Goal: Task Accomplishment & Management: Complete application form

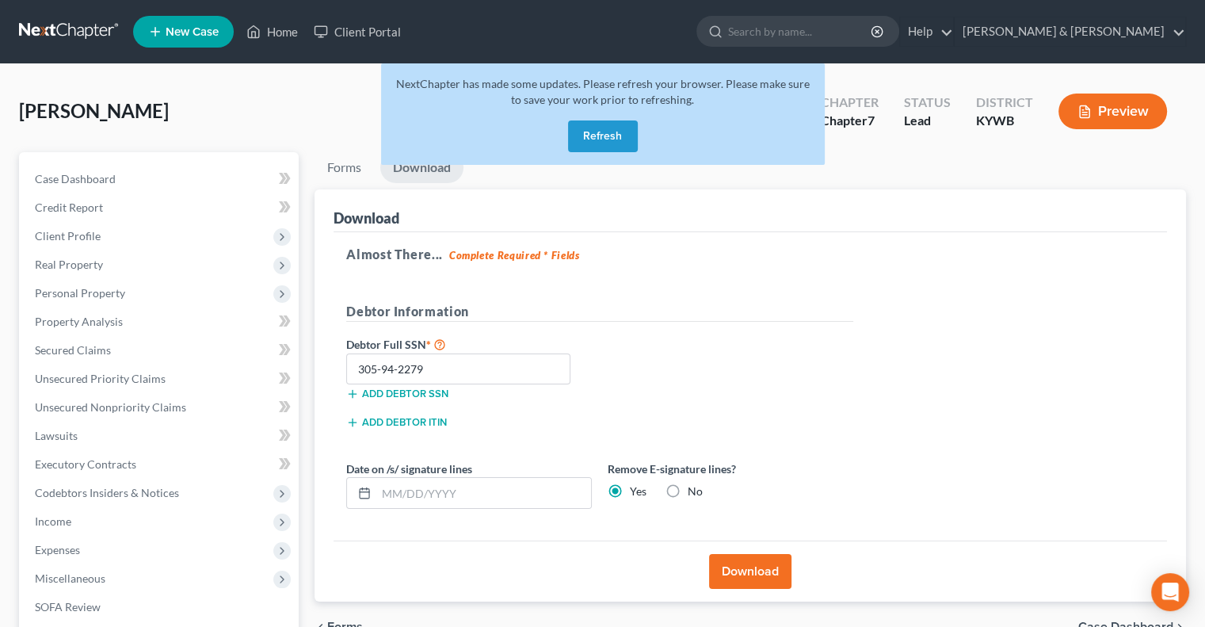
click at [615, 139] on button "Refresh" at bounding box center [603, 136] width 70 height 32
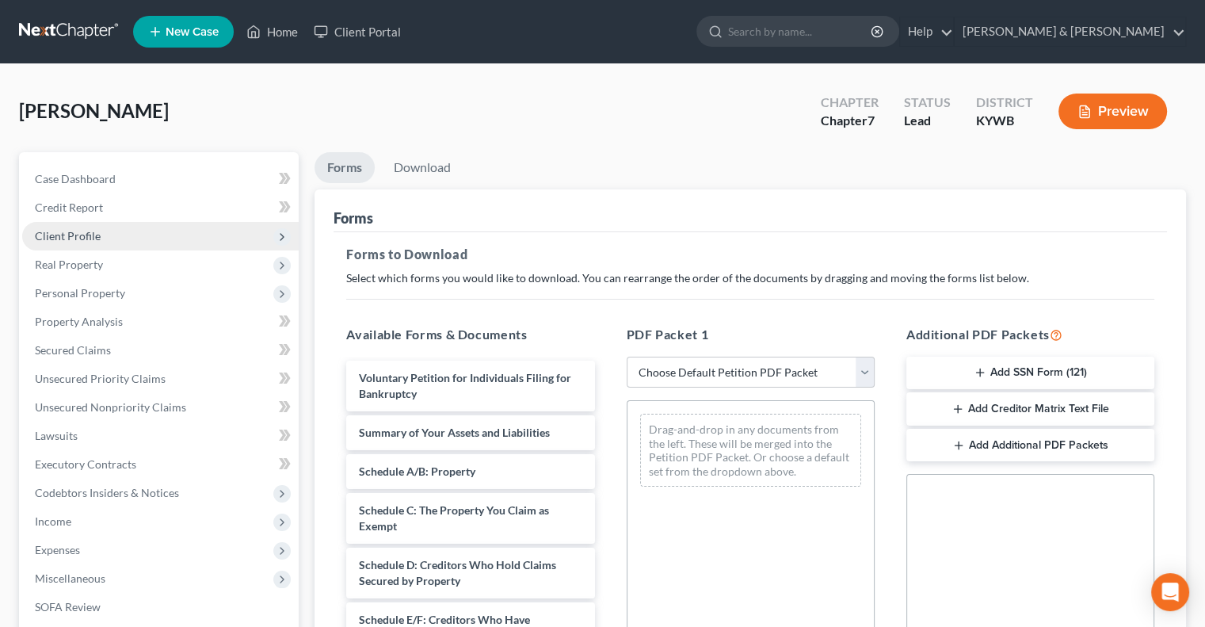
click at [98, 234] on span "Client Profile" at bounding box center [68, 235] width 66 height 13
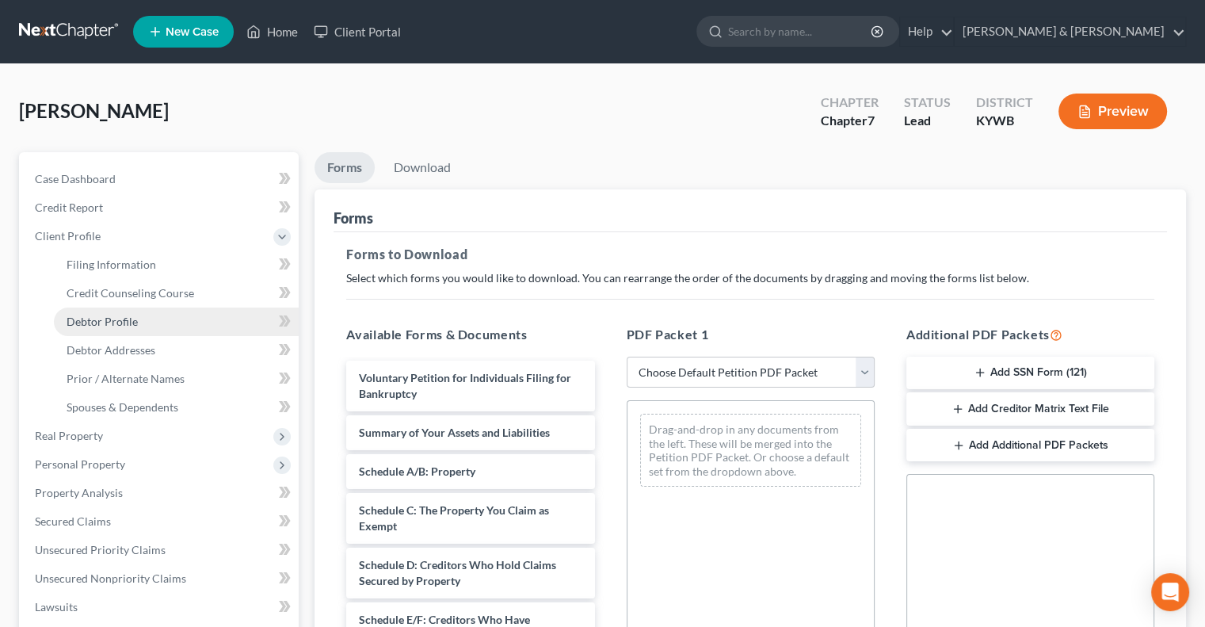
click at [119, 319] on span "Debtor Profile" at bounding box center [102, 321] width 71 height 13
select select "0"
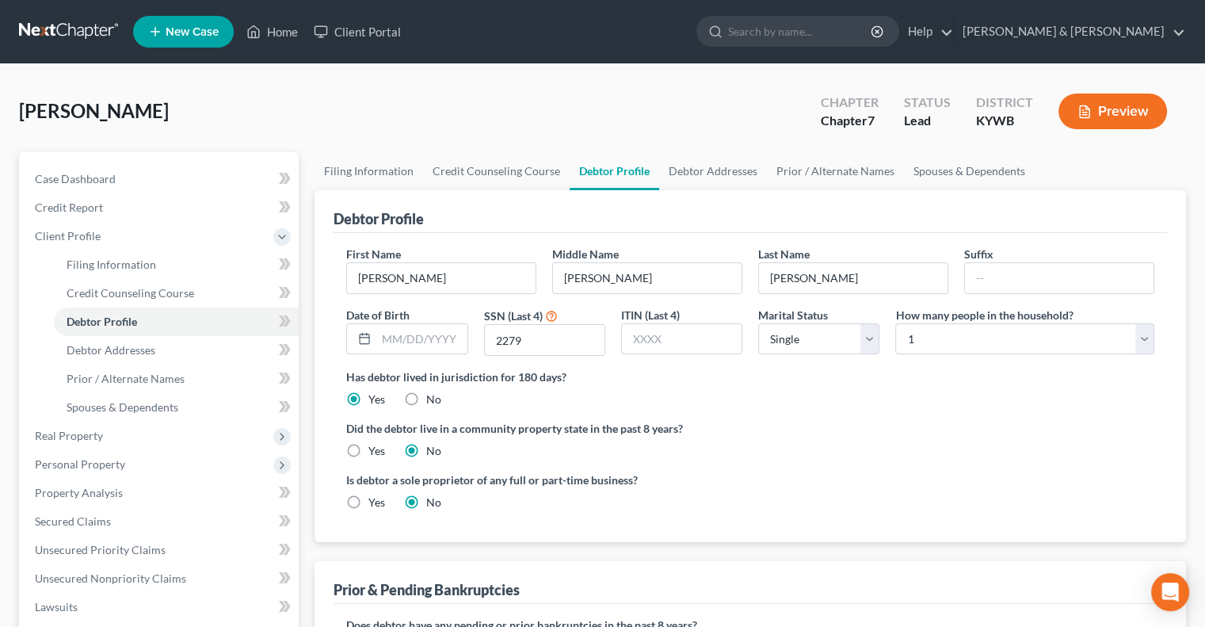
radio input "true"
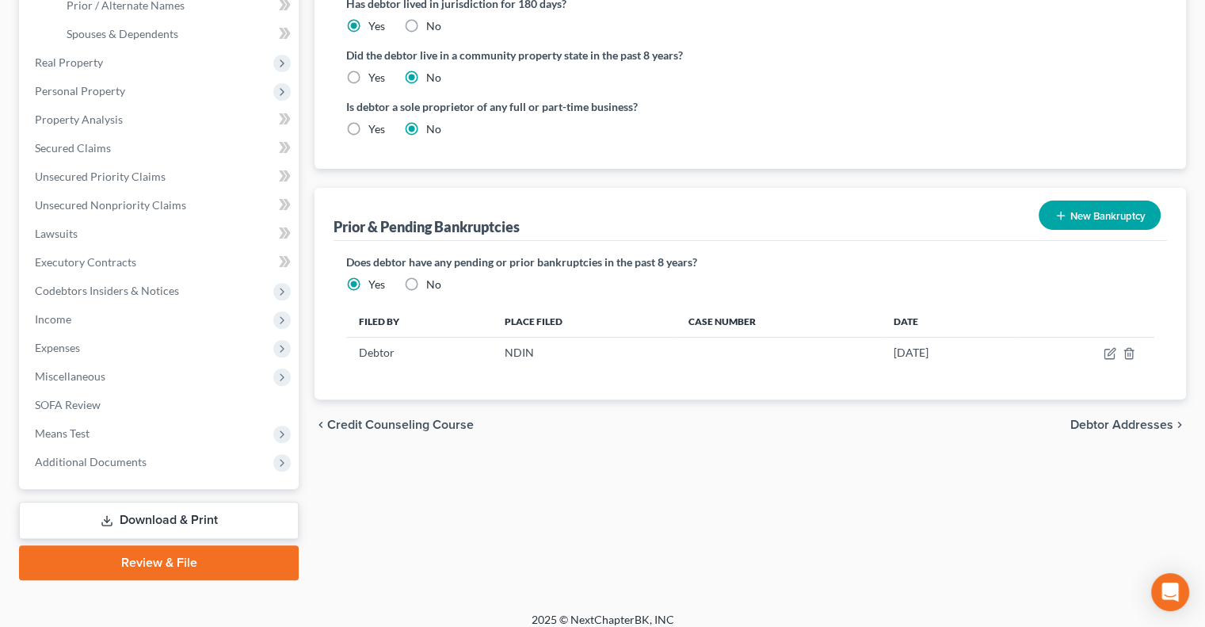
scroll to position [385, 0]
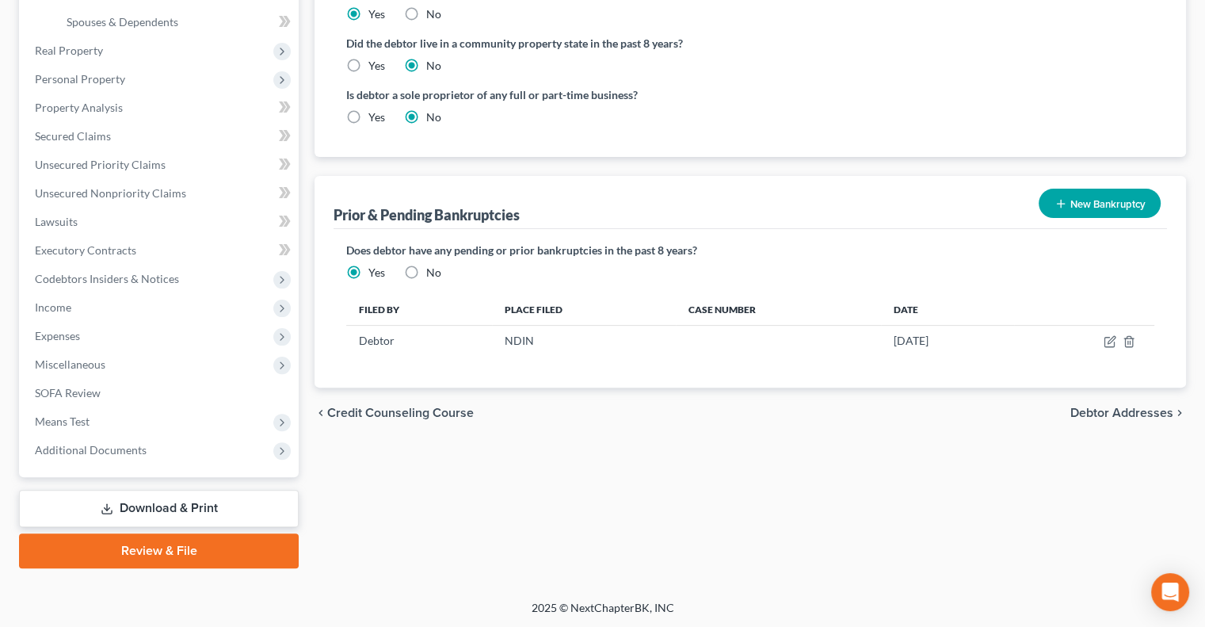
click at [426, 270] on label "No" at bounding box center [433, 273] width 15 height 16
click at [433, 270] on input "No" at bounding box center [438, 270] width 10 height 10
radio input "true"
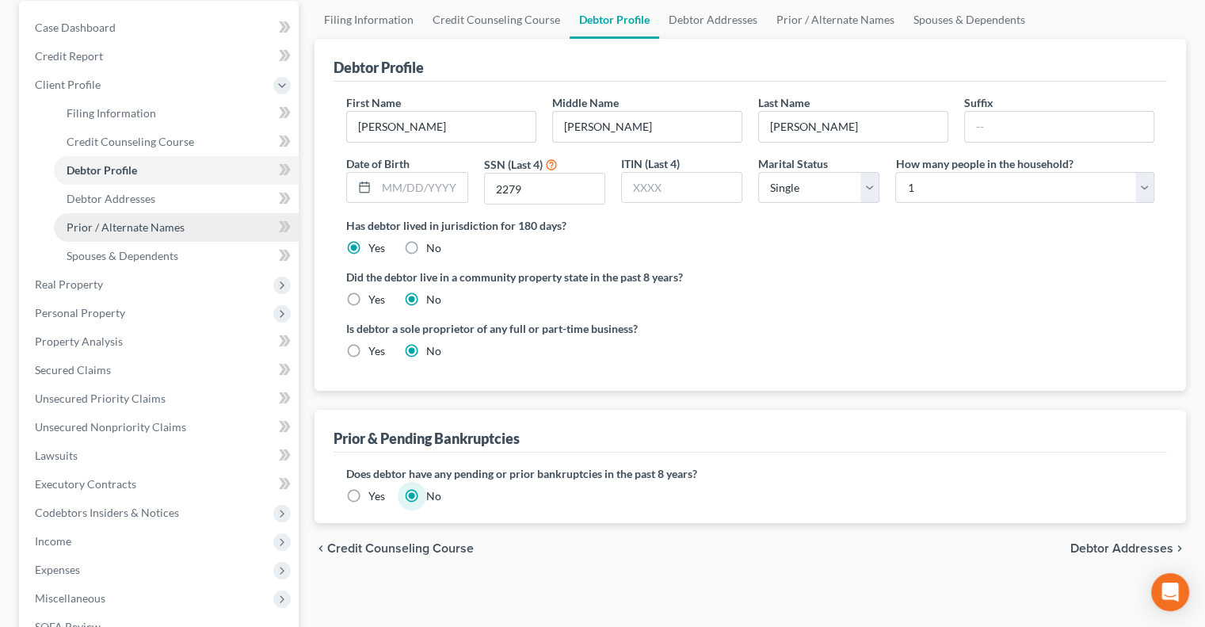
scroll to position [147, 0]
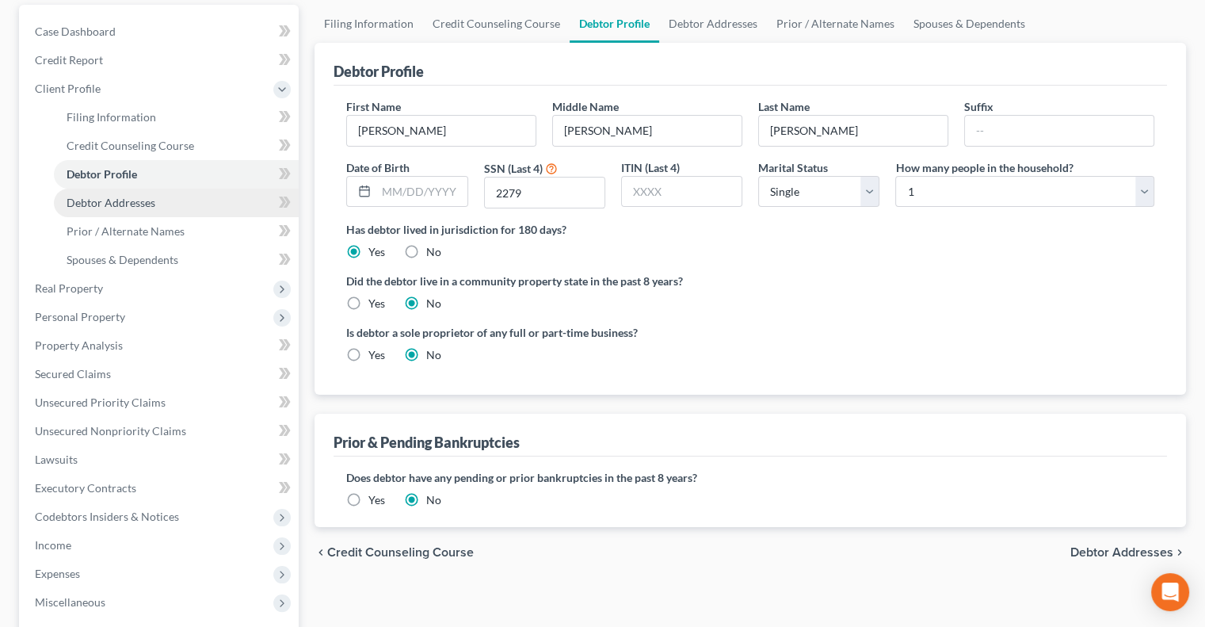
click at [146, 204] on span "Debtor Addresses" at bounding box center [111, 202] width 89 height 13
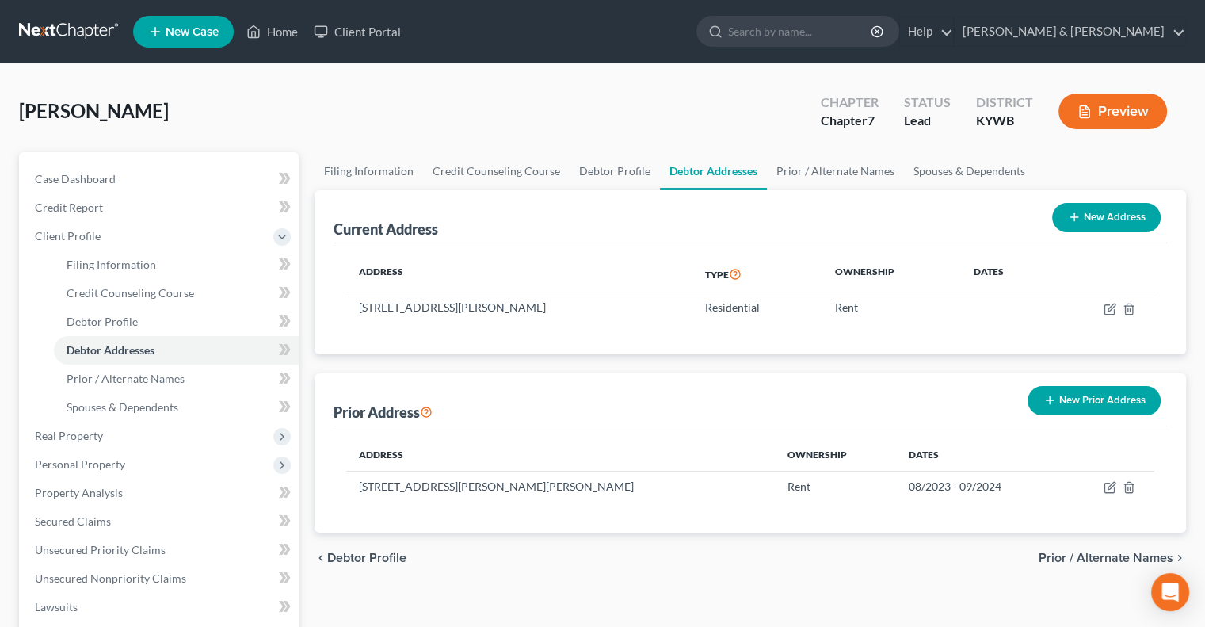
click at [1066, 392] on button "New Prior Address" at bounding box center [1094, 400] width 133 height 29
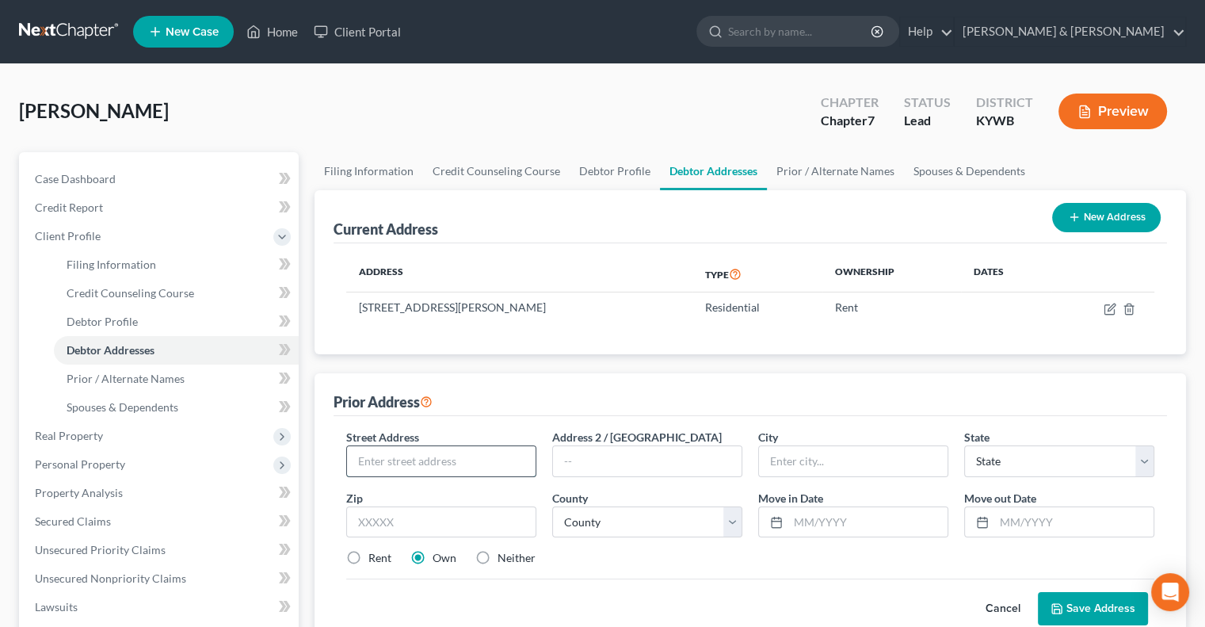
click at [455, 465] on input "text" at bounding box center [441, 461] width 189 height 30
type input "W. [GEOGRAPHIC_DATA]"
click at [842, 529] on input "text" at bounding box center [868, 522] width 159 height 30
type input "06/2024"
click at [1037, 514] on input "text" at bounding box center [1074, 522] width 159 height 30
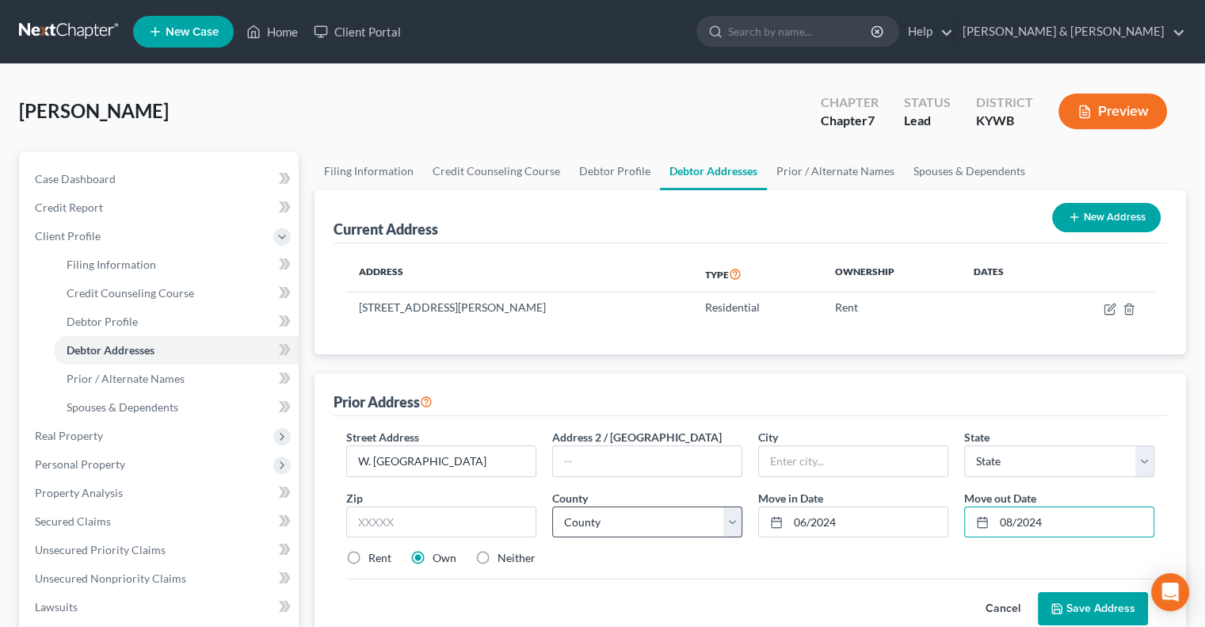
type input "08/2024"
click at [735, 521] on select "County" at bounding box center [647, 522] width 190 height 32
click at [669, 519] on select "County" at bounding box center [647, 522] width 190 height 32
click at [369, 555] on label "Rent" at bounding box center [380, 558] width 23 height 16
click at [375, 555] on input "Rent" at bounding box center [380, 555] width 10 height 10
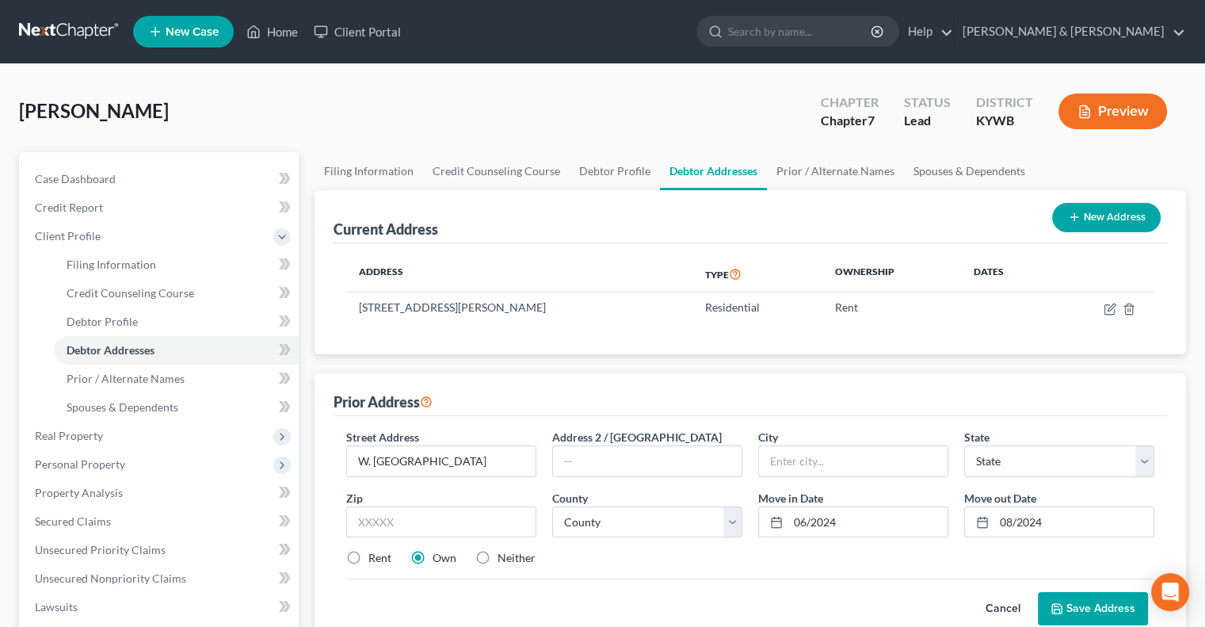
radio input "true"
click at [816, 453] on input "text" at bounding box center [853, 461] width 189 height 30
type input "[GEOGRAPHIC_DATA]"
select select "18"
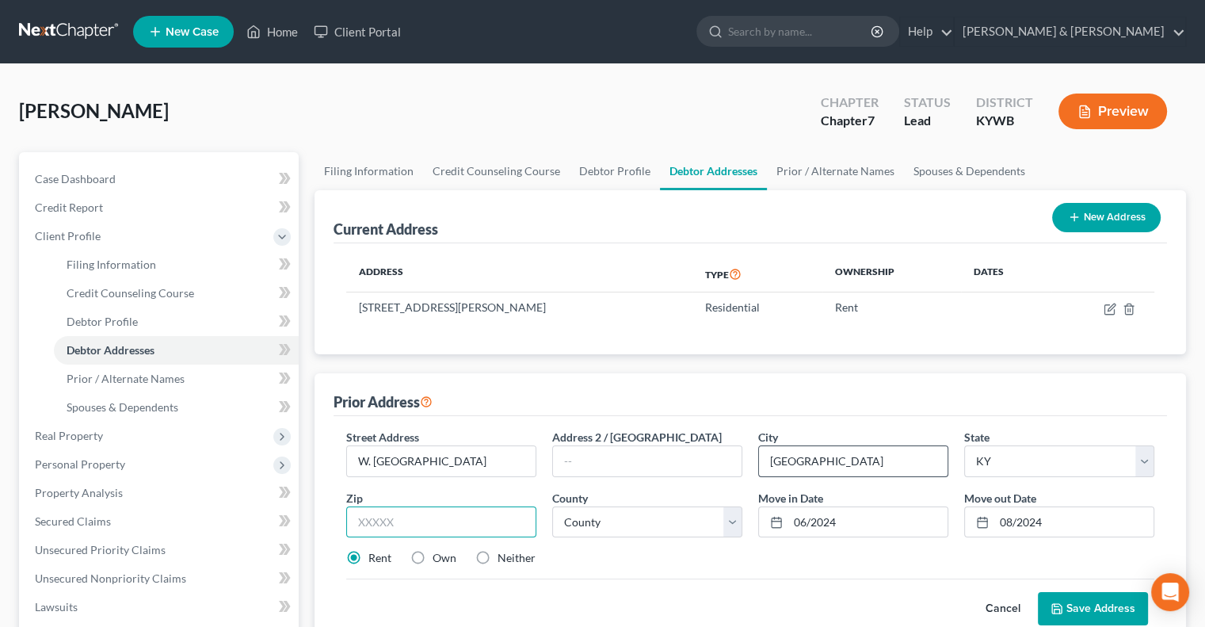
type input "40209"
drag, startPoint x: 407, startPoint y: 518, endPoint x: 344, endPoint y: 518, distance: 63.4
click at [344, 518] on div "Zip * 40209" at bounding box center [441, 514] width 206 height 48
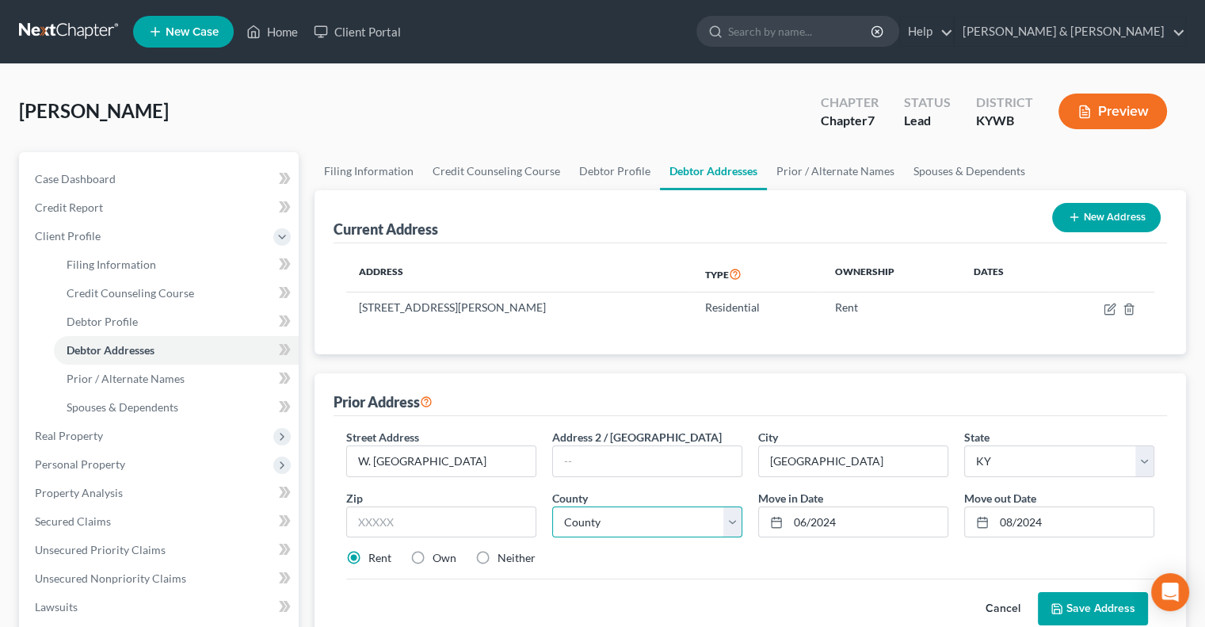
click at [739, 518] on select "County [GEOGRAPHIC_DATA] [GEOGRAPHIC_DATA] [GEOGRAPHIC_DATA] [GEOGRAPHIC_DATA] …" at bounding box center [647, 522] width 190 height 32
select select "55"
click at [552, 506] on select "County [GEOGRAPHIC_DATA] [GEOGRAPHIC_DATA] [GEOGRAPHIC_DATA] [GEOGRAPHIC_DATA] …" at bounding box center [647, 522] width 190 height 32
click at [1080, 602] on button "Save Address" at bounding box center [1093, 608] width 110 height 33
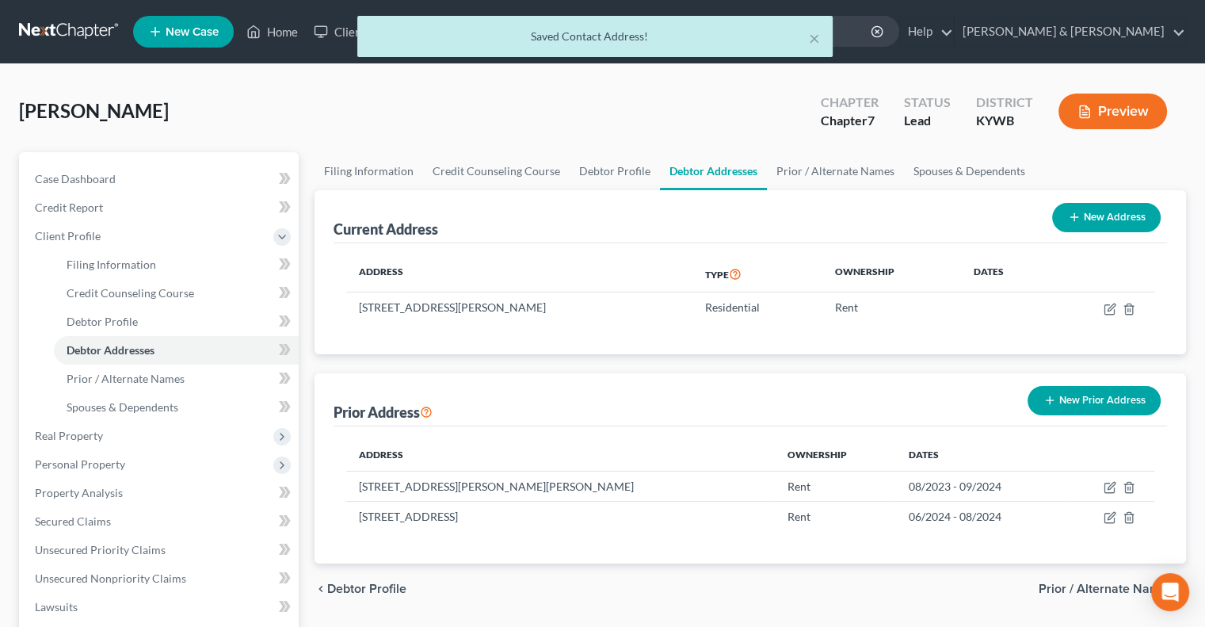
click at [1106, 404] on button "New Prior Address" at bounding box center [1094, 400] width 133 height 29
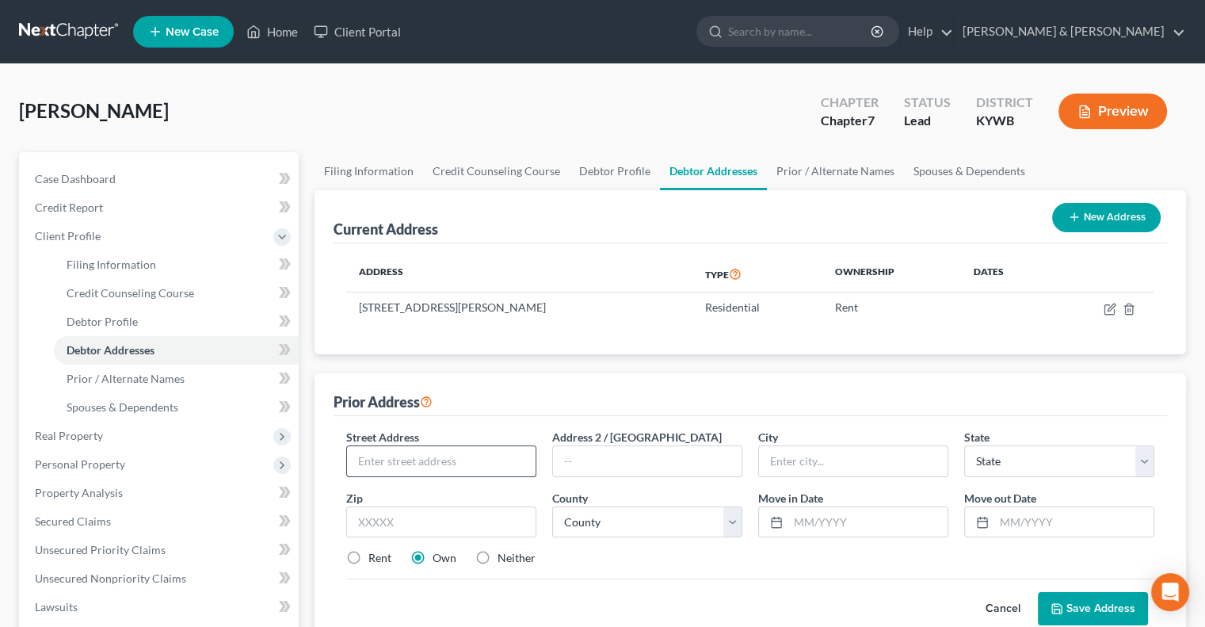
click at [472, 454] on input "text" at bounding box center [441, 461] width 189 height 30
type input "[STREET_ADDRESS][US_STATE]"
click at [430, 519] on input "text" at bounding box center [441, 522] width 190 height 32
type input "46407"
type input "[PERSON_NAME]"
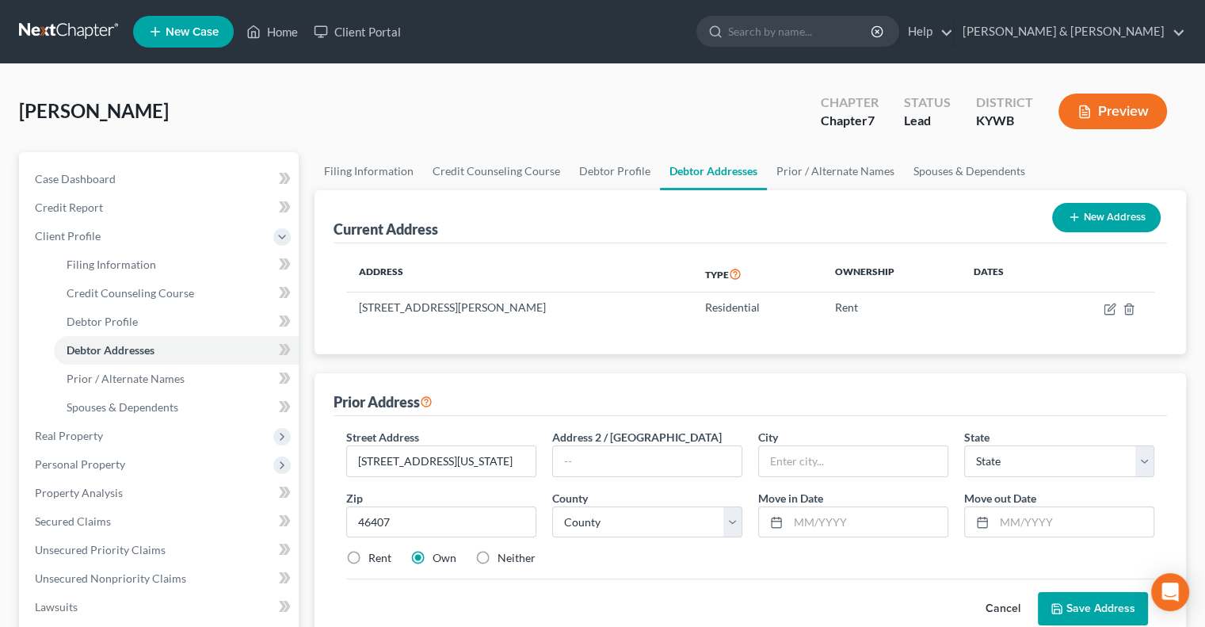
select select "15"
click at [369, 552] on label "Rent" at bounding box center [380, 558] width 23 height 16
click at [375, 552] on input "Rent" at bounding box center [380, 555] width 10 height 10
radio input "true"
click at [793, 521] on input "text" at bounding box center [868, 522] width 159 height 30
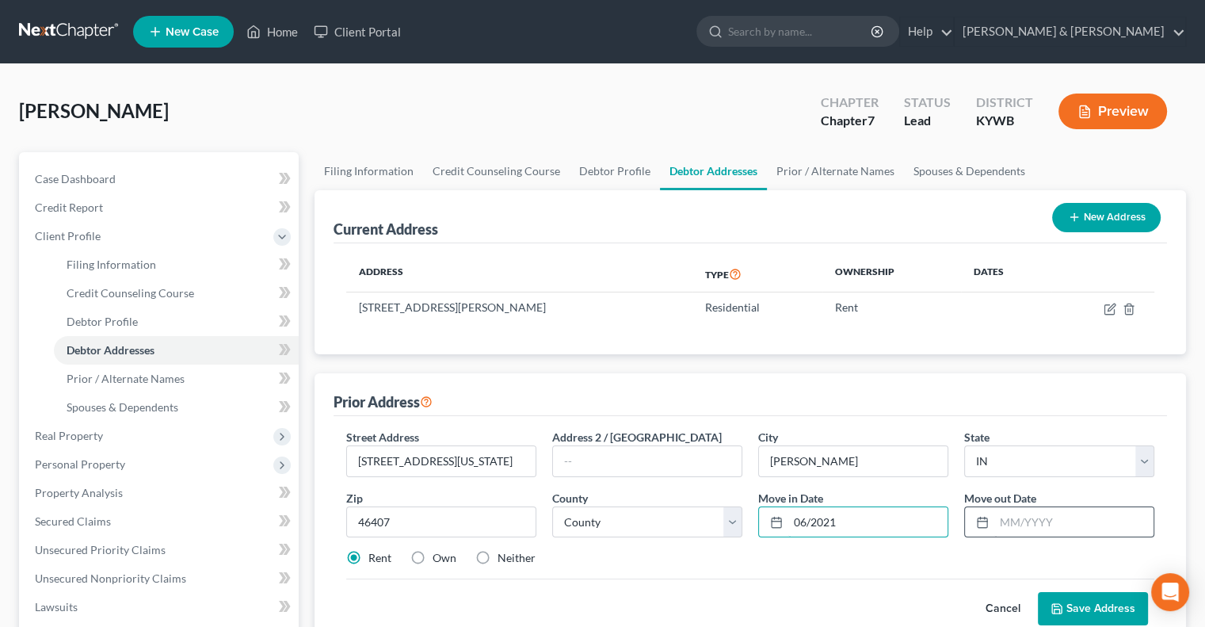
type input "06/2021"
click at [1025, 525] on input "text" at bounding box center [1074, 522] width 159 height 30
type input "08/2023"
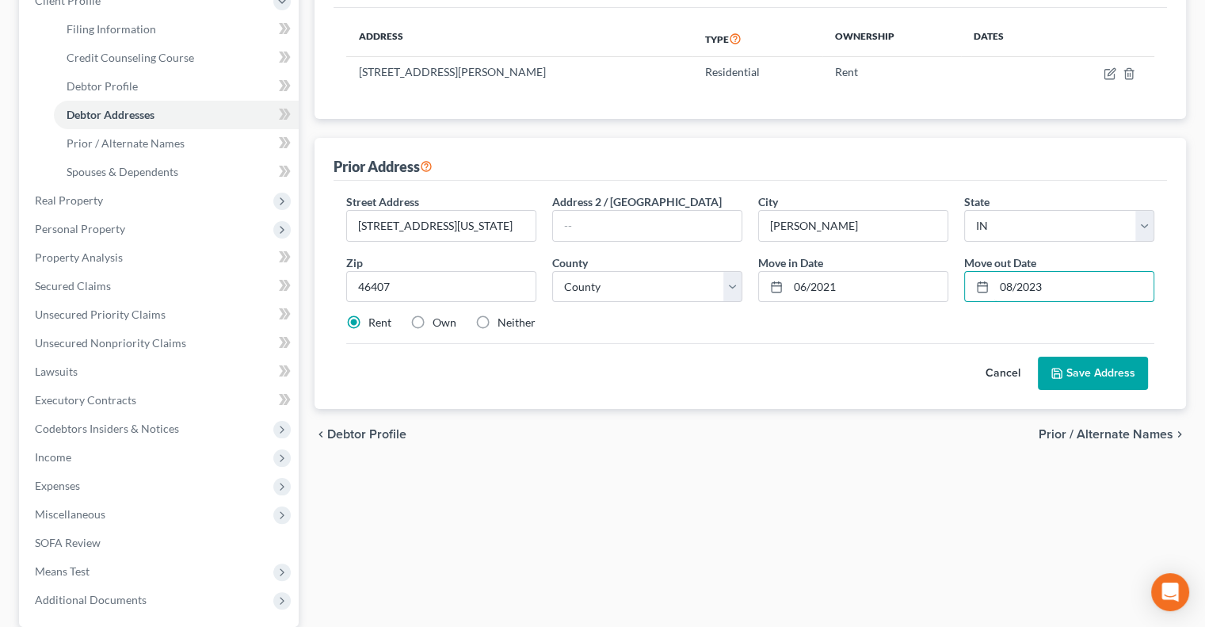
scroll to position [238, 0]
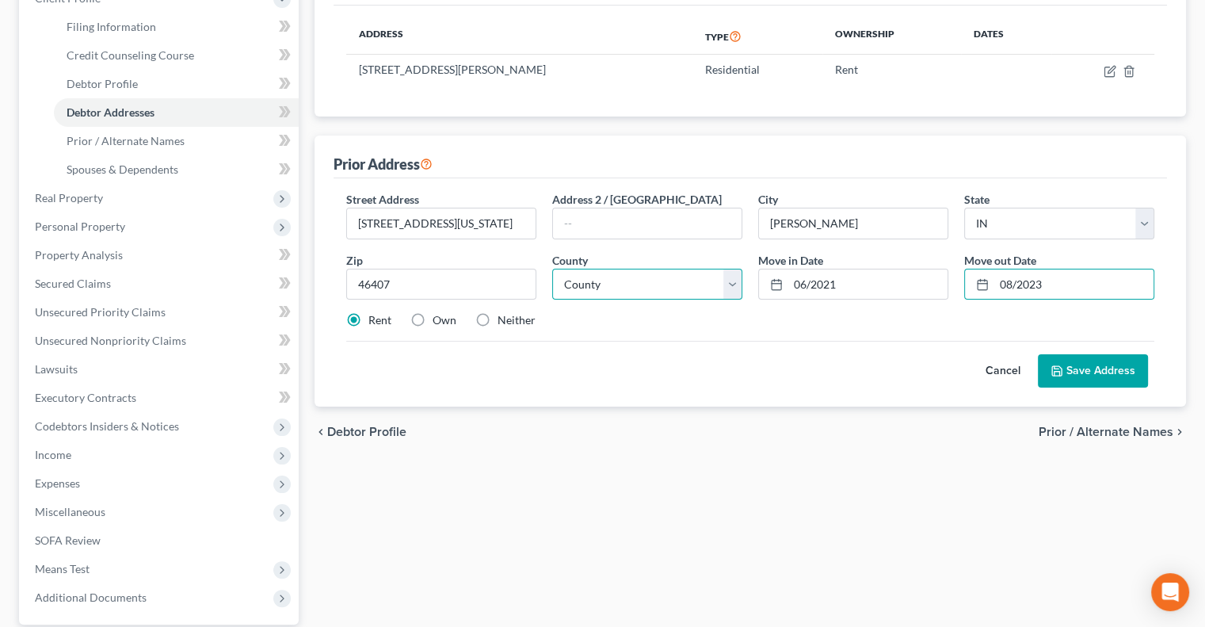
click at [728, 281] on select "County [GEOGRAPHIC_DATA] [GEOGRAPHIC_DATA] [GEOGRAPHIC_DATA] [GEOGRAPHIC_DATA] …" at bounding box center [647, 285] width 190 height 32
select select "45"
click at [552, 269] on select "County [GEOGRAPHIC_DATA] [GEOGRAPHIC_DATA] [GEOGRAPHIC_DATA] [GEOGRAPHIC_DATA] …" at bounding box center [647, 285] width 190 height 32
click at [1095, 369] on button "Save Address" at bounding box center [1093, 370] width 110 height 33
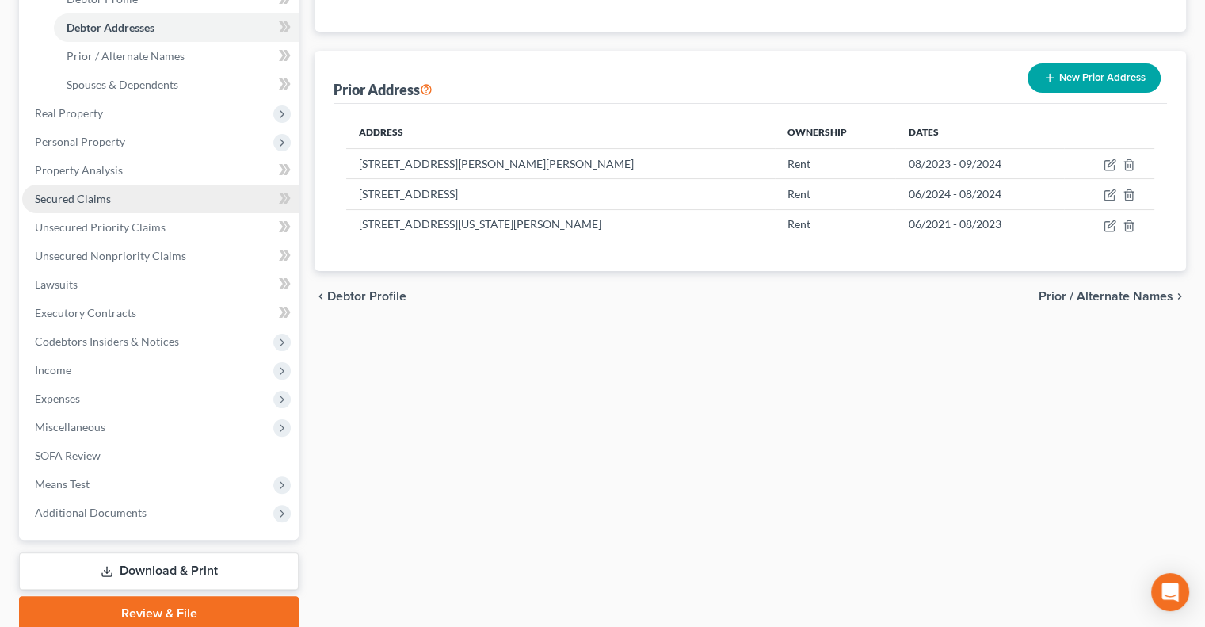
scroll to position [385, 0]
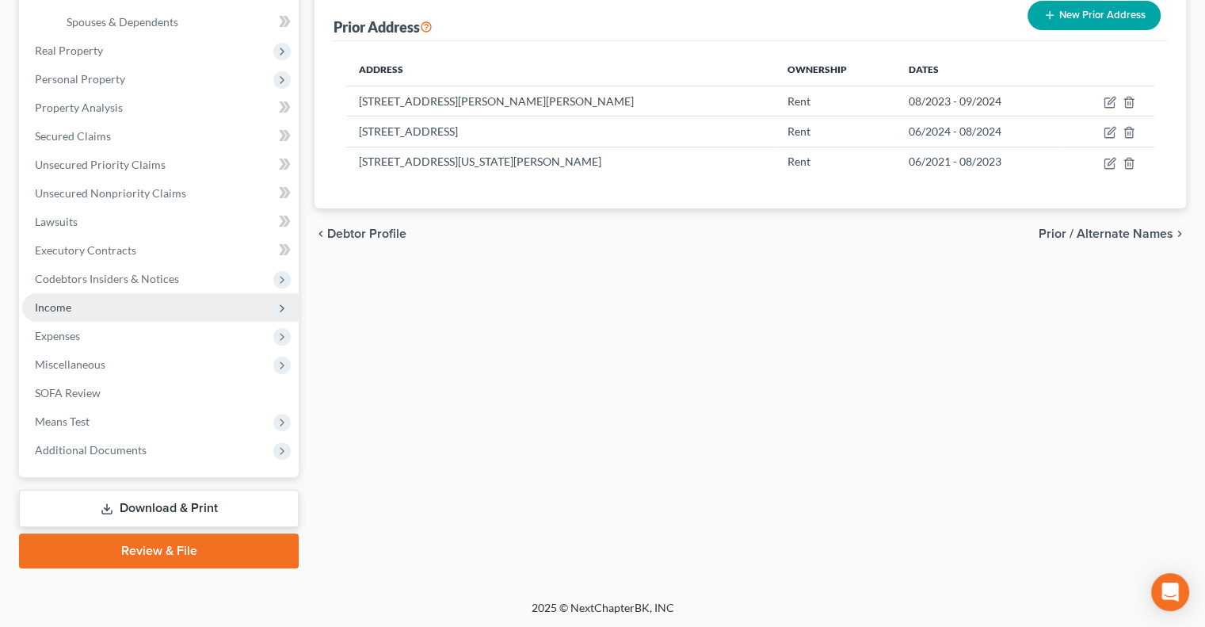
click at [68, 304] on span "Income" at bounding box center [53, 306] width 36 height 13
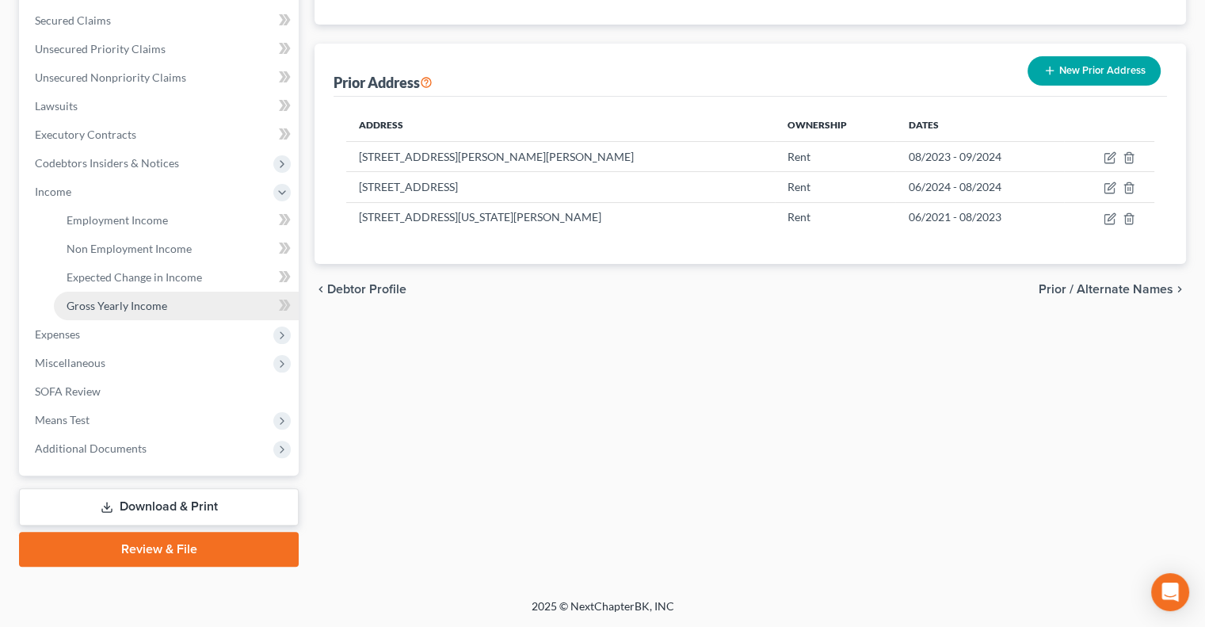
scroll to position [328, 0]
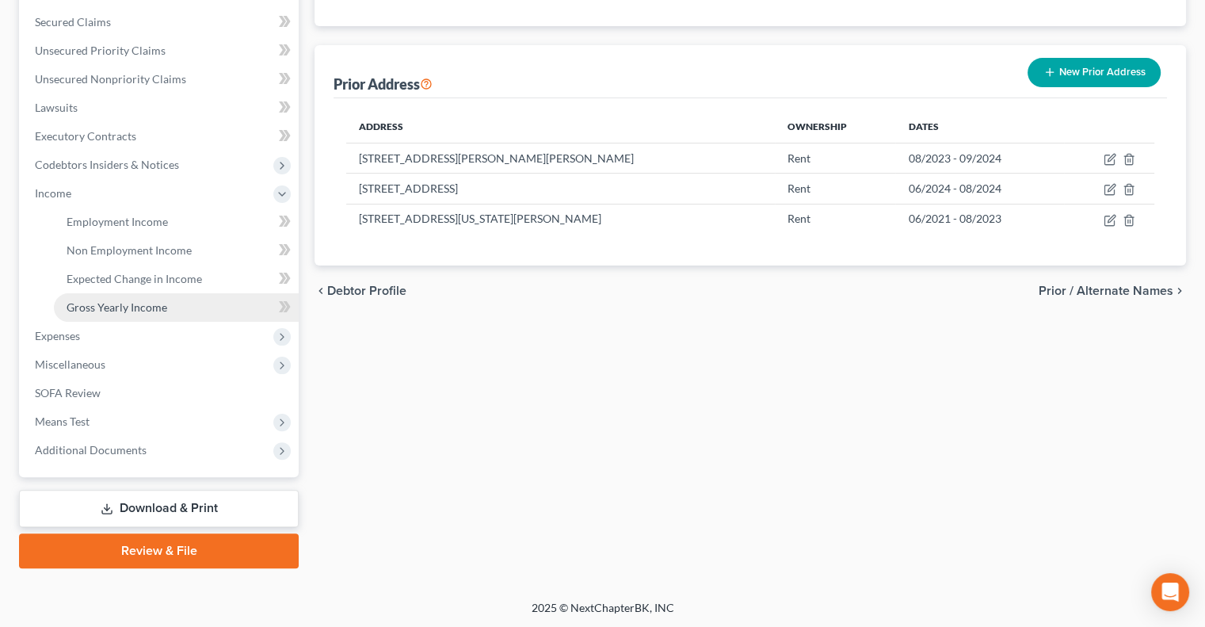
click at [135, 309] on span "Gross Yearly Income" at bounding box center [117, 306] width 101 height 13
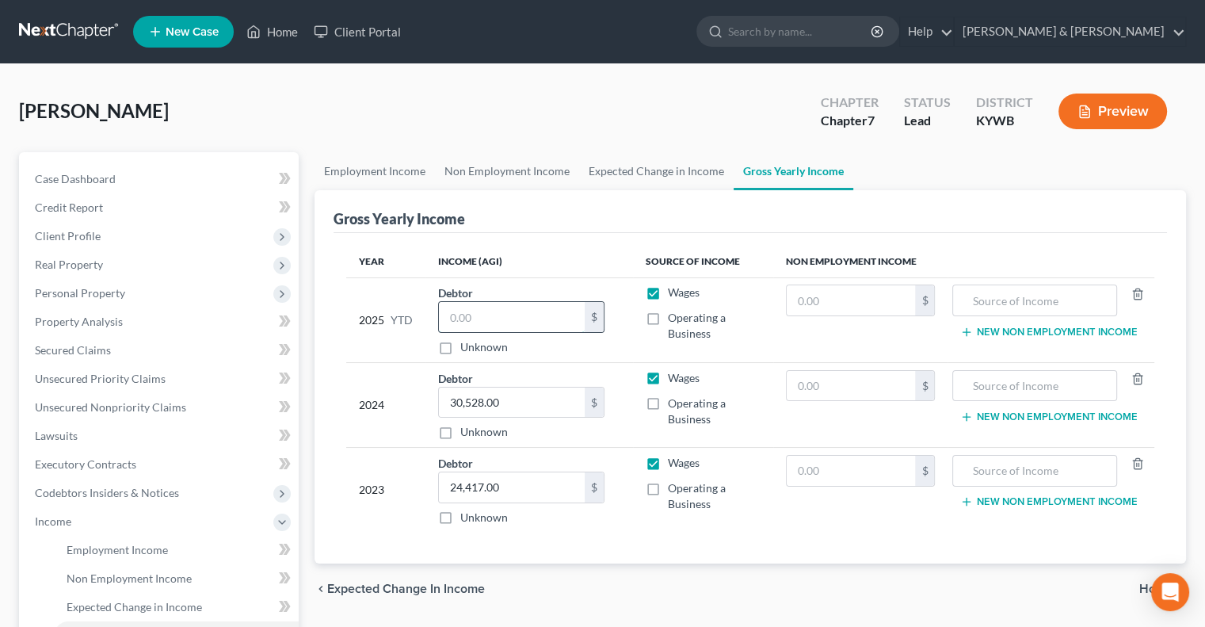
click at [505, 323] on input "text" at bounding box center [512, 317] width 146 height 30
type input "37,804"
click at [682, 538] on div "Year Income (AGI) Source of Income Non Employment Income 2025 YTD Debtor 37,804…" at bounding box center [751, 398] width 834 height 331
click at [152, 383] on span "Unsecured Priority Claims" at bounding box center [100, 378] width 131 height 13
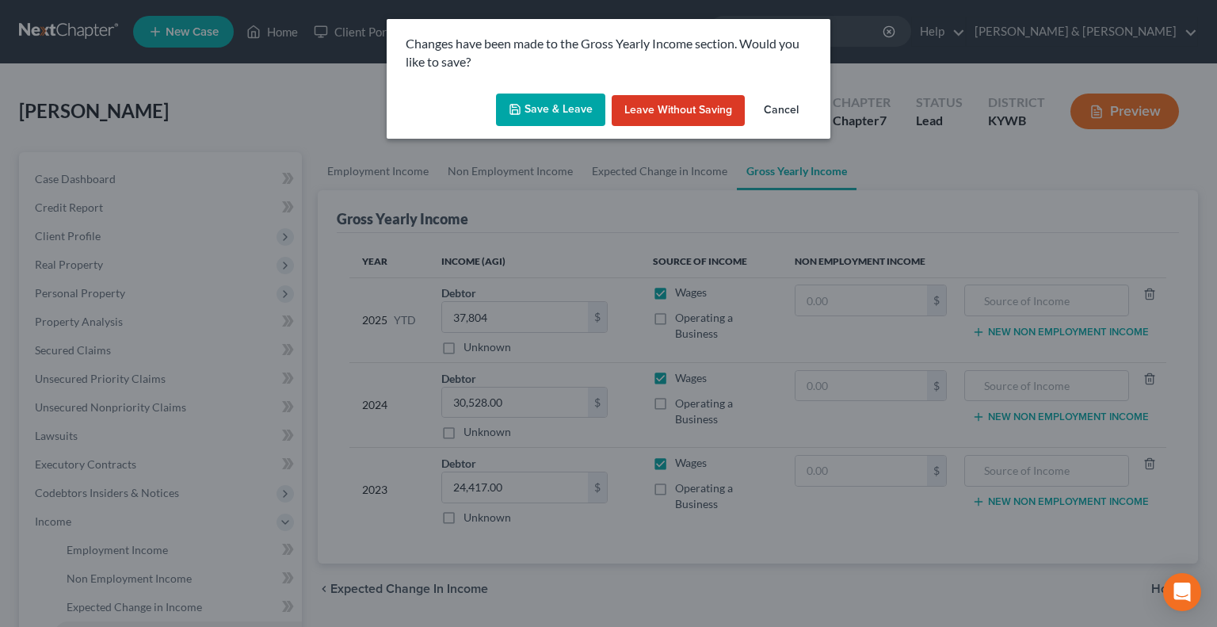
click at [567, 100] on button "Save & Leave" at bounding box center [550, 110] width 109 height 33
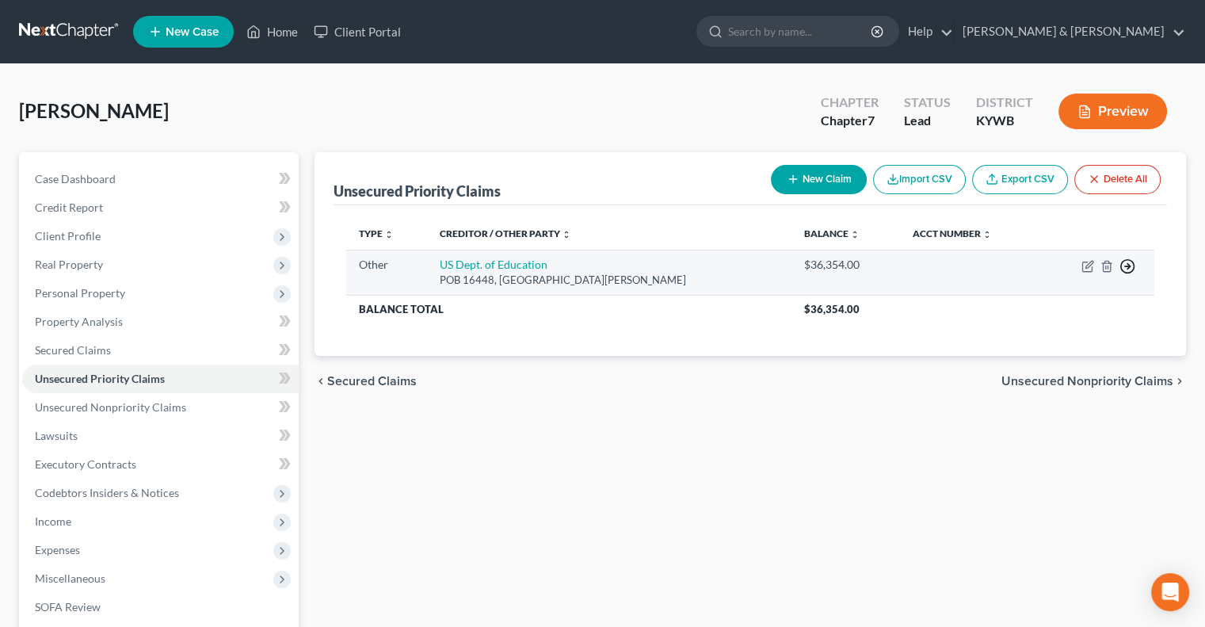
click at [1125, 263] on icon "button" at bounding box center [1128, 266] width 16 height 16
click at [1048, 301] on link "Move to F" at bounding box center [1055, 305] width 132 height 27
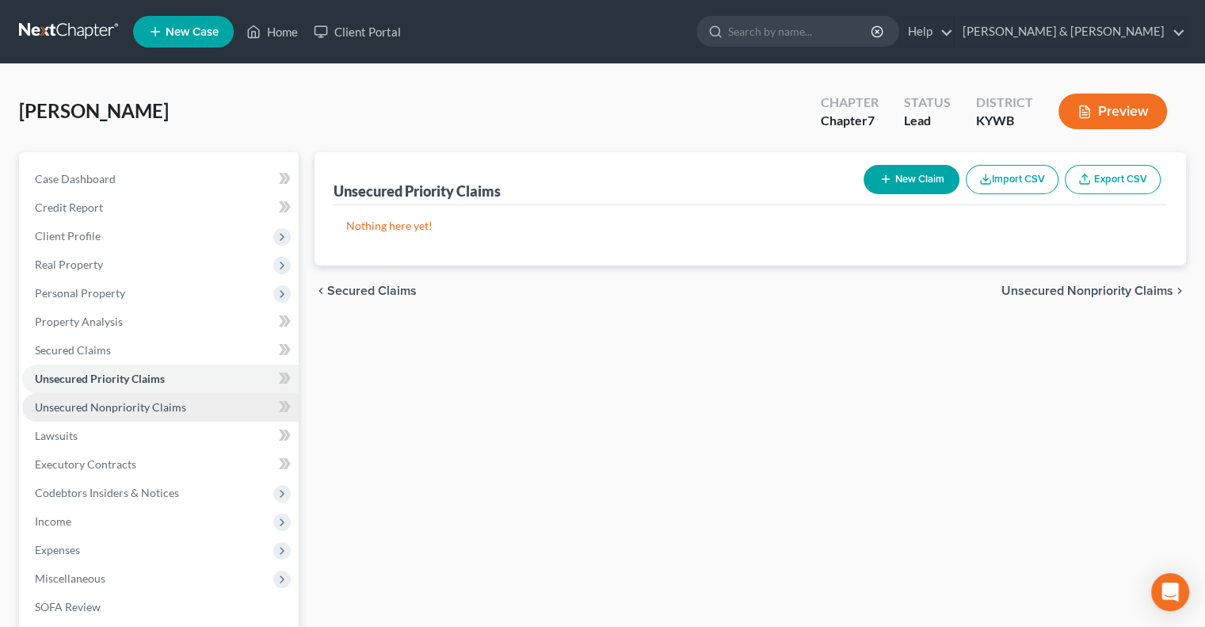
click at [108, 405] on span "Unsecured Nonpriority Claims" at bounding box center [110, 406] width 151 height 13
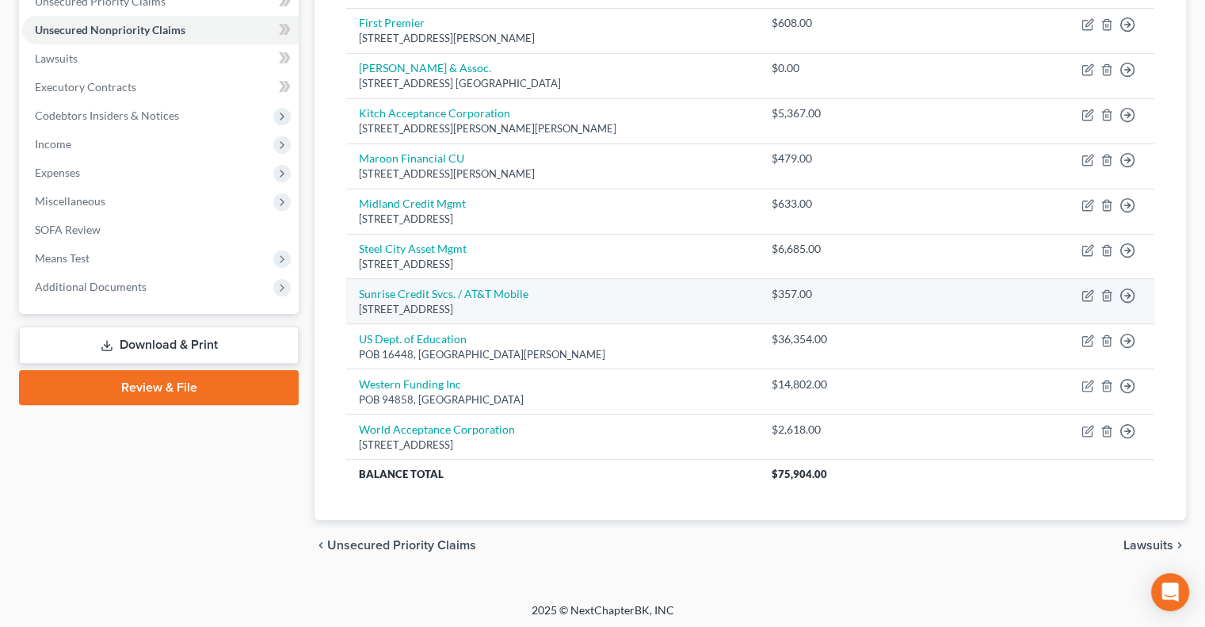
scroll to position [378, 0]
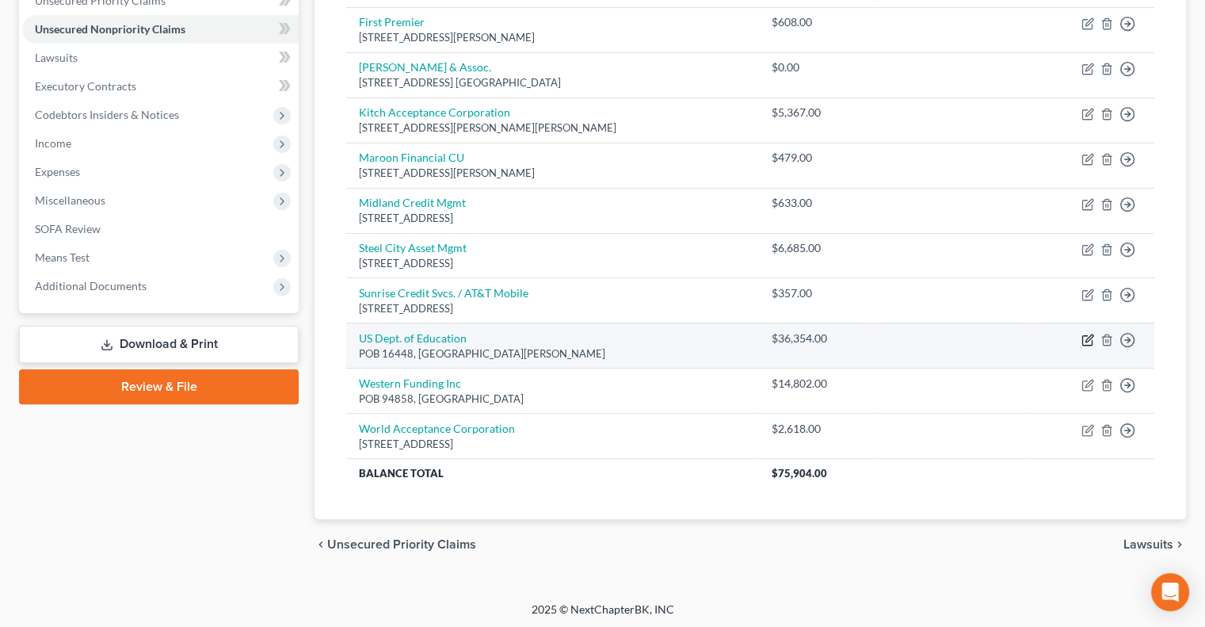
click at [1090, 338] on icon "button" at bounding box center [1088, 340] width 13 height 13
select select "24"
select select "0"
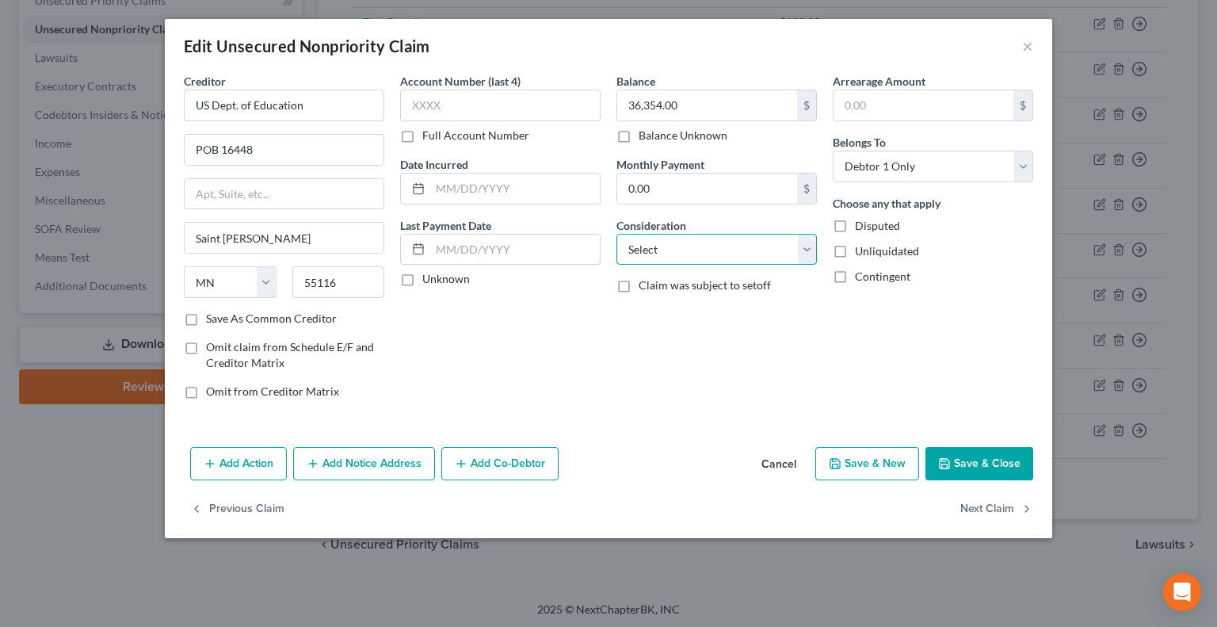
click at [808, 257] on select "Select Cable / Satellite Services Collection Agency Credit Card Debt Debt Couns…" at bounding box center [717, 250] width 201 height 32
select select "17"
click at [617, 234] on select "Select Cable / Satellite Services Collection Agency Credit Card Debt Debt Couns…" at bounding box center [717, 250] width 201 height 32
click at [984, 464] on button "Save & Close" at bounding box center [980, 463] width 108 height 33
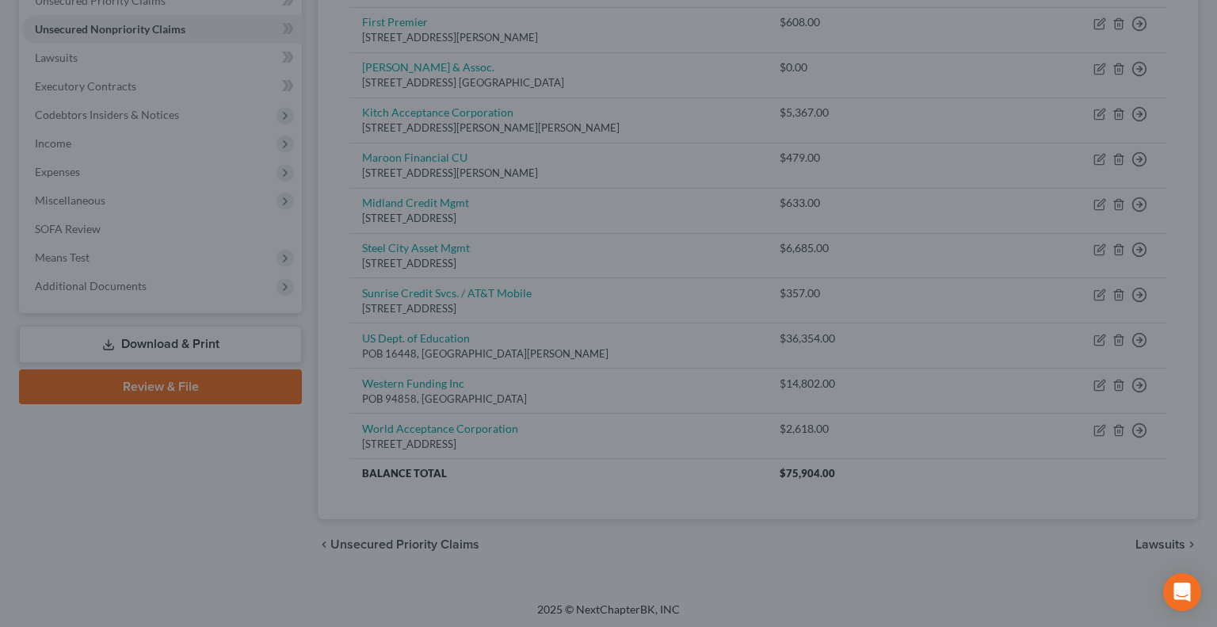
type input "0"
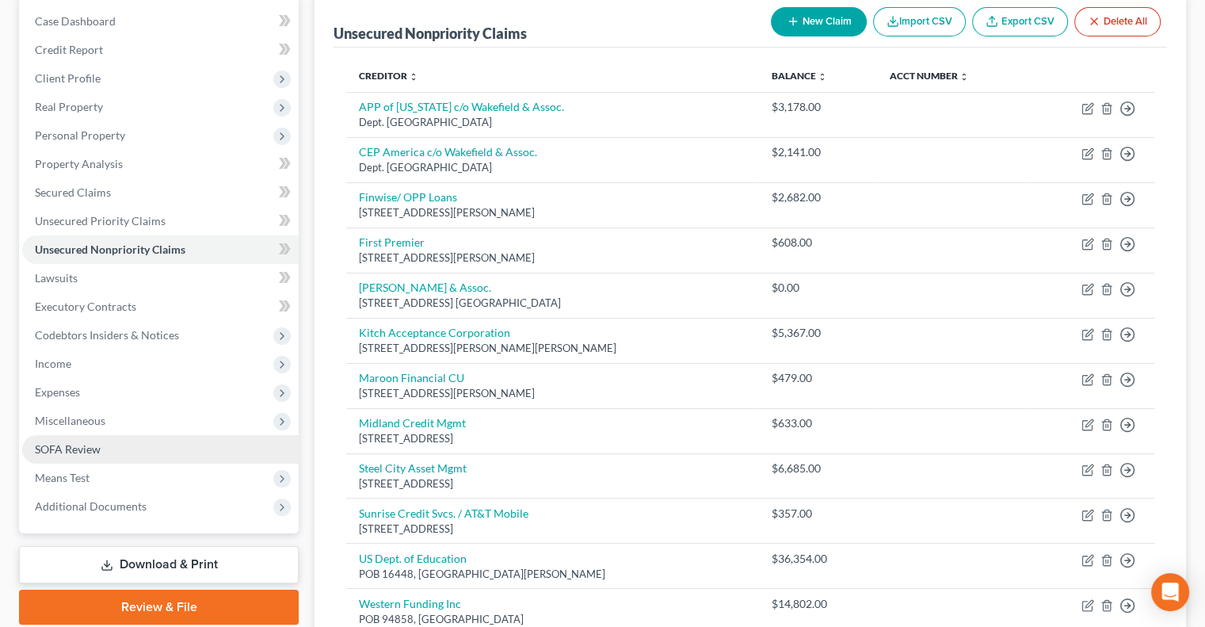
scroll to position [159, 0]
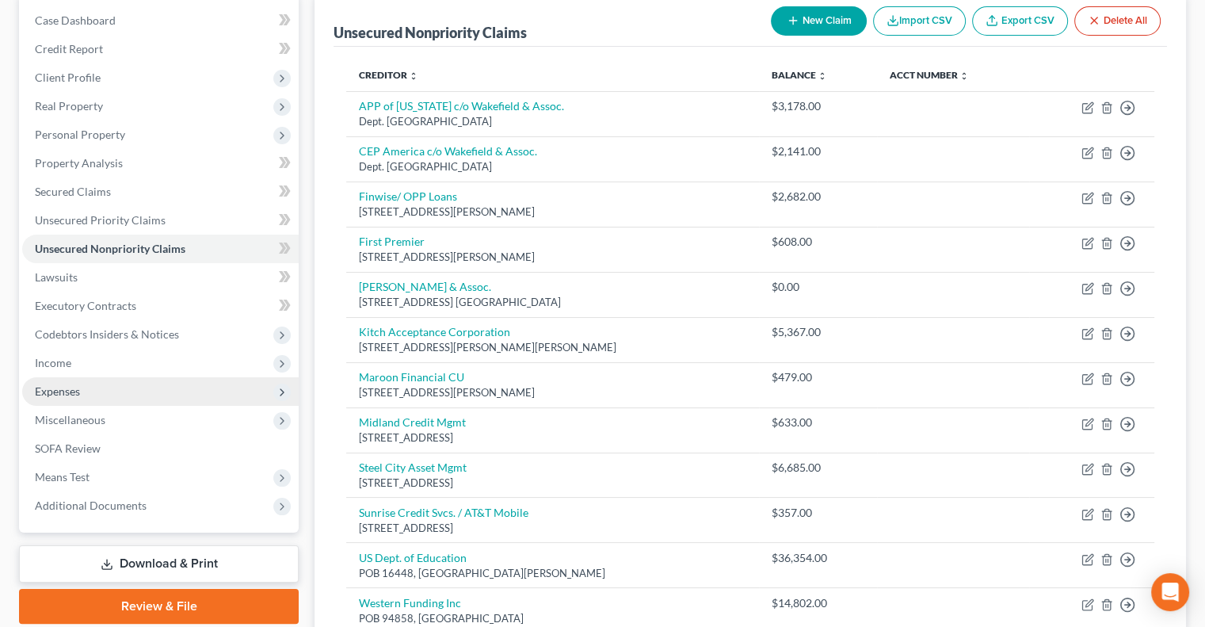
click at [60, 386] on span "Expenses" at bounding box center [57, 390] width 45 height 13
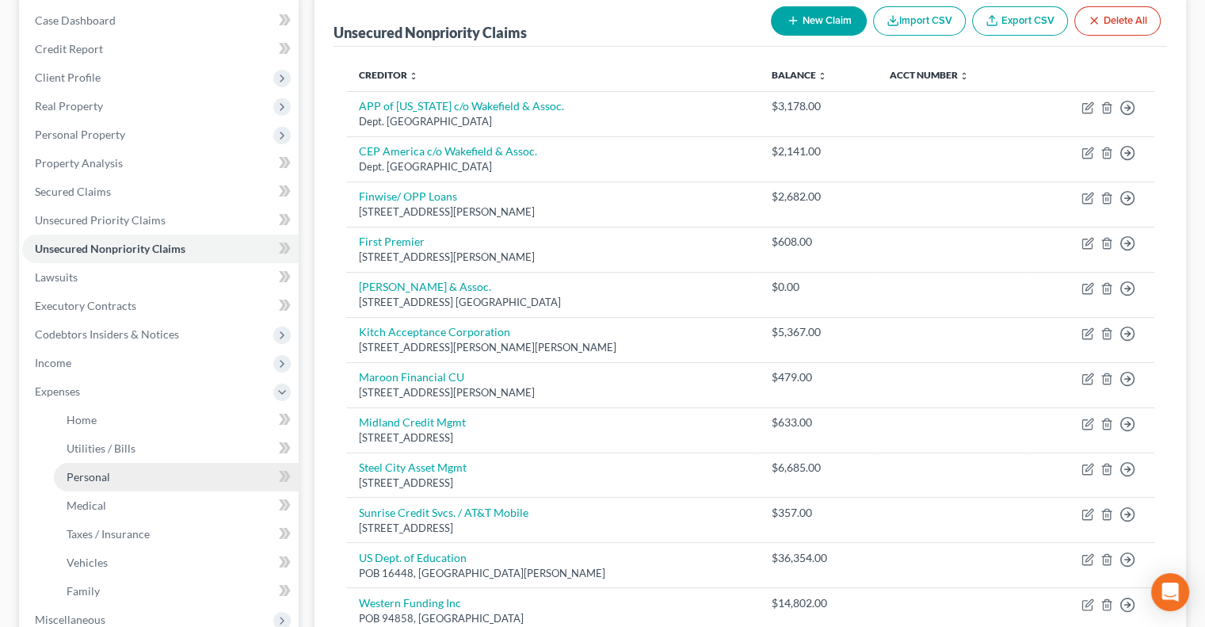
click at [109, 479] on link "Personal" at bounding box center [176, 477] width 245 height 29
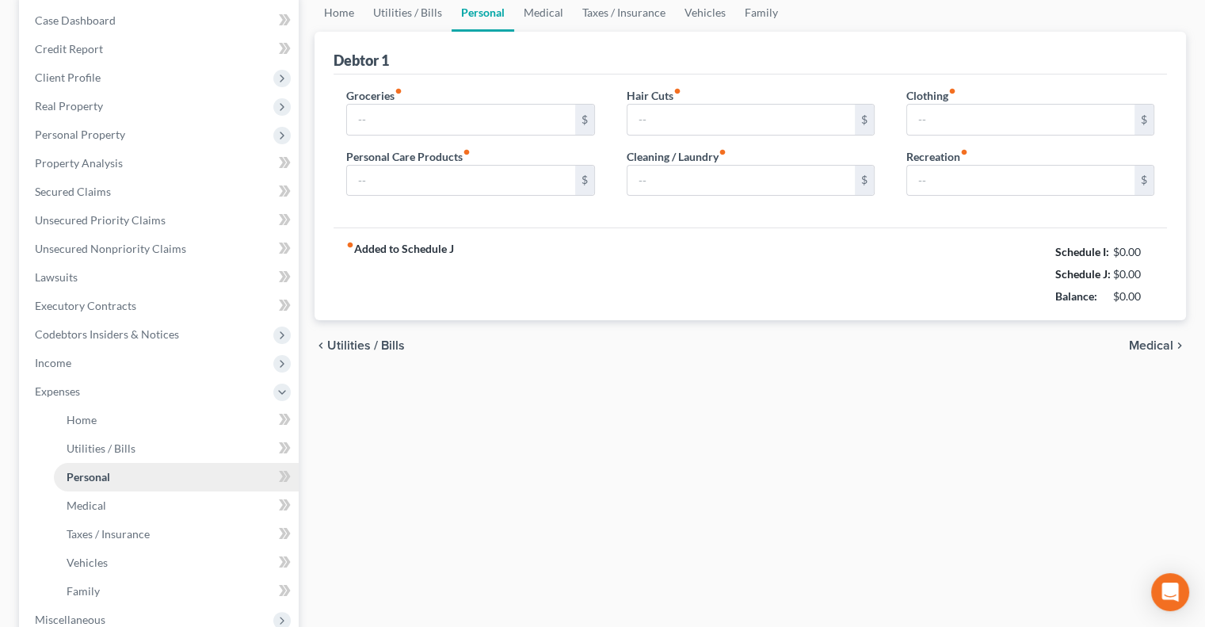
scroll to position [29, 0]
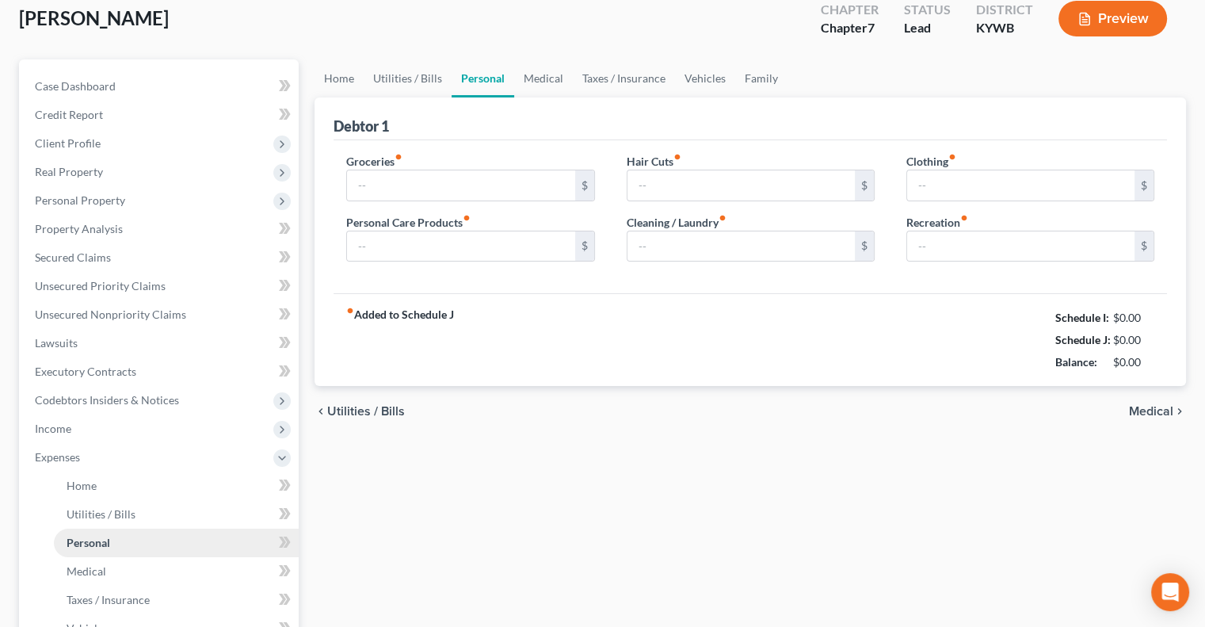
type input "200.00"
type input "0.00"
type input "20.00"
type input "5.00"
type input "20.00"
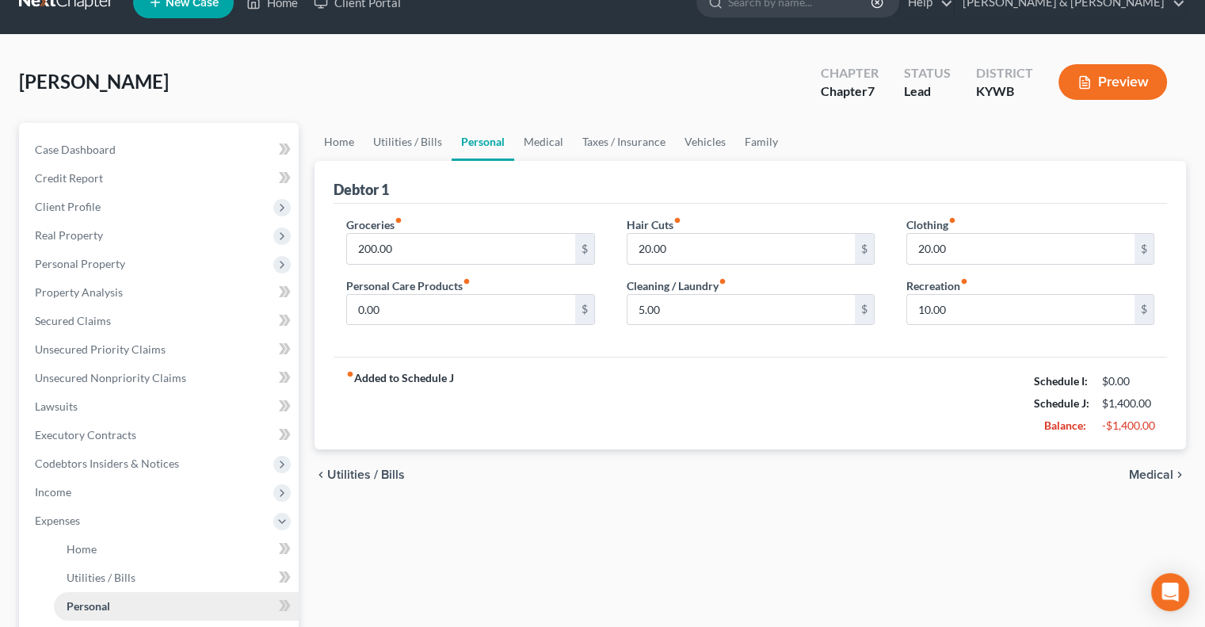
scroll to position [0, 0]
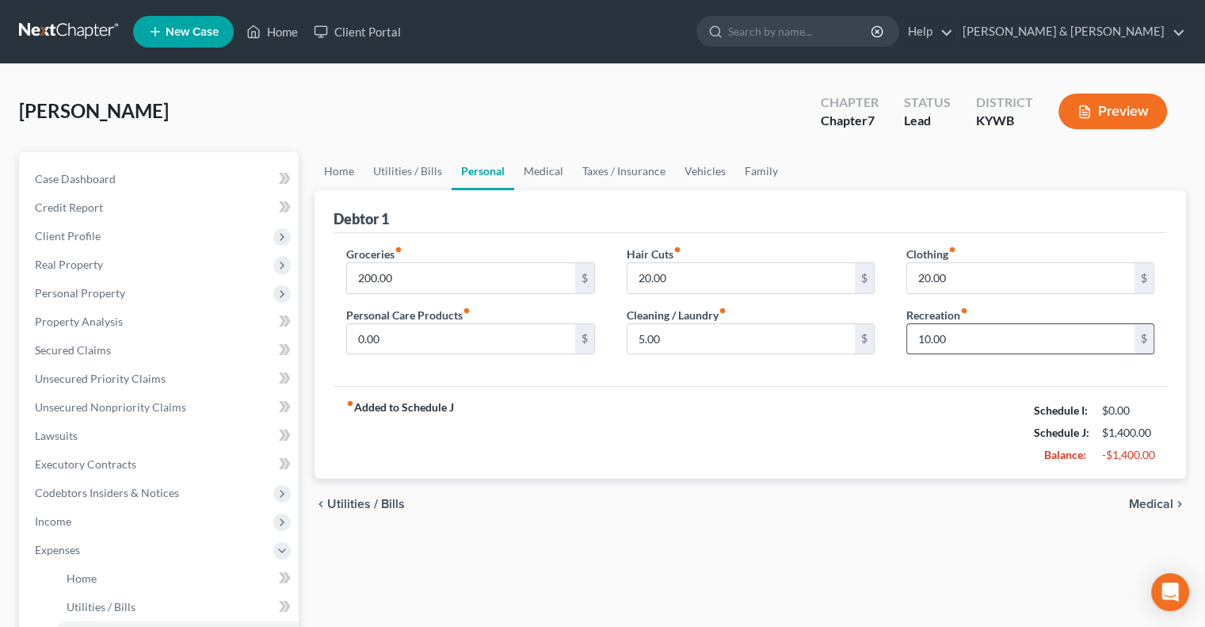
click at [961, 334] on input "10.00" at bounding box center [1020, 339] width 227 height 30
type input "50.00"
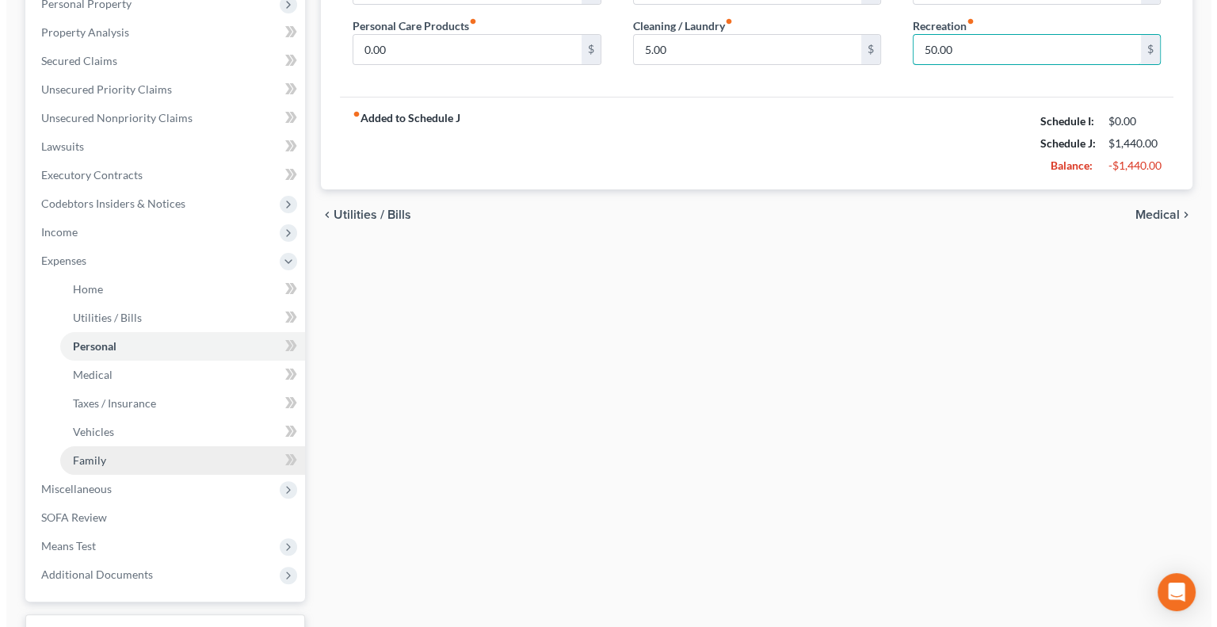
scroll to position [317, 0]
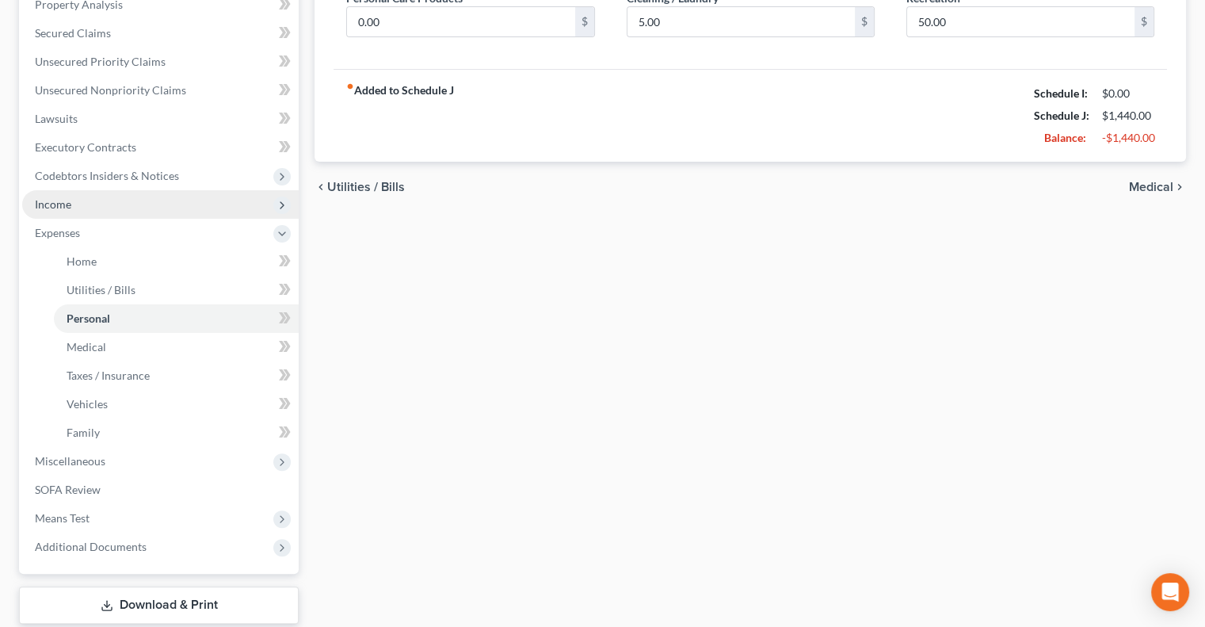
click at [77, 205] on span "Income" at bounding box center [160, 204] width 277 height 29
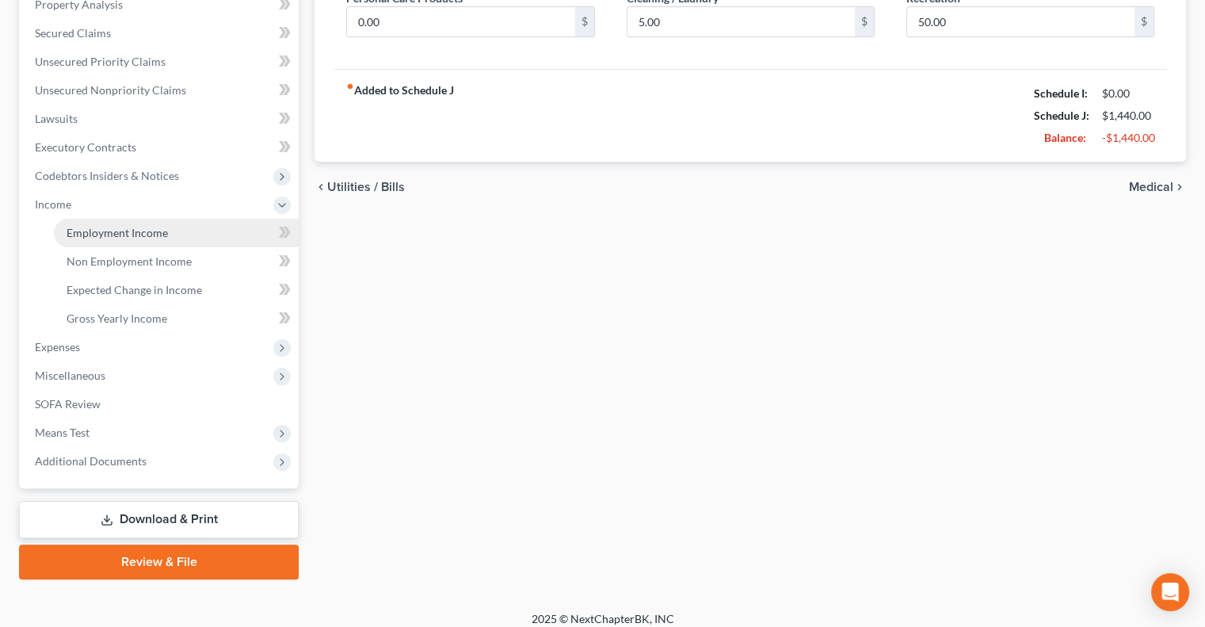
click at [126, 235] on span "Employment Income" at bounding box center [117, 232] width 101 height 13
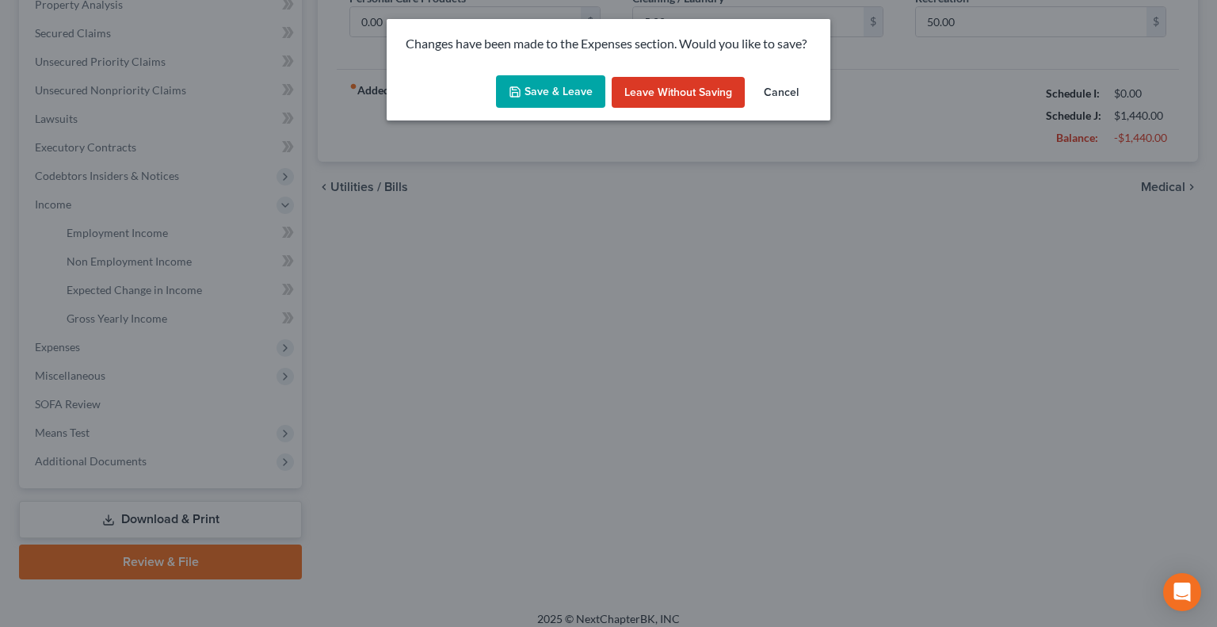
click at [555, 90] on button "Save & Leave" at bounding box center [550, 91] width 109 height 33
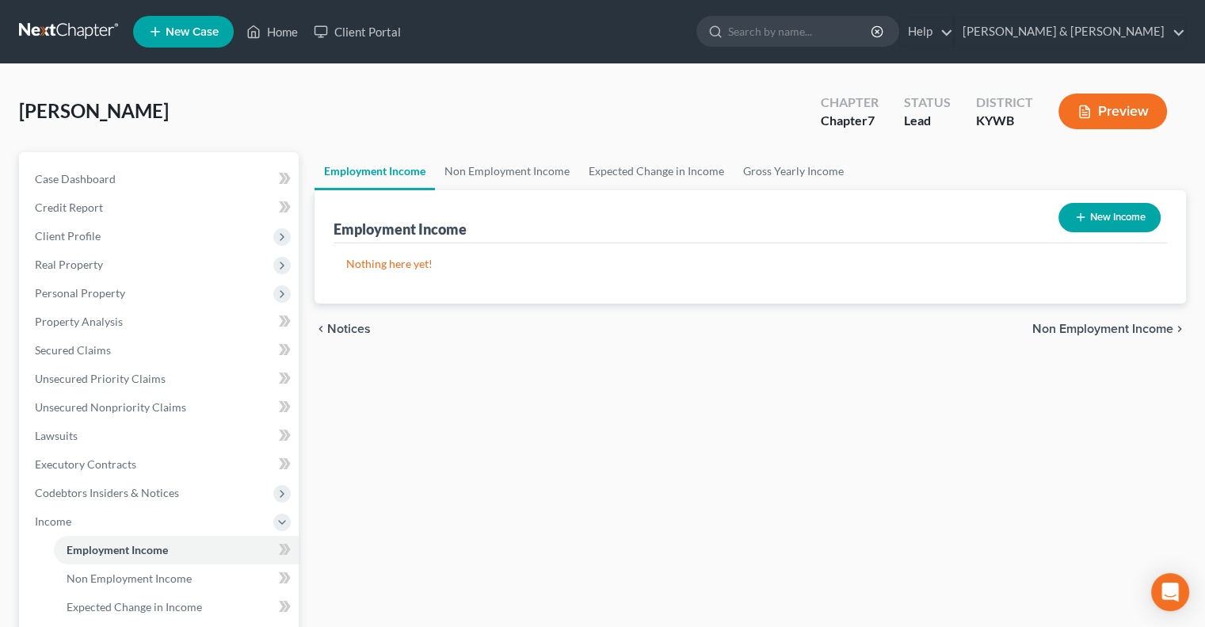
click at [1107, 212] on button "New Income" at bounding box center [1110, 217] width 102 height 29
select select "0"
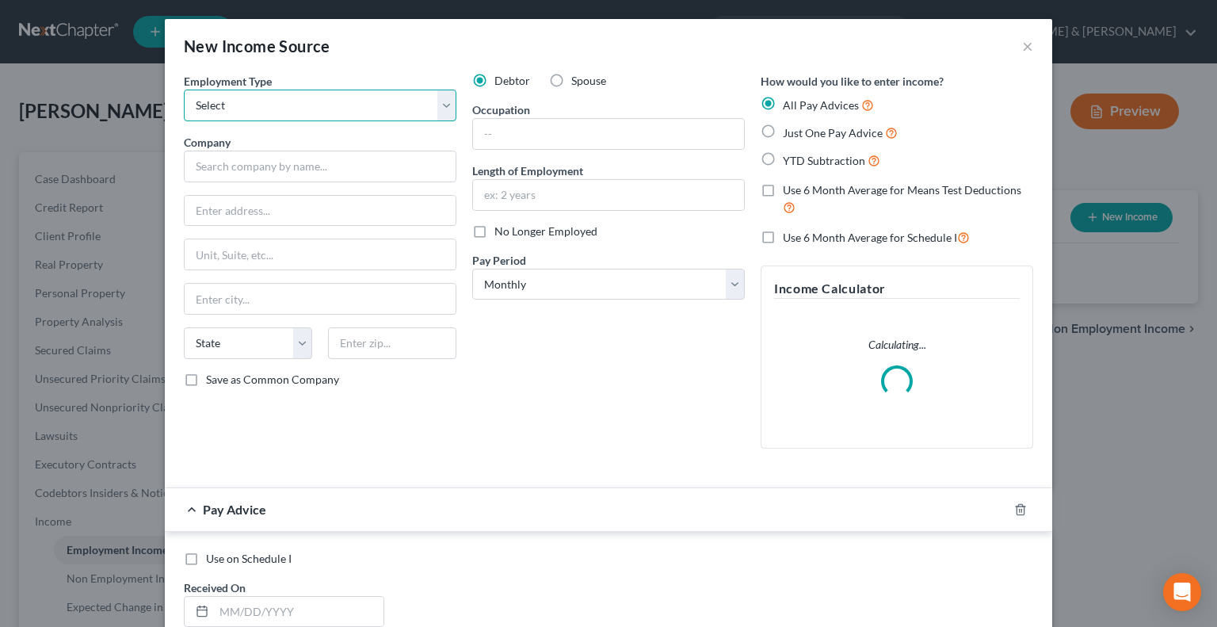
click at [434, 105] on select "Select Full or [DEMOGRAPHIC_DATA] Employment Self Employment" at bounding box center [320, 106] width 273 height 32
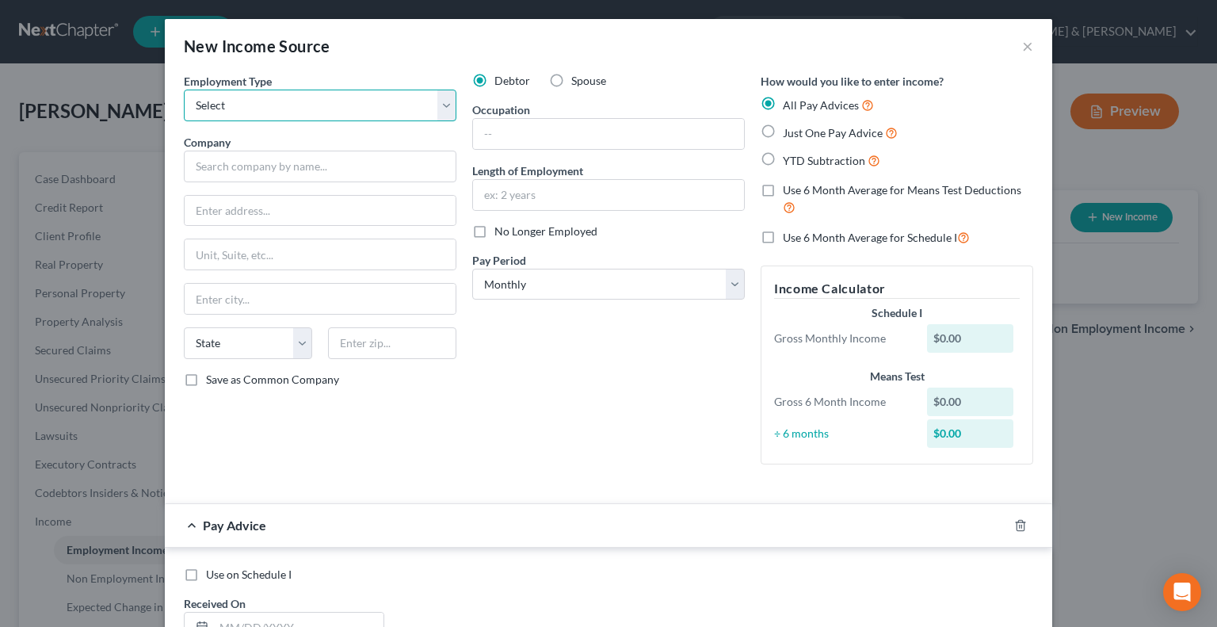
select select "0"
click at [184, 90] on select "Select Full or [DEMOGRAPHIC_DATA] Employment Self Employment" at bounding box center [320, 106] width 273 height 32
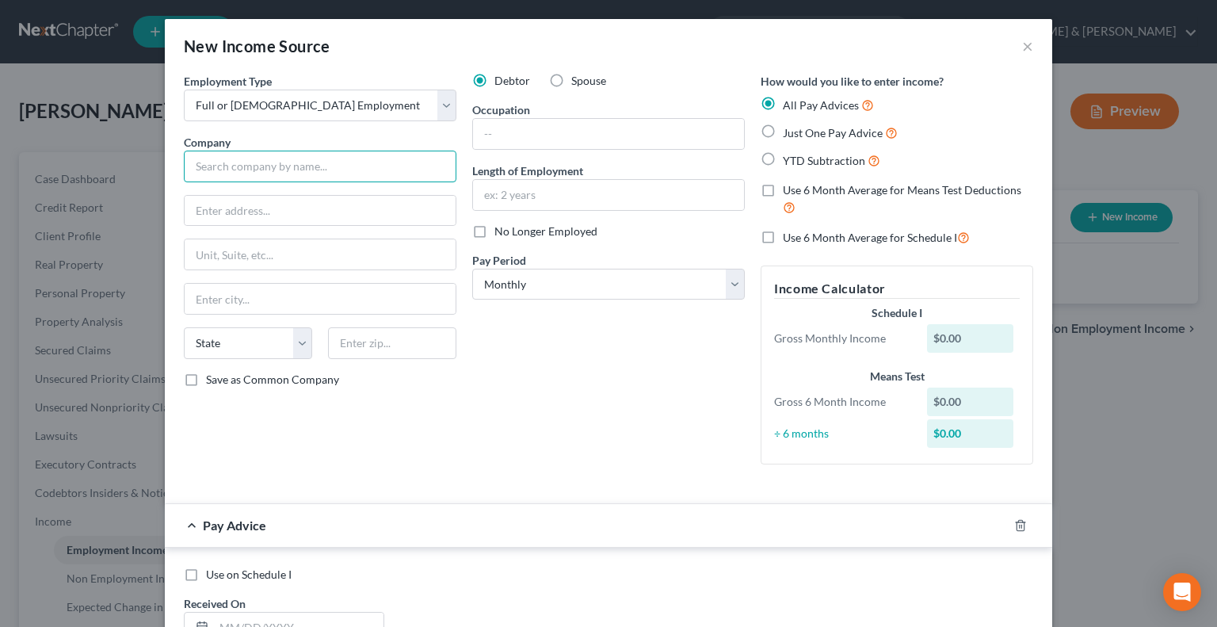
click at [273, 164] on input "text" at bounding box center [320, 167] width 273 height 32
click at [304, 163] on input "text" at bounding box center [320, 167] width 273 height 32
type input "U of L Health"
click at [279, 210] on input "text" at bounding box center [320, 211] width 271 height 30
click at [281, 214] on input "text" at bounding box center [320, 211] width 271 height 30
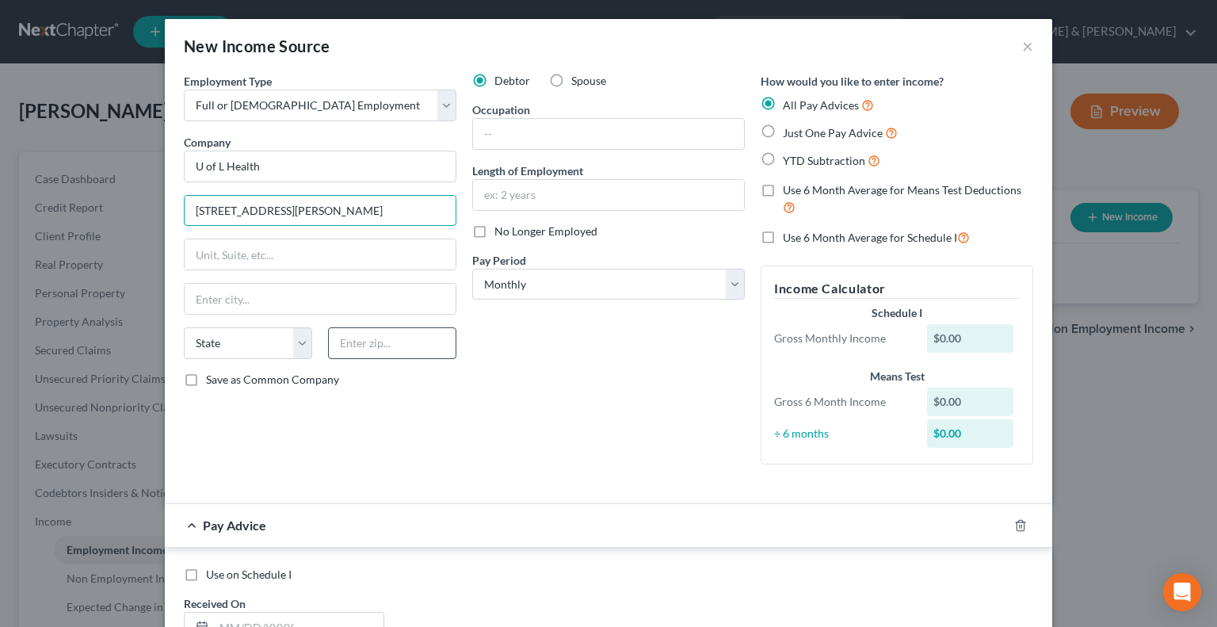
type input "[STREET_ADDRESS][PERSON_NAME]"
click at [351, 349] on input "text" at bounding box center [392, 343] width 128 height 32
type input "40202"
type input "[GEOGRAPHIC_DATA]"
select select "18"
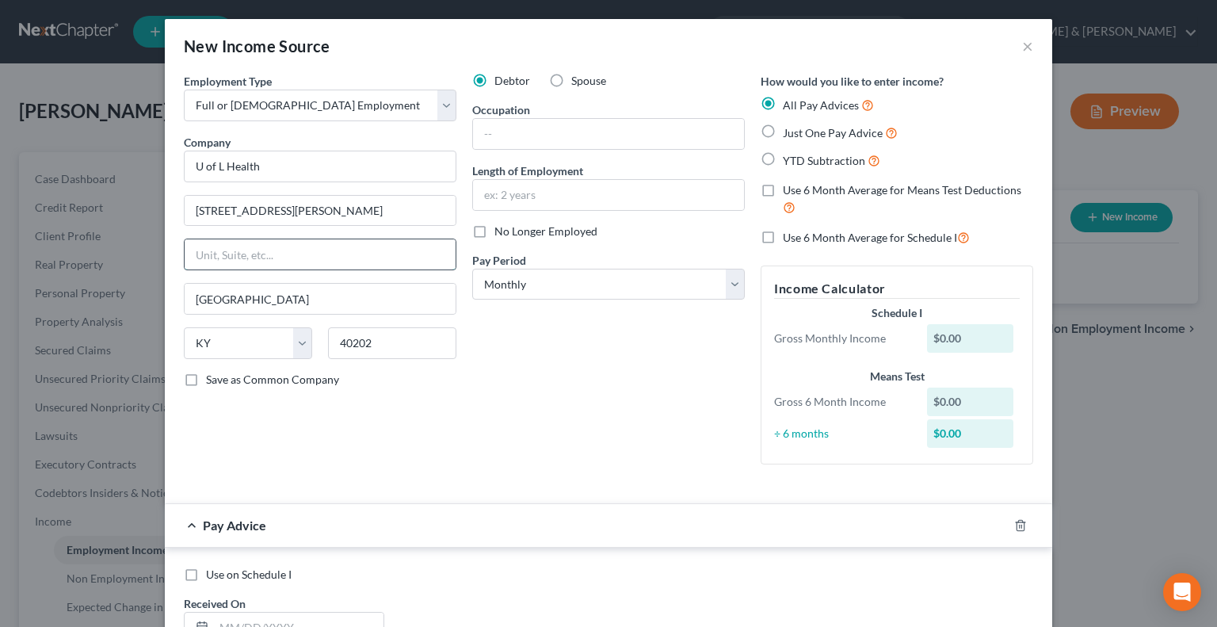
click at [387, 261] on input "text" at bounding box center [320, 254] width 271 height 30
click at [479, 373] on div "Debtor Spouse Occupation Length of Employment No Longer Employed Pay Period * S…" at bounding box center [608, 275] width 288 height 404
click at [495, 232] on label "No Longer Employed" at bounding box center [546, 231] width 103 height 16
click at [501, 232] on input "No Longer Employed" at bounding box center [506, 228] width 10 height 10
checkbox input "true"
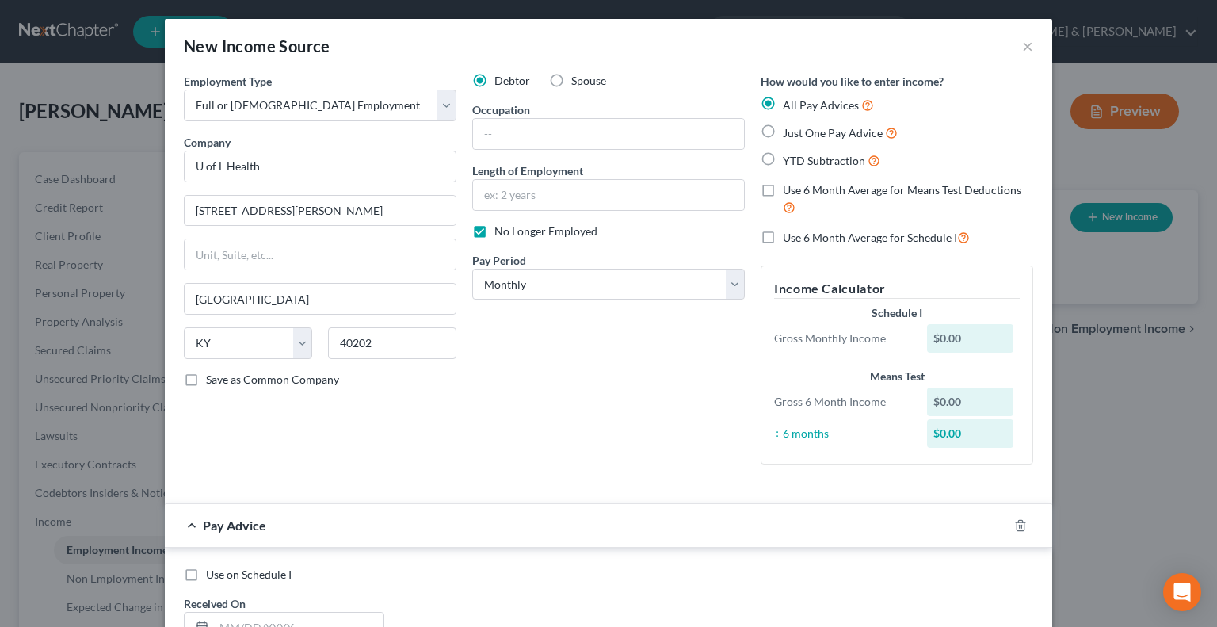
click at [783, 132] on label "Just One Pay Advice" at bounding box center [840, 133] width 115 height 18
click at [789, 132] on input "Just One Pay Advice" at bounding box center [794, 129] width 10 height 10
radio input "true"
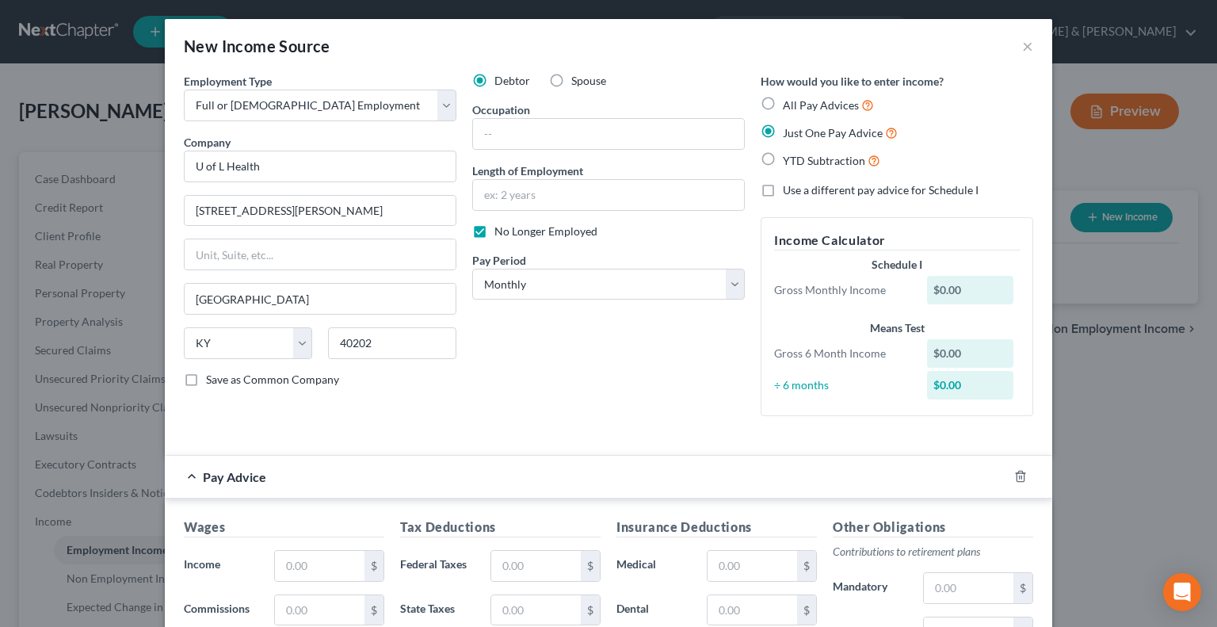
click at [783, 193] on label "Use a different pay advice for Schedule I" at bounding box center [881, 190] width 196 height 16
click at [789, 193] on input "Use a different pay advice for Schedule I" at bounding box center [794, 187] width 10 height 10
checkbox input "true"
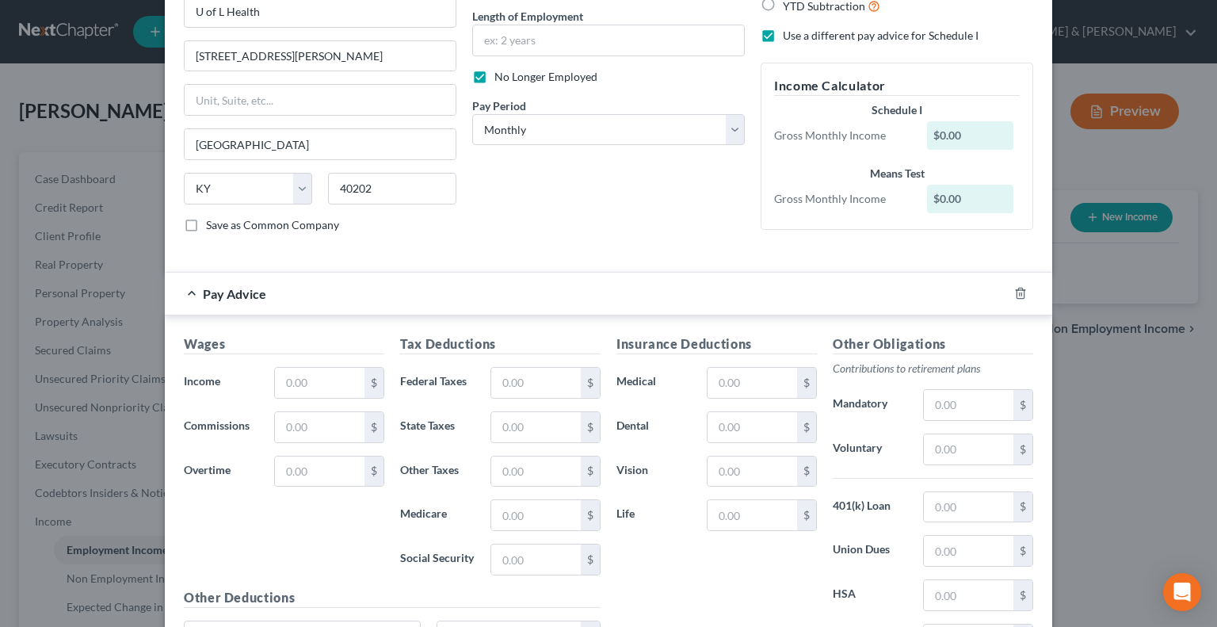
scroll to position [238, 0]
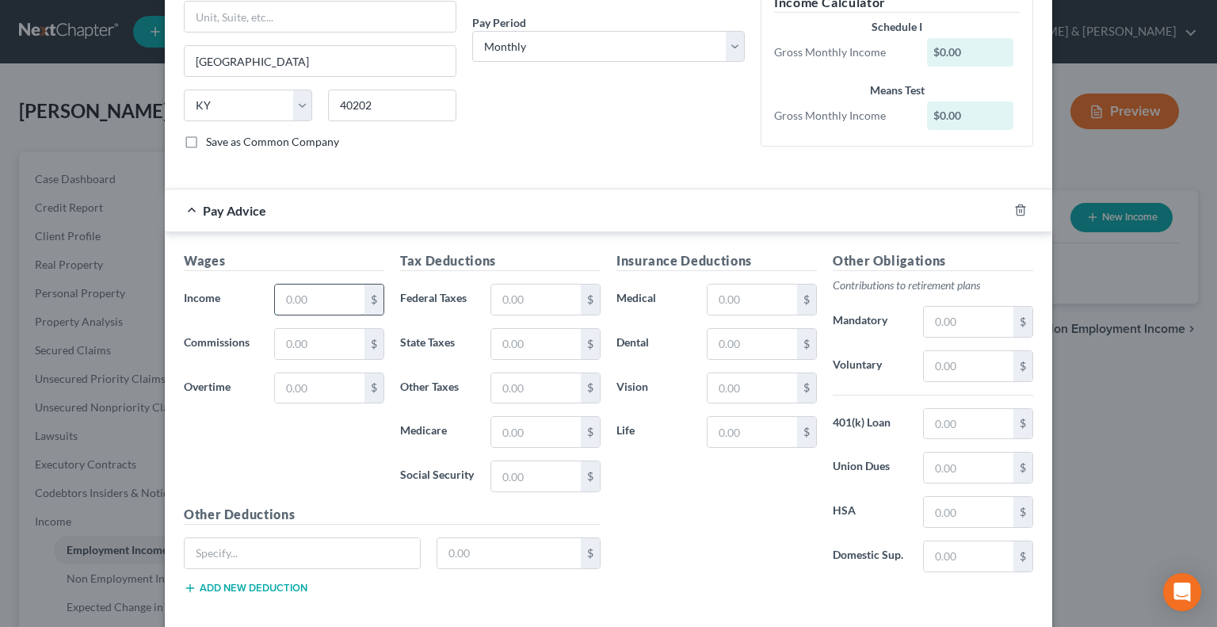
click at [317, 300] on input "text" at bounding box center [320, 300] width 90 height 30
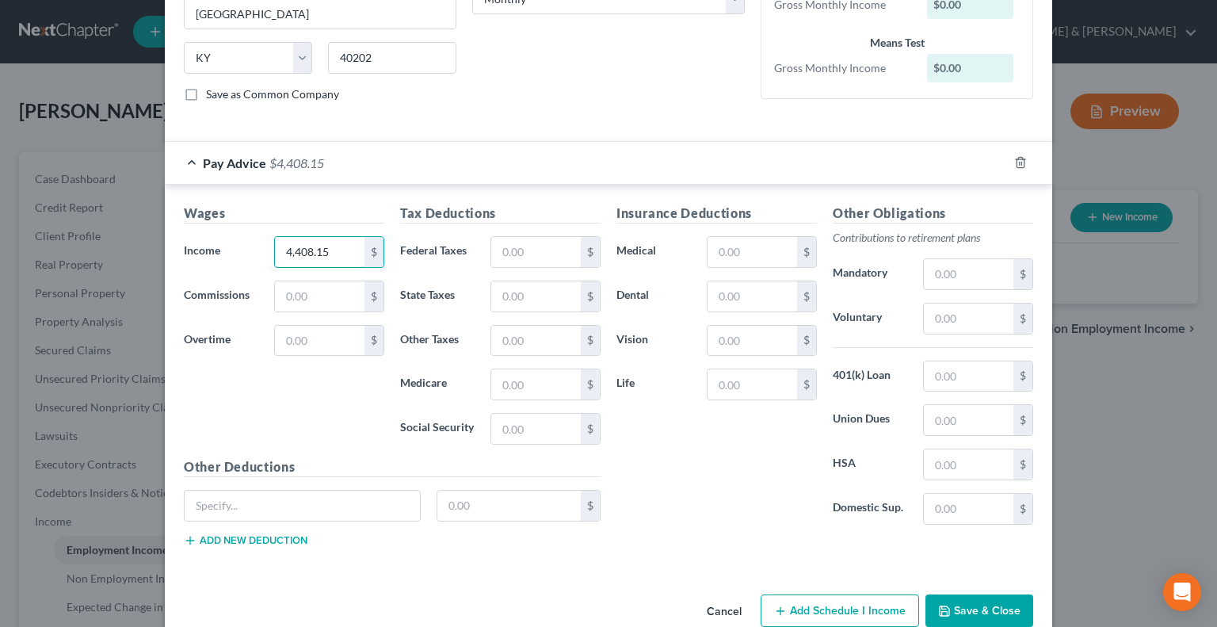
scroll to position [312, 0]
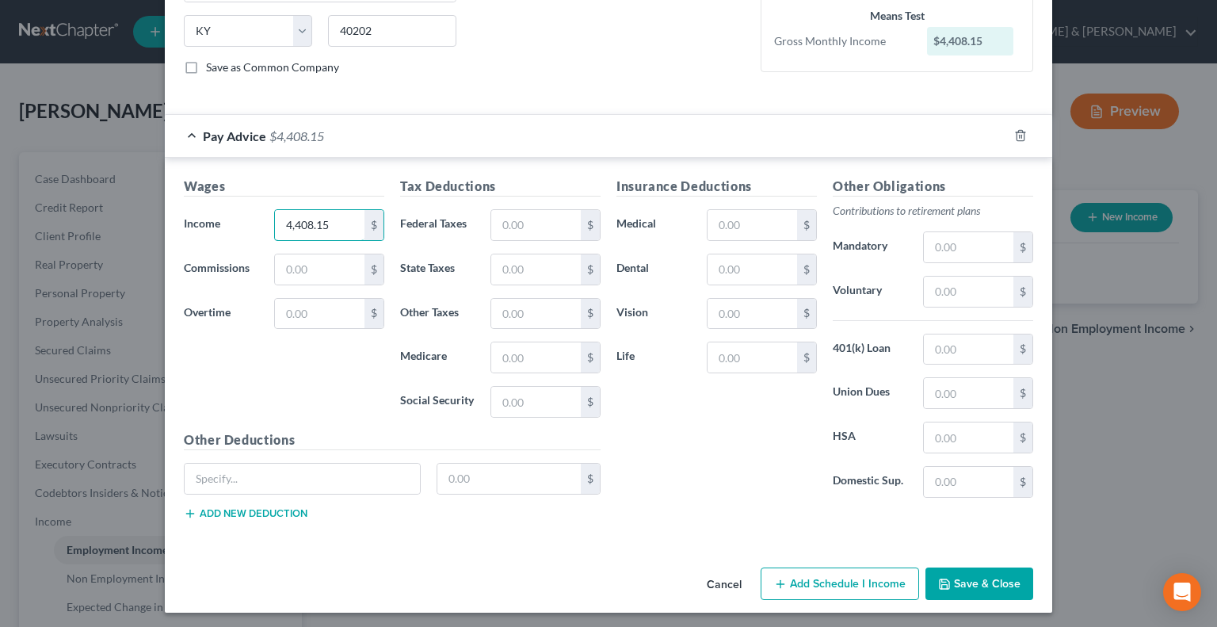
type input "4,408.15"
click at [965, 583] on button "Save & Close" at bounding box center [980, 583] width 108 height 33
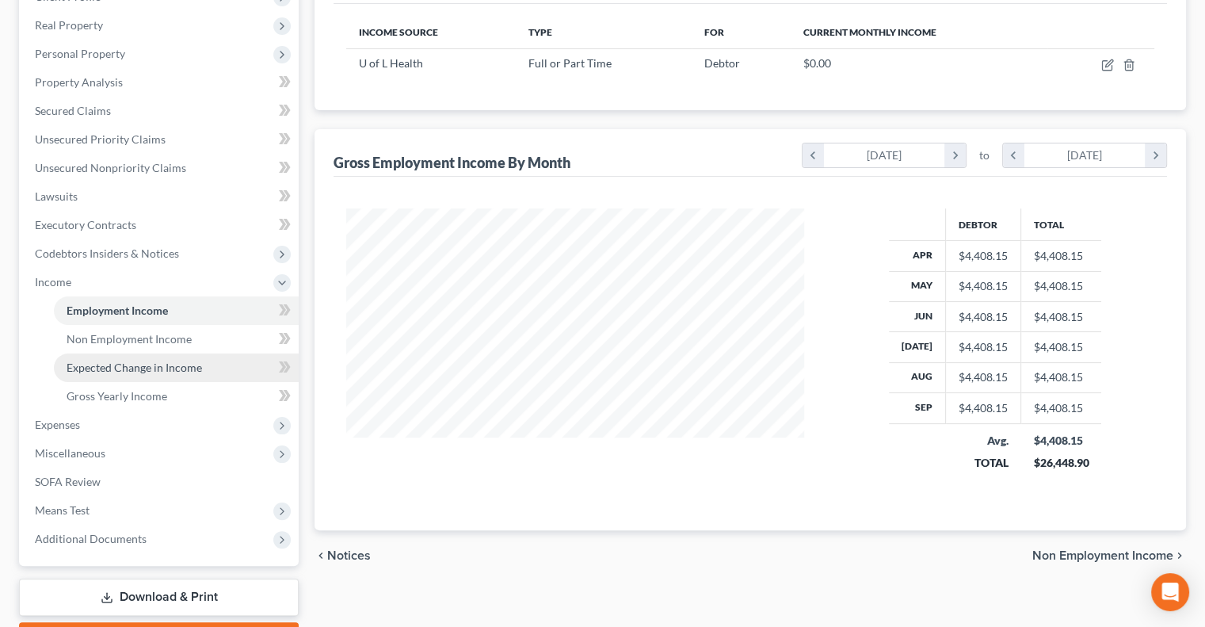
scroll to position [328, 0]
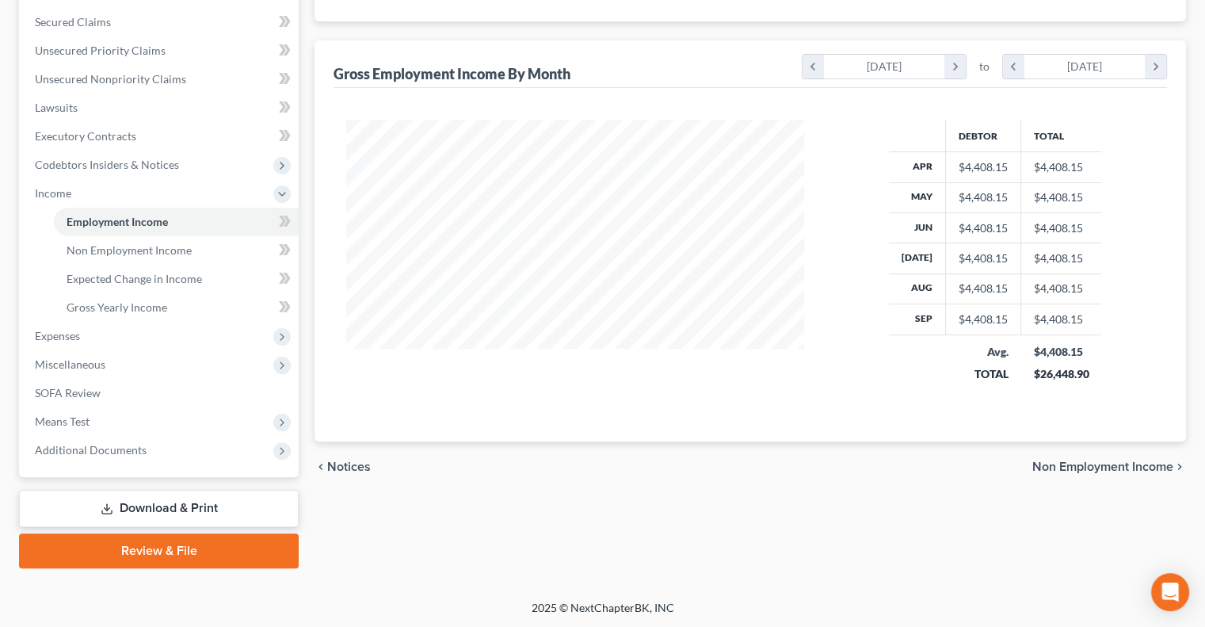
click at [187, 505] on link "Download & Print" at bounding box center [159, 508] width 280 height 37
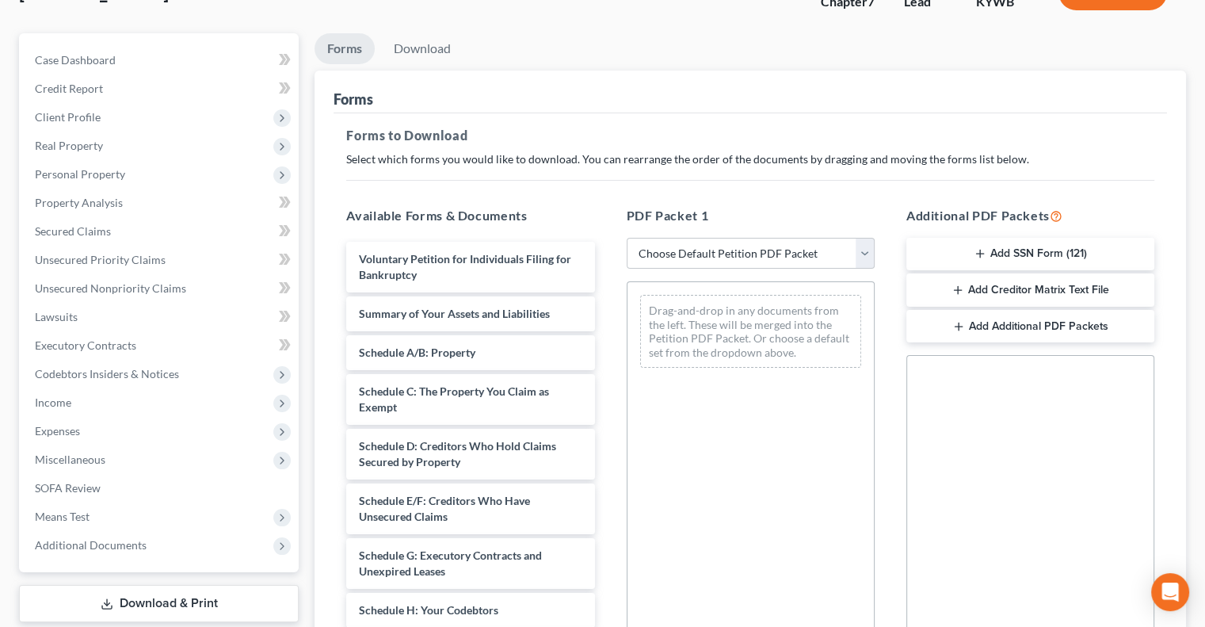
scroll to position [159, 0]
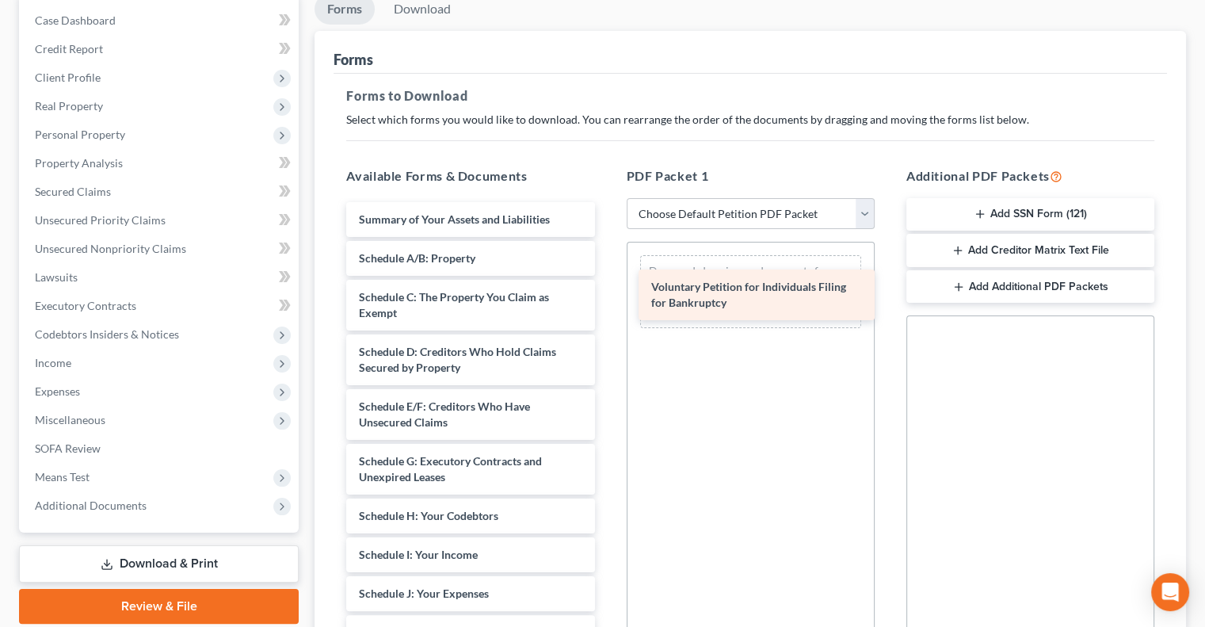
drag, startPoint x: 484, startPoint y: 216, endPoint x: 777, endPoint y: 285, distance: 300.3
click at [607, 285] on div "Voluntary Petition for Individuals Filing for Bankruptcy Voluntary Petition for…" at bounding box center [470, 601] width 273 height 799
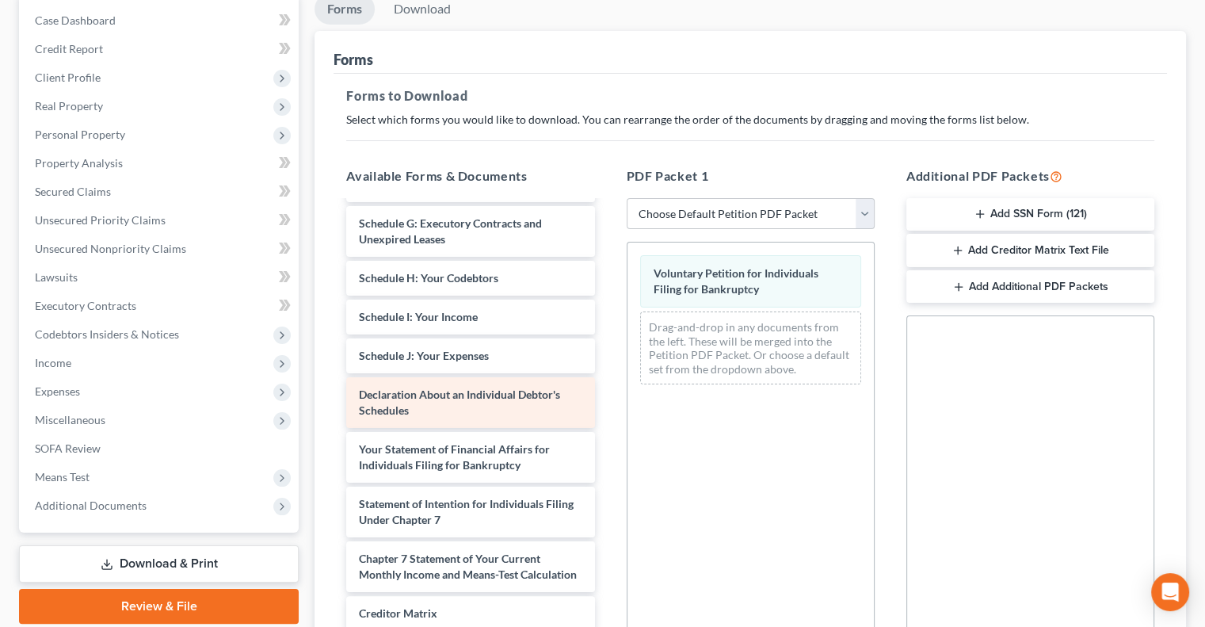
scroll to position [317, 0]
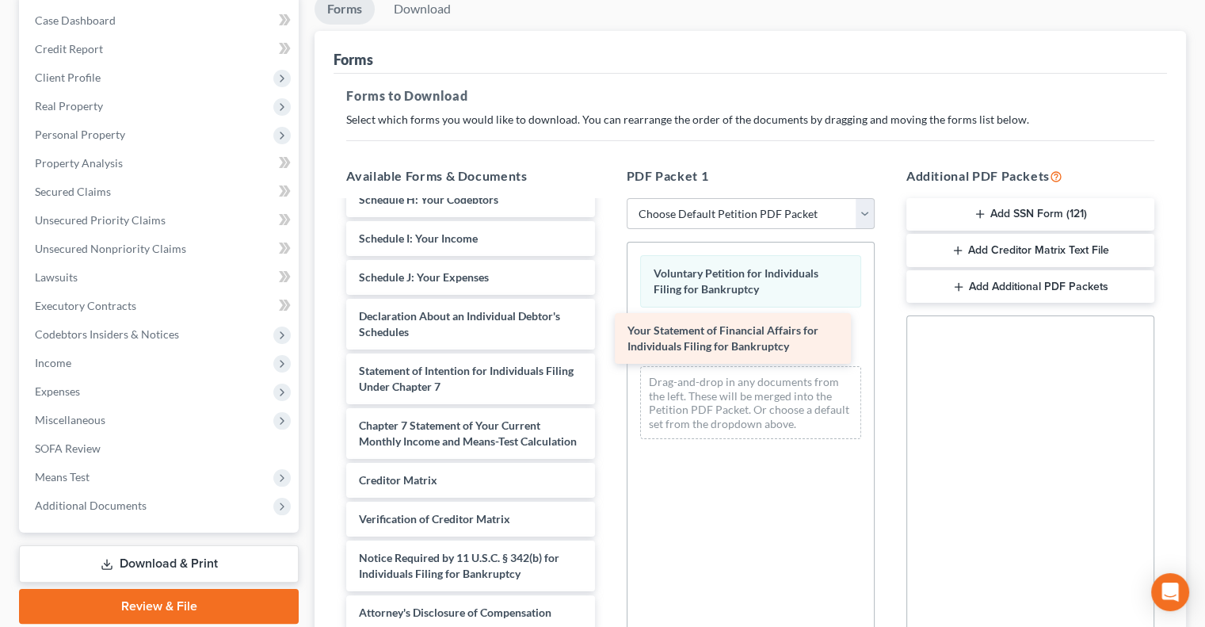
drag, startPoint x: 472, startPoint y: 378, endPoint x: 741, endPoint y: 340, distance: 271.4
click at [607, 340] on div "Your Statement of Financial Affairs for Individuals Filing for Bankruptcy Summa…" at bounding box center [470, 258] width 273 height 744
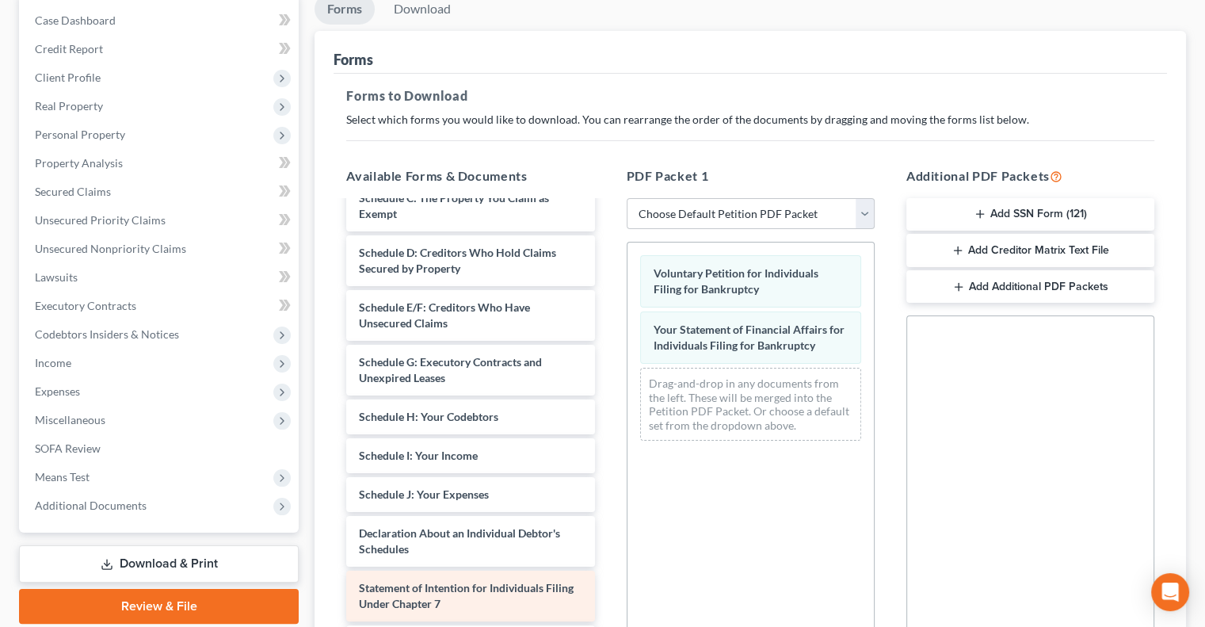
scroll to position [79, 0]
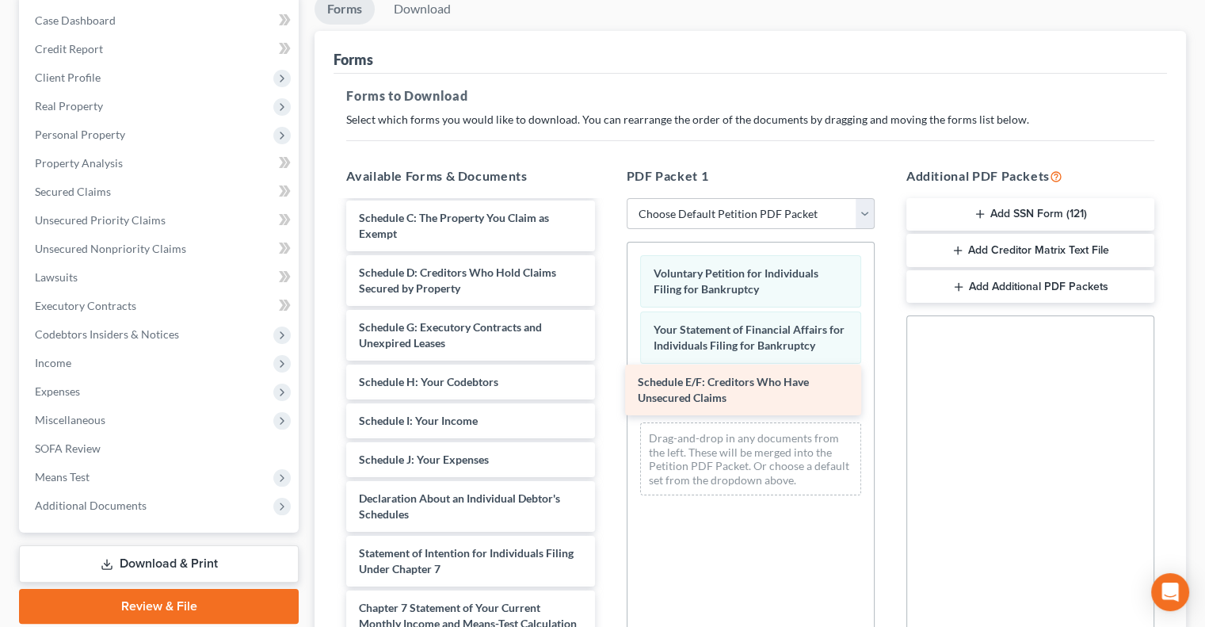
drag, startPoint x: 457, startPoint y: 323, endPoint x: 735, endPoint y: 379, distance: 284.6
click at [607, 379] on div "Schedule E/F: Creditors Who Have Unsecured Claims Summary of Your Assets and Li…" at bounding box center [470, 468] width 273 height 690
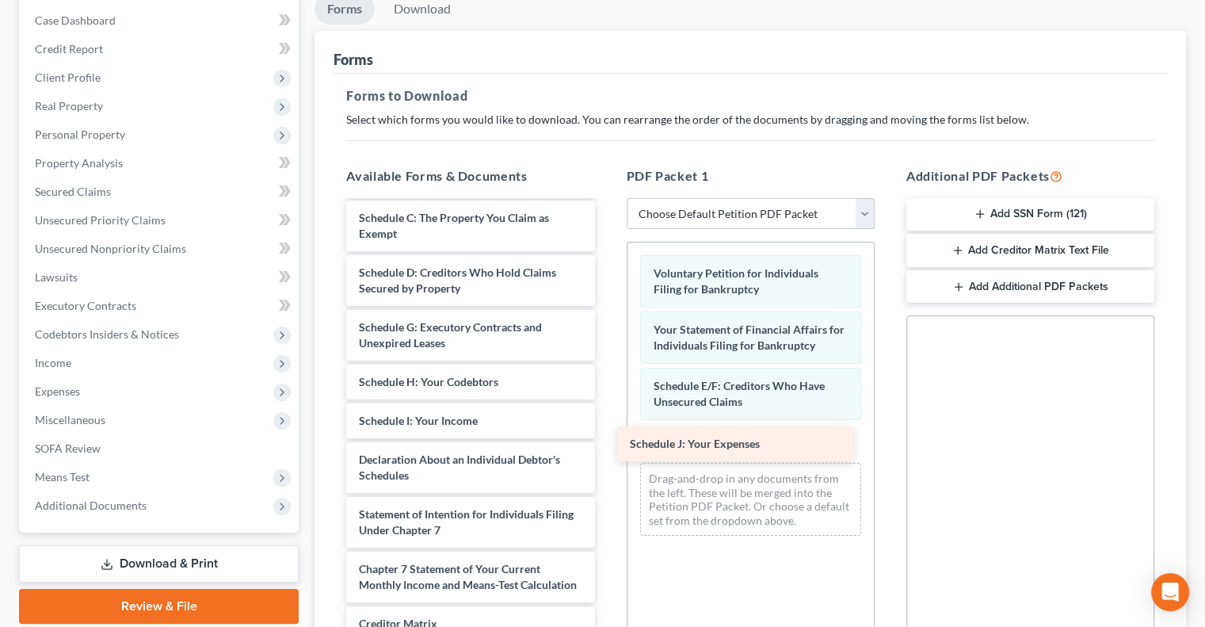
drag, startPoint x: 495, startPoint y: 449, endPoint x: 770, endPoint y: 433, distance: 274.7
click at [607, 433] on div "Schedule J: Your Expenses Summary of Your Assets and Liabilities Schedule A/B: …" at bounding box center [470, 448] width 273 height 651
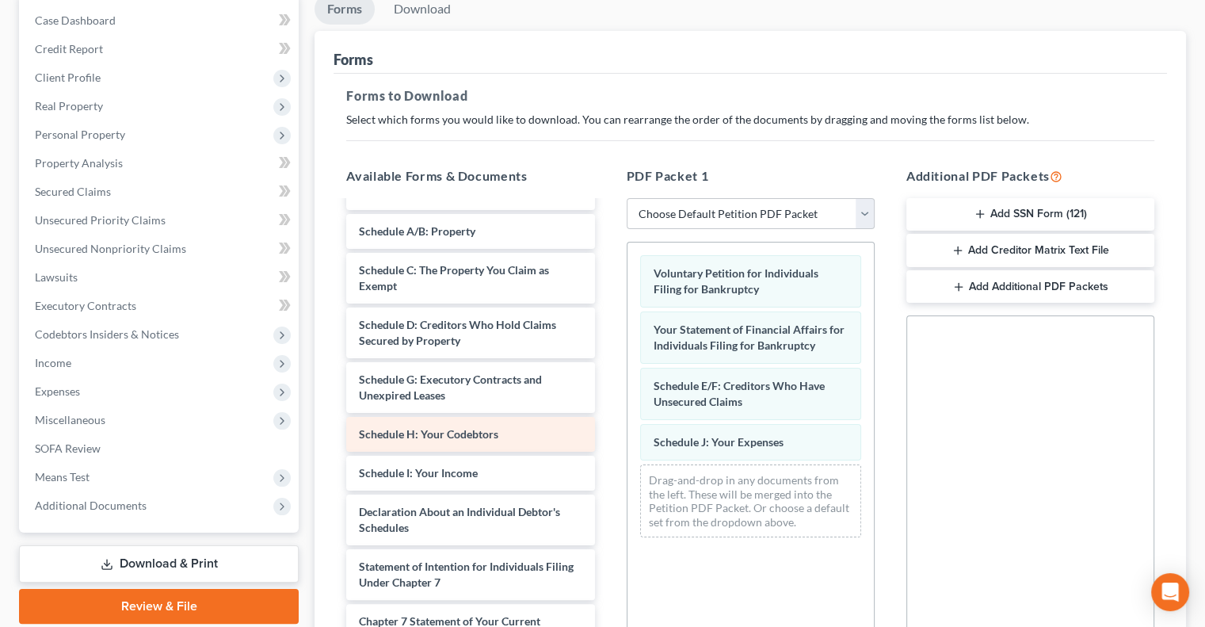
scroll to position [0, 0]
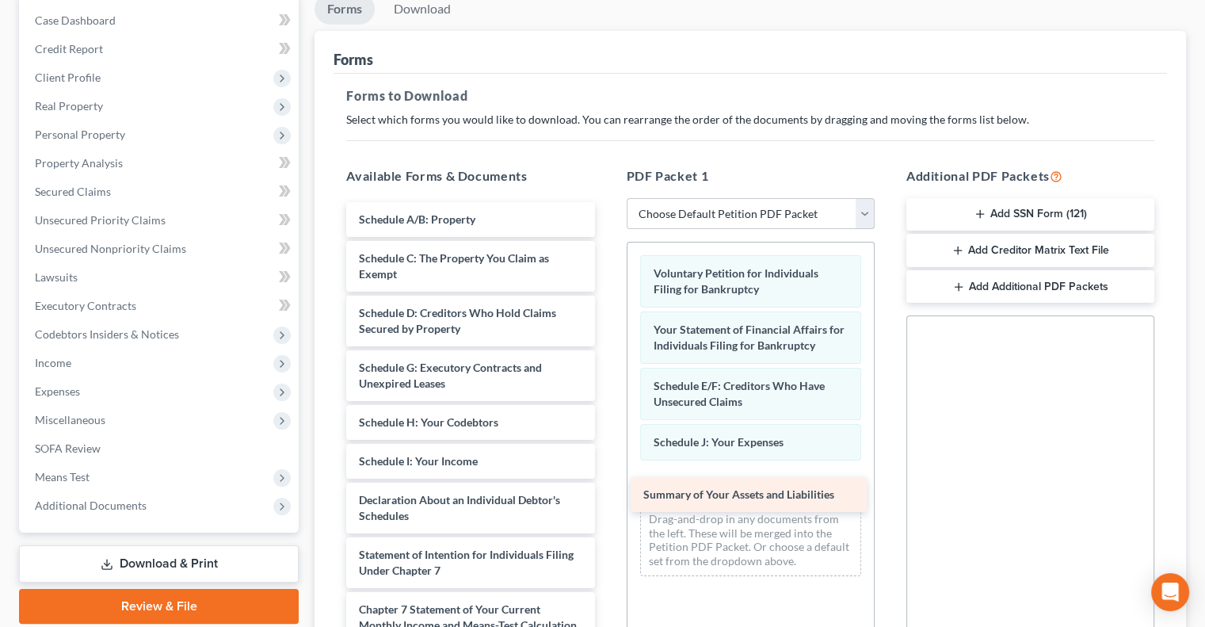
drag, startPoint x: 512, startPoint y: 216, endPoint x: 797, endPoint y: 492, distance: 396.8
click at [607, 492] on div "Summary of Your Assets and Liabilities Summary of Your Assets and Liabilities S…" at bounding box center [470, 508] width 273 height 612
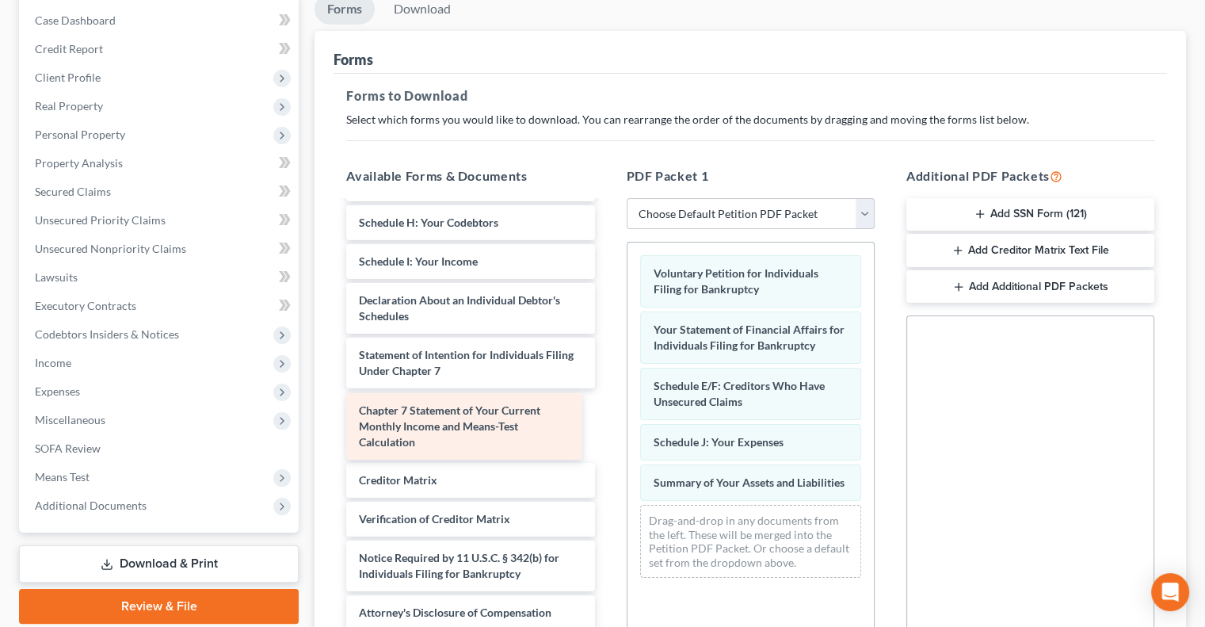
scroll to position [128, 0]
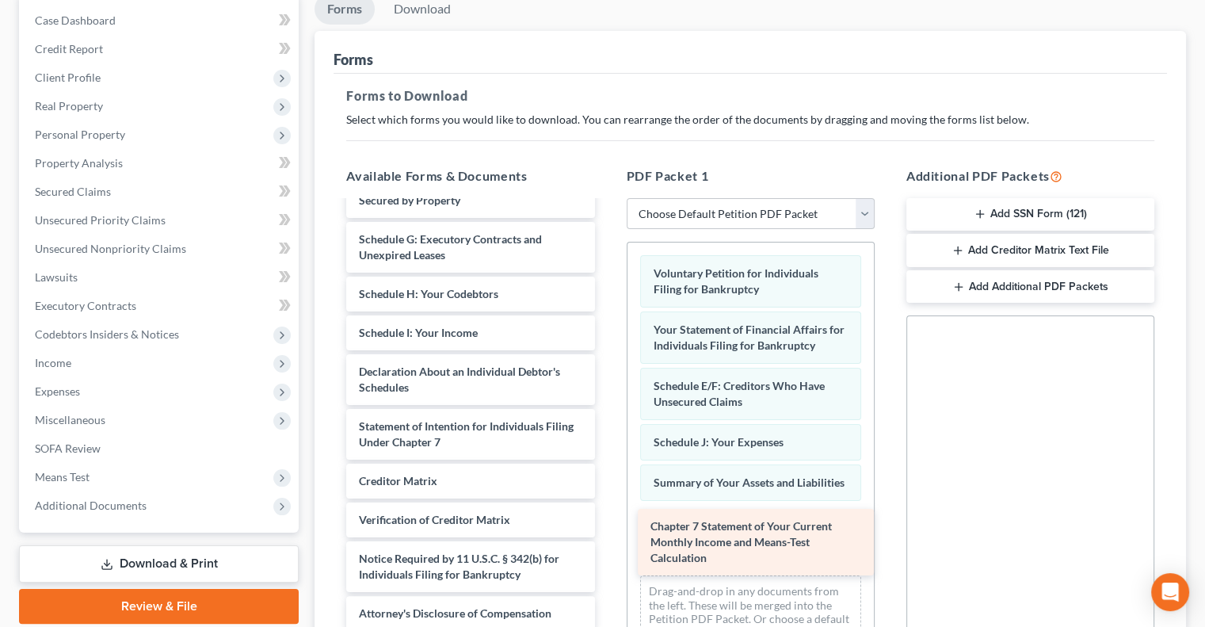
drag, startPoint x: 529, startPoint y: 422, endPoint x: 821, endPoint y: 541, distance: 314.7
click at [607, 541] on div "Chapter 7 Statement of Your Current Monthly Income and Means-Test Calculation S…" at bounding box center [470, 352] width 273 height 557
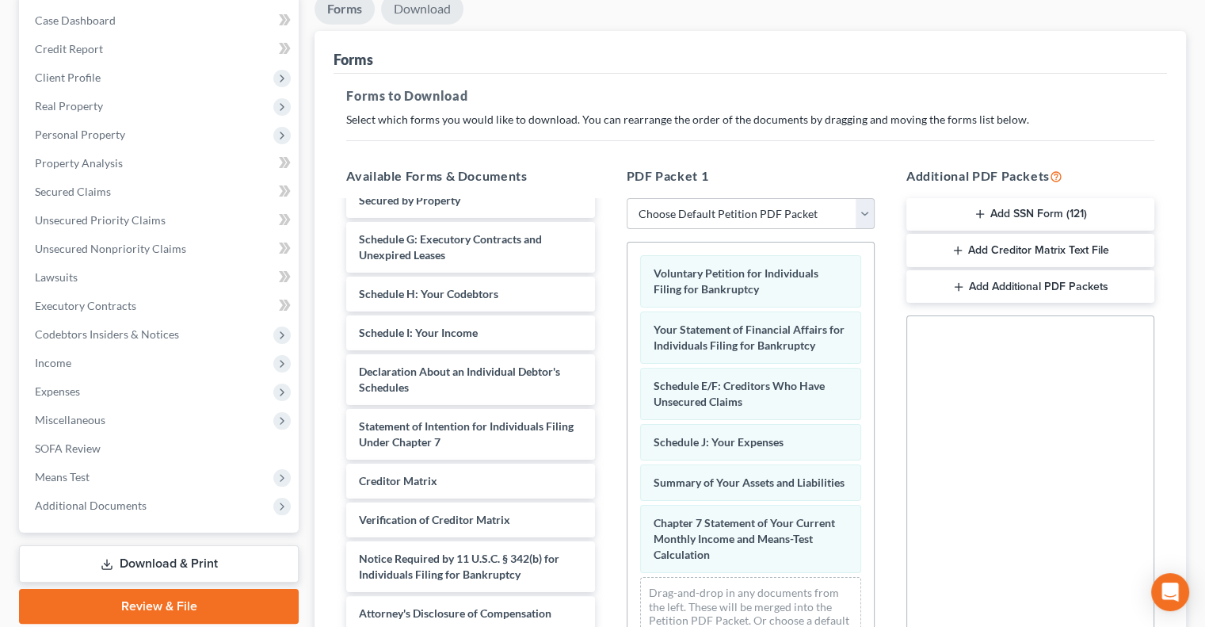
click at [433, 13] on link "Download" at bounding box center [422, 9] width 82 height 31
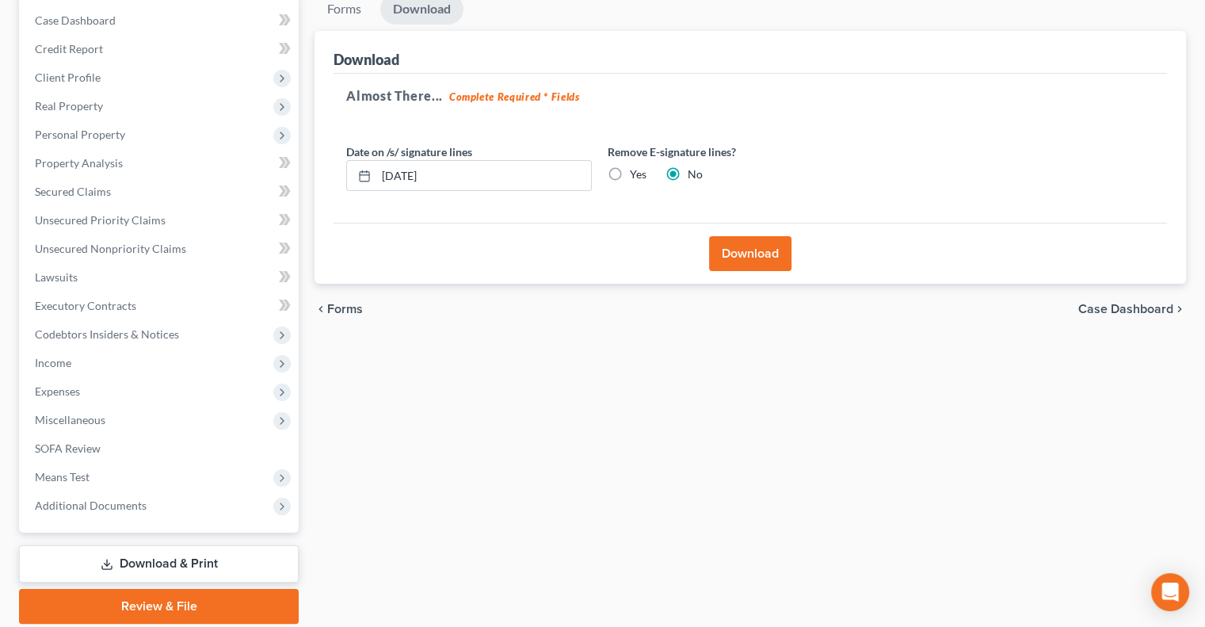
click at [630, 172] on label "Yes" at bounding box center [638, 174] width 17 height 16
click at [636, 172] on input "Yes" at bounding box center [641, 171] width 10 height 10
radio input "true"
radio input "false"
drag, startPoint x: 501, startPoint y: 181, endPoint x: 384, endPoint y: 192, distance: 117.0
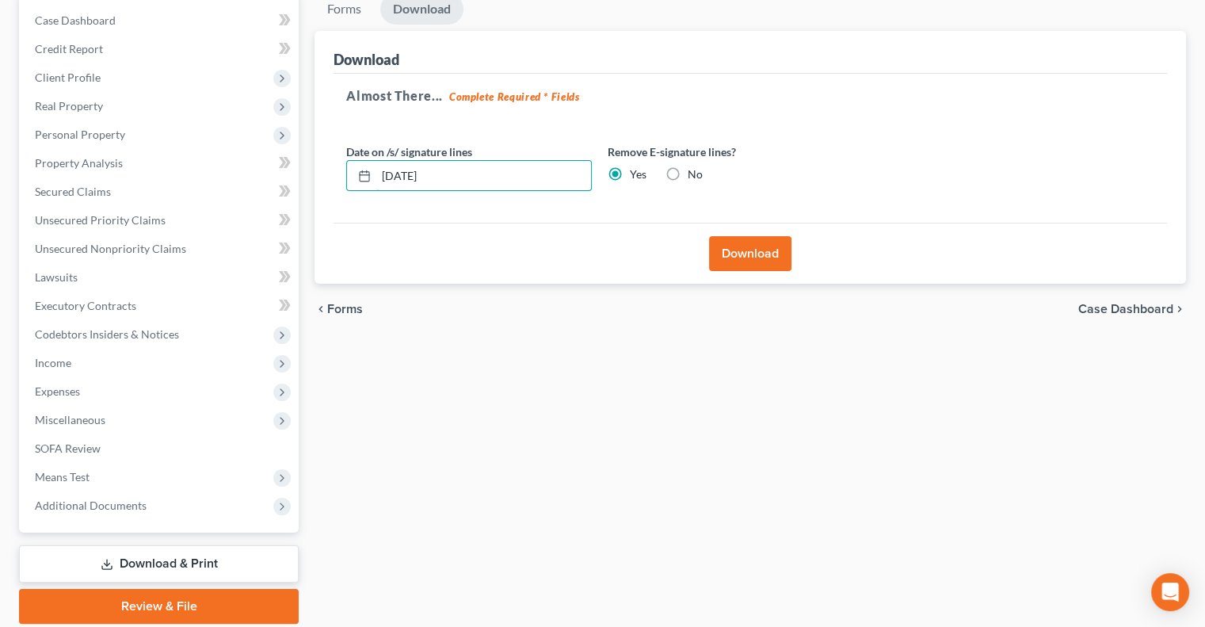
click at [384, 192] on div "Date on /s/ signature lines [DATE] Remove E-signature lines? Yes No" at bounding box center [599, 173] width 523 height 61
click at [765, 253] on button "Download" at bounding box center [750, 253] width 82 height 35
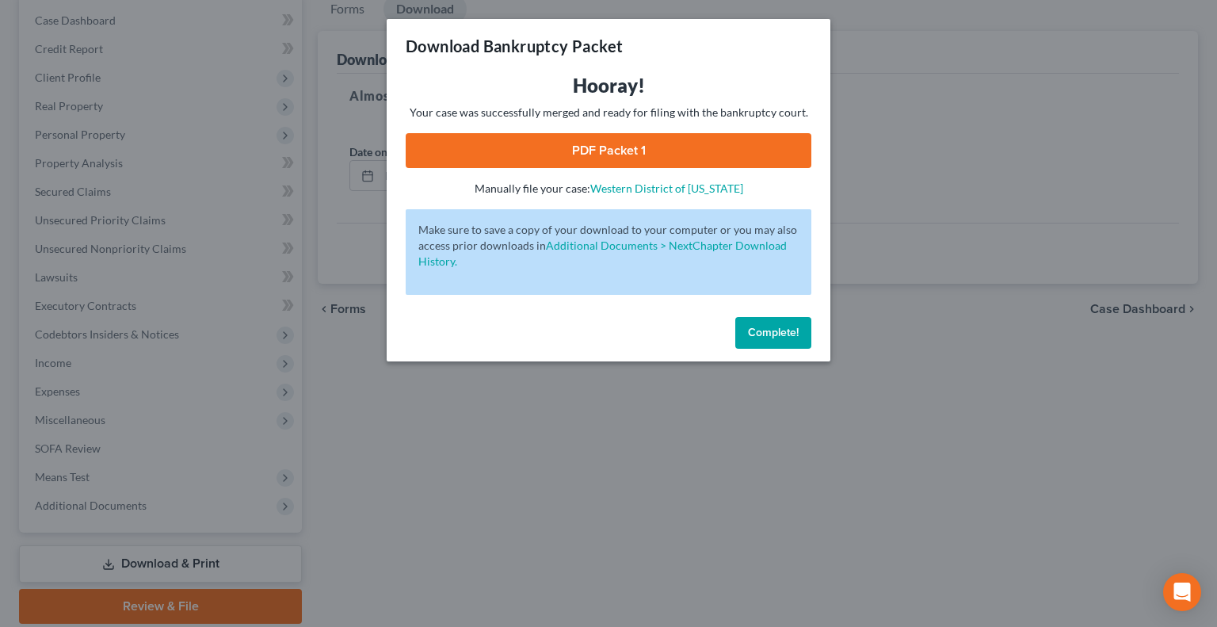
click at [657, 147] on link "PDF Packet 1" at bounding box center [609, 150] width 406 height 35
click at [756, 332] on span "Complete!" at bounding box center [773, 332] width 51 height 13
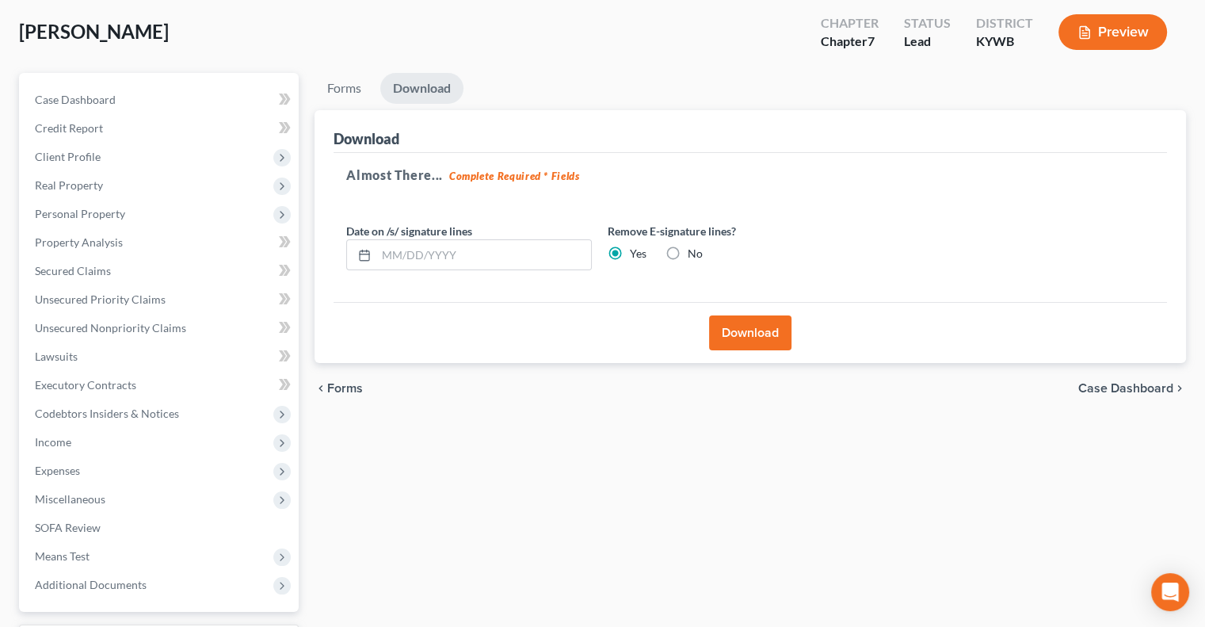
scroll to position [0, 0]
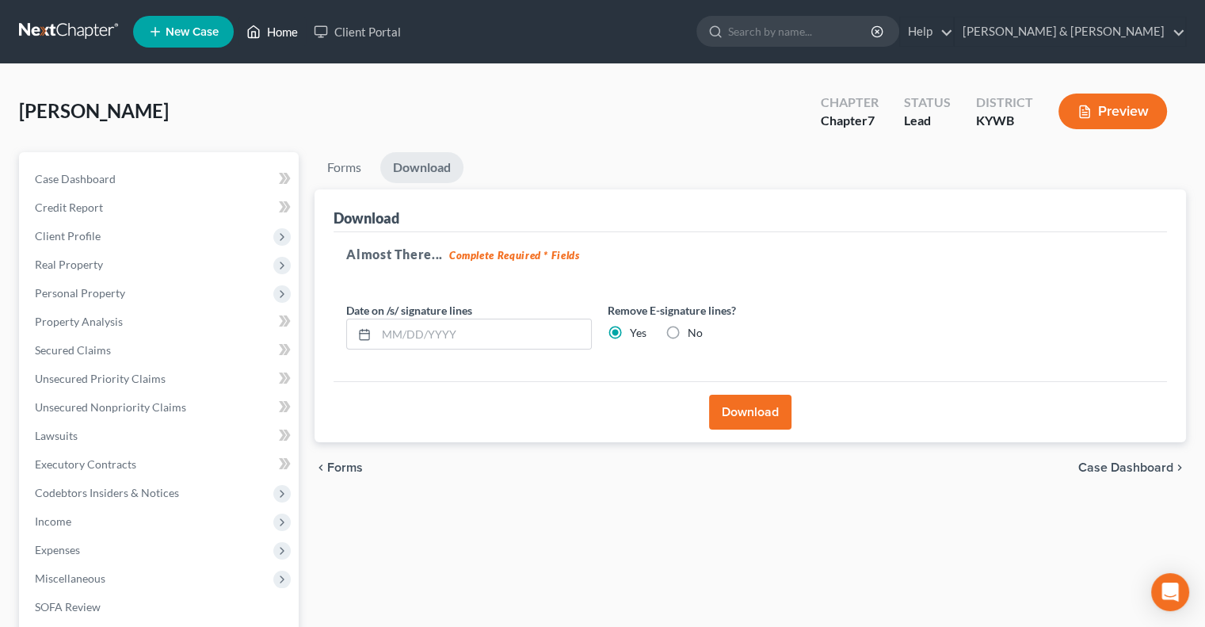
click at [276, 35] on link "Home" at bounding box center [272, 31] width 67 height 29
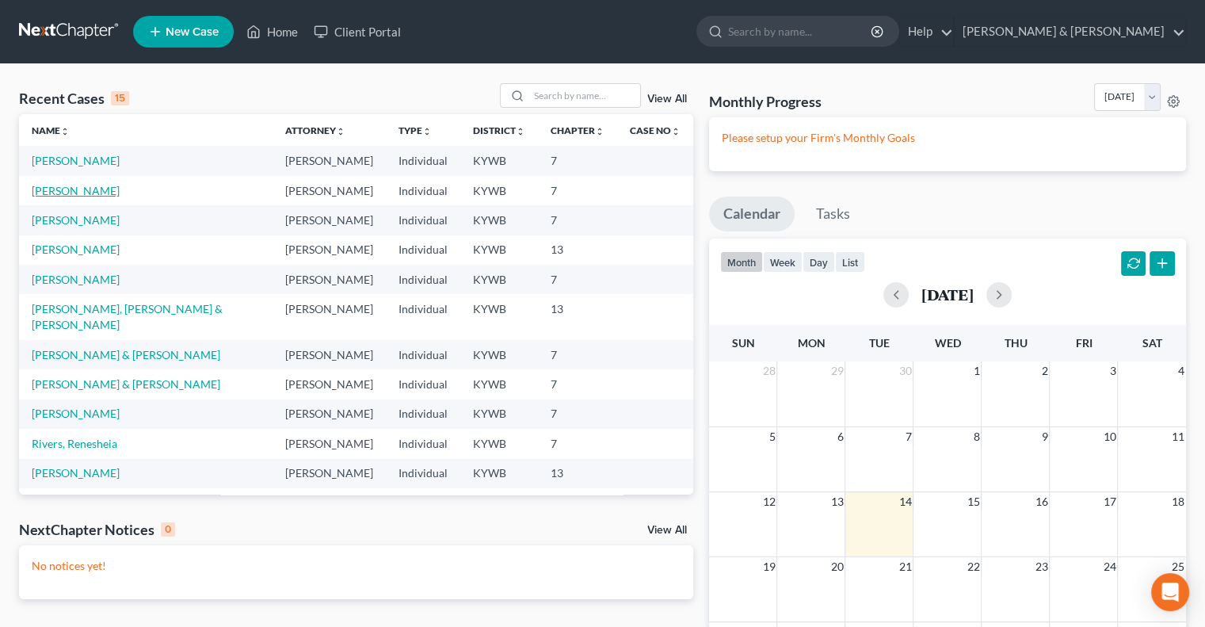
click at [79, 187] on link "[PERSON_NAME]" at bounding box center [76, 190] width 88 height 13
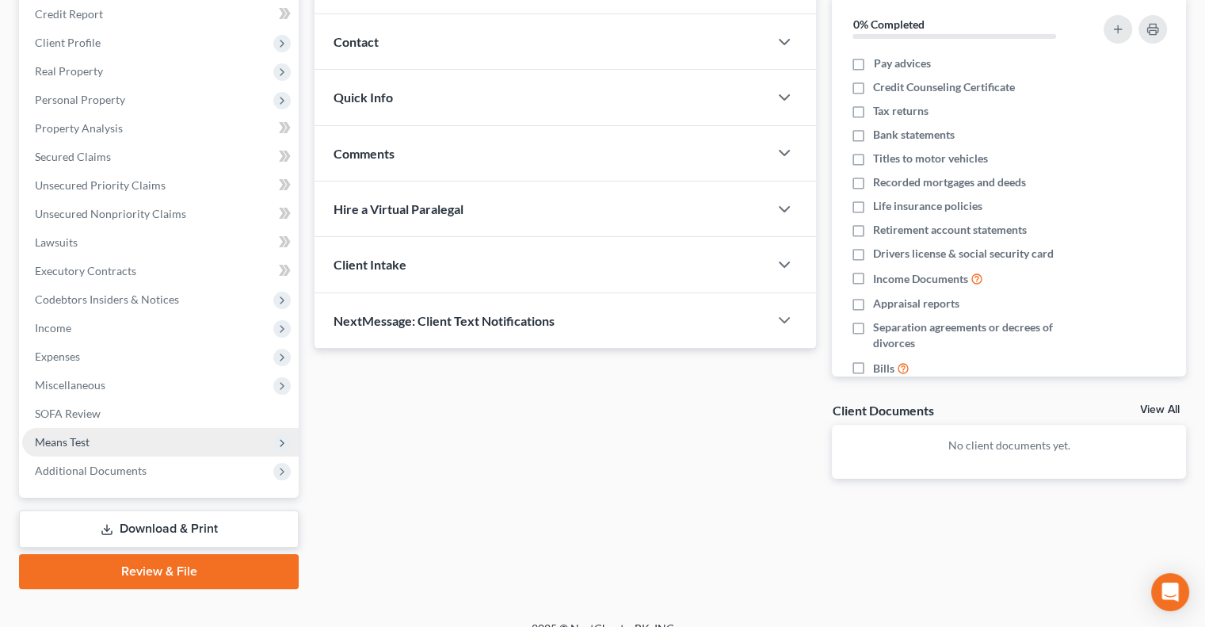
scroll to position [214, 0]
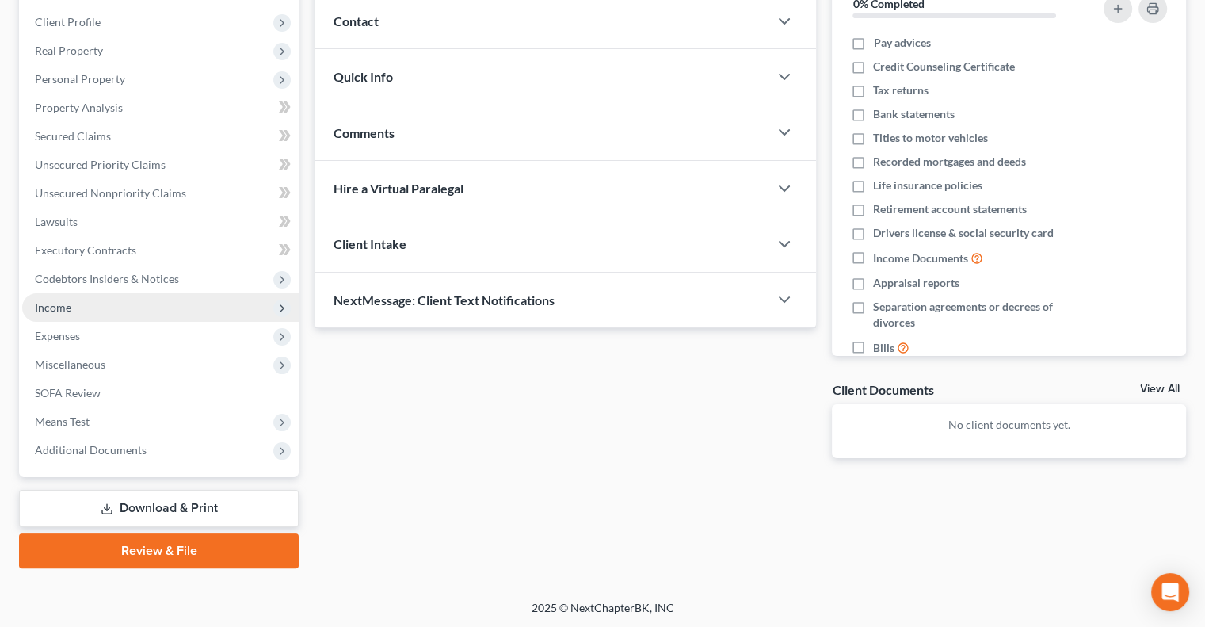
click at [81, 309] on span "Income" at bounding box center [160, 307] width 277 height 29
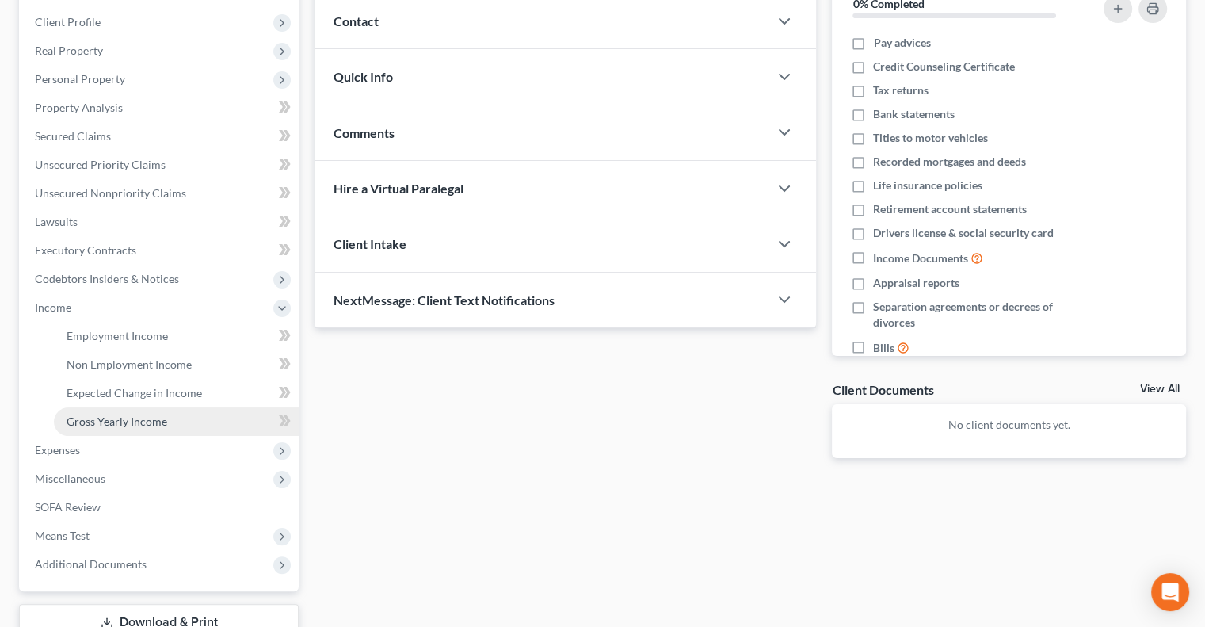
click at [127, 420] on span "Gross Yearly Income" at bounding box center [117, 421] width 101 height 13
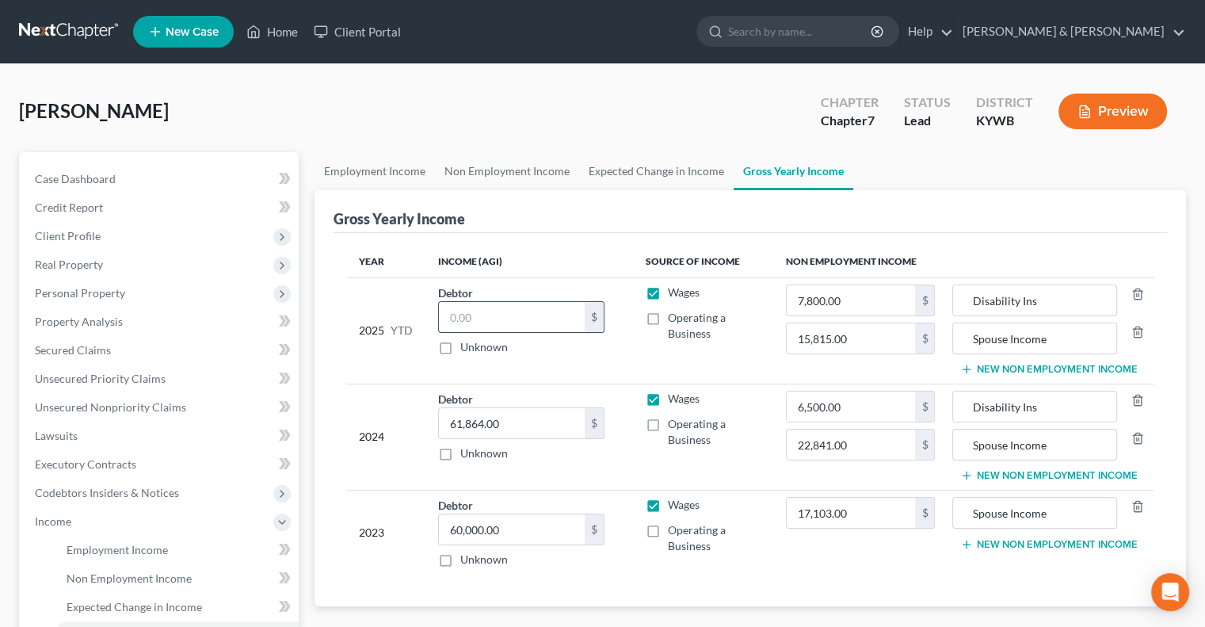
click at [521, 323] on input "text" at bounding box center [512, 317] width 146 height 30
type input "35,000"
click at [138, 550] on span "Employment Income" at bounding box center [117, 549] width 101 height 13
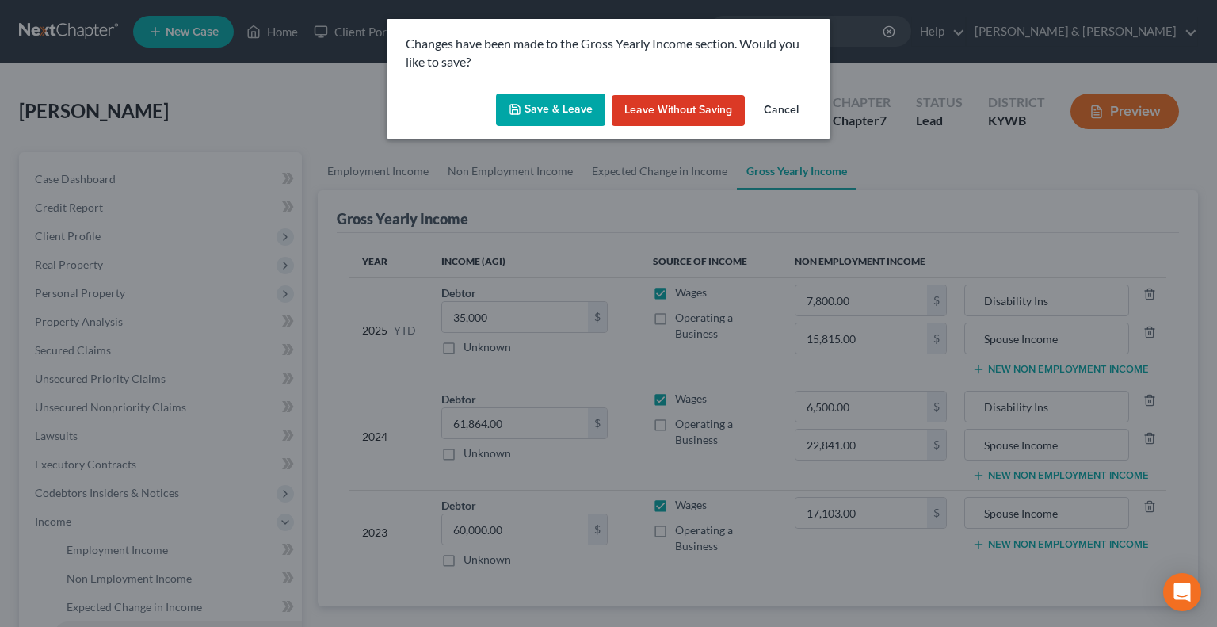
click at [577, 107] on button "Save & Leave" at bounding box center [550, 110] width 109 height 33
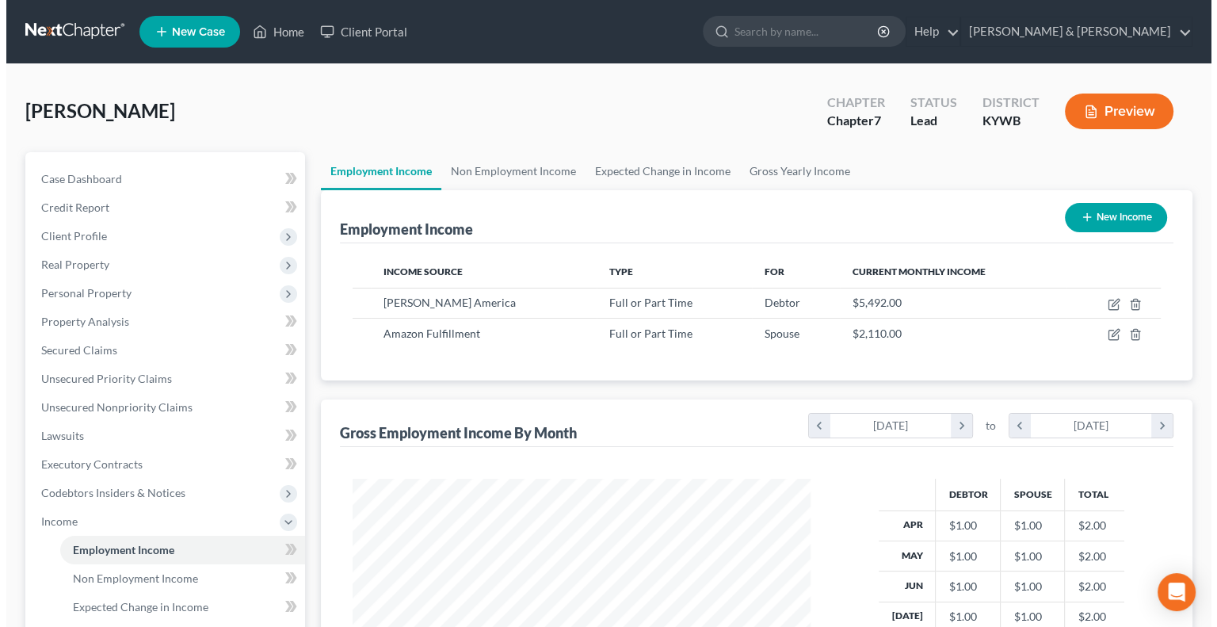
scroll to position [282, 489]
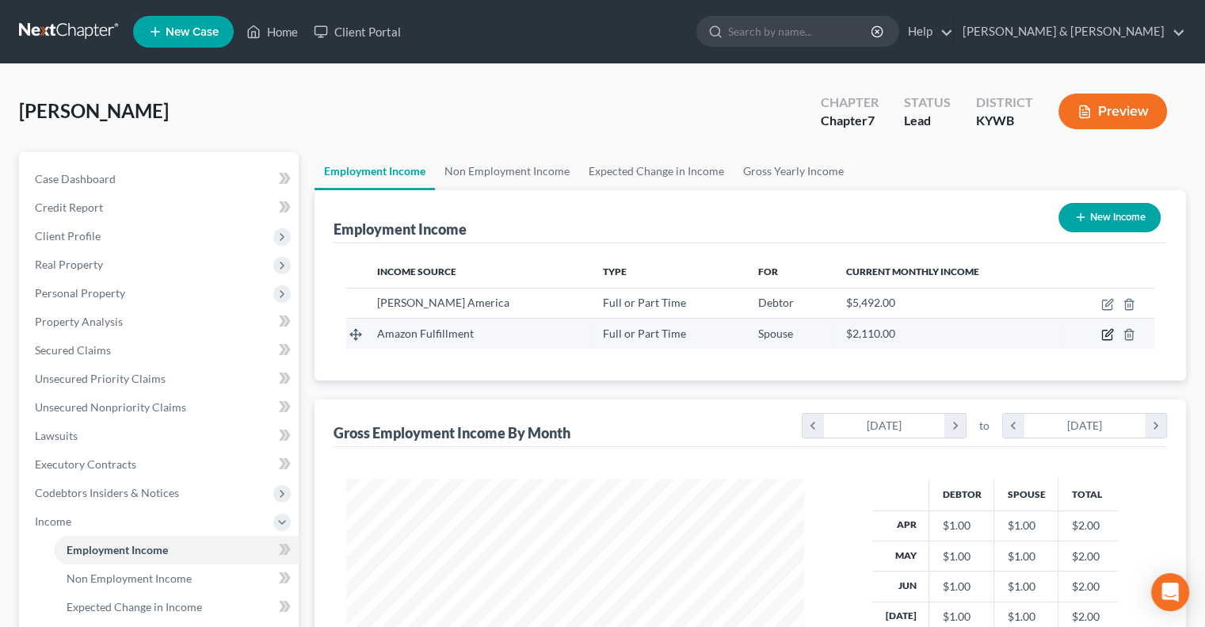
click at [1106, 330] on icon "button" at bounding box center [1107, 335] width 10 height 10
select select "0"
select select "18"
select select "0"
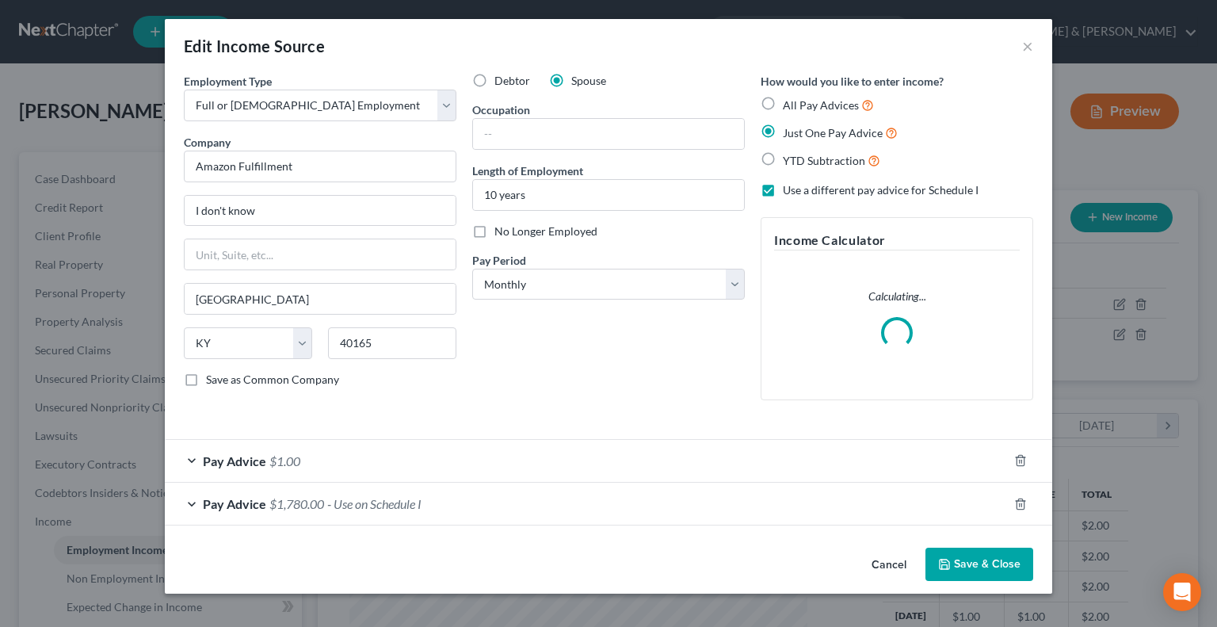
scroll to position [282, 495]
click at [526, 128] on input "text" at bounding box center [608, 134] width 271 height 30
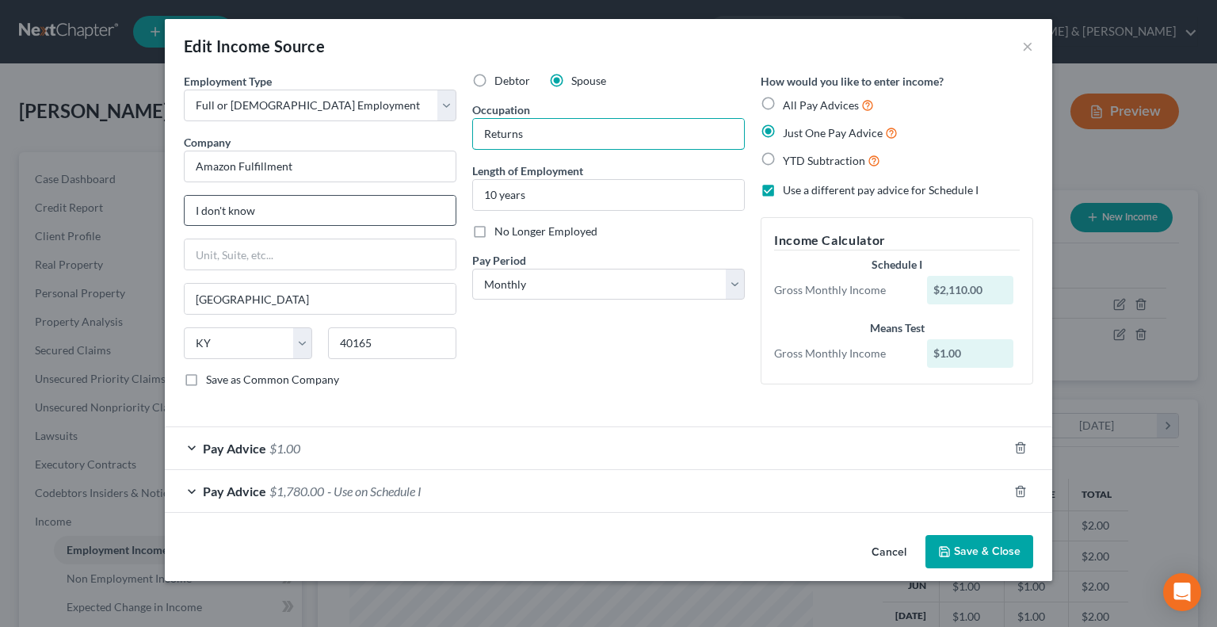
type input "Returns"
drag, startPoint x: 320, startPoint y: 218, endPoint x: 161, endPoint y: 204, distance: 159.9
click at [161, 204] on div "Edit Income Source × Employment Type * Select Full or [DEMOGRAPHIC_DATA] Employ…" at bounding box center [608, 313] width 1217 height 627
type input "[STREET_ADDRESS]"
click at [228, 487] on span "Pay Advice" at bounding box center [234, 490] width 63 height 15
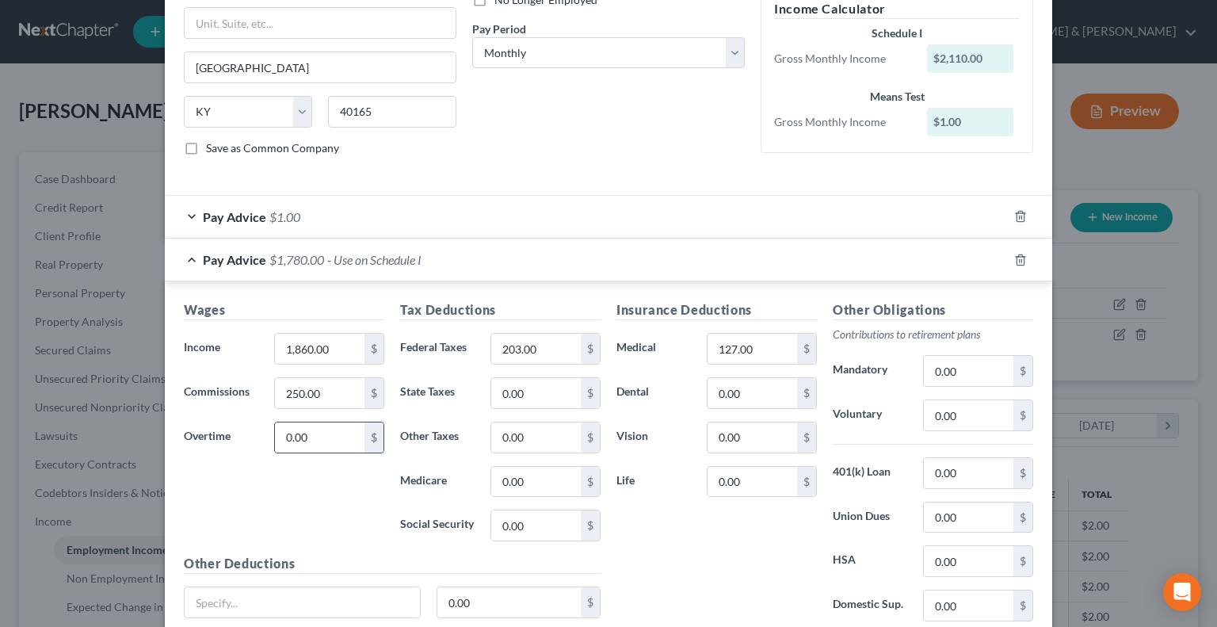
scroll to position [238, 0]
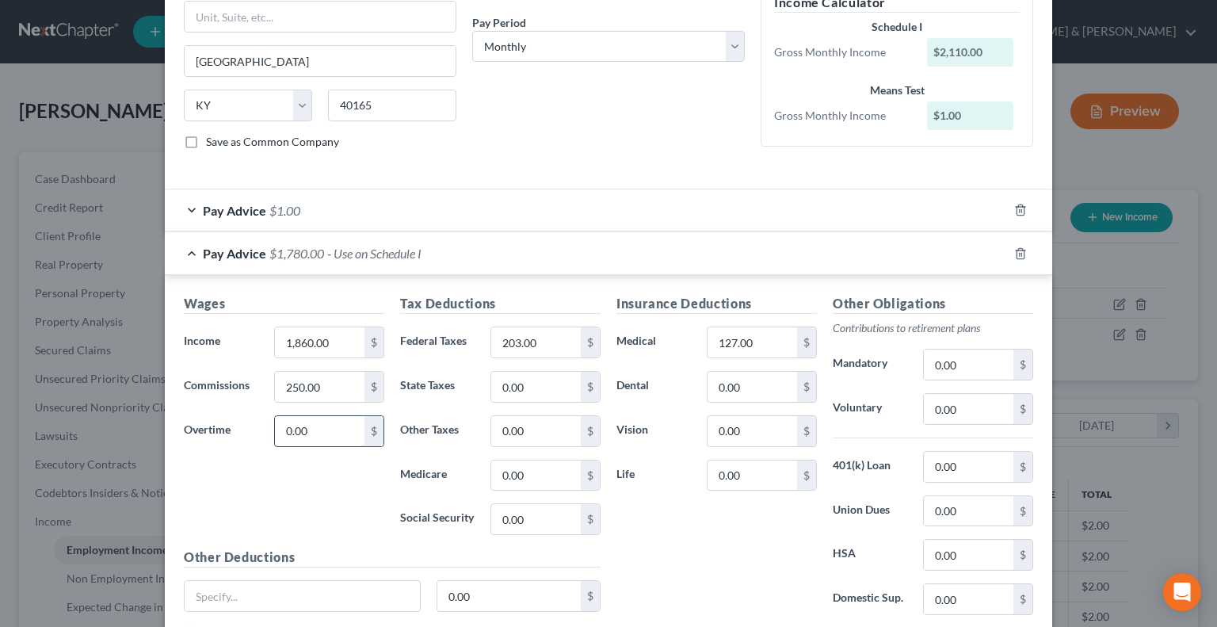
click at [333, 424] on input "0.00" at bounding box center [320, 431] width 90 height 30
type input "250"
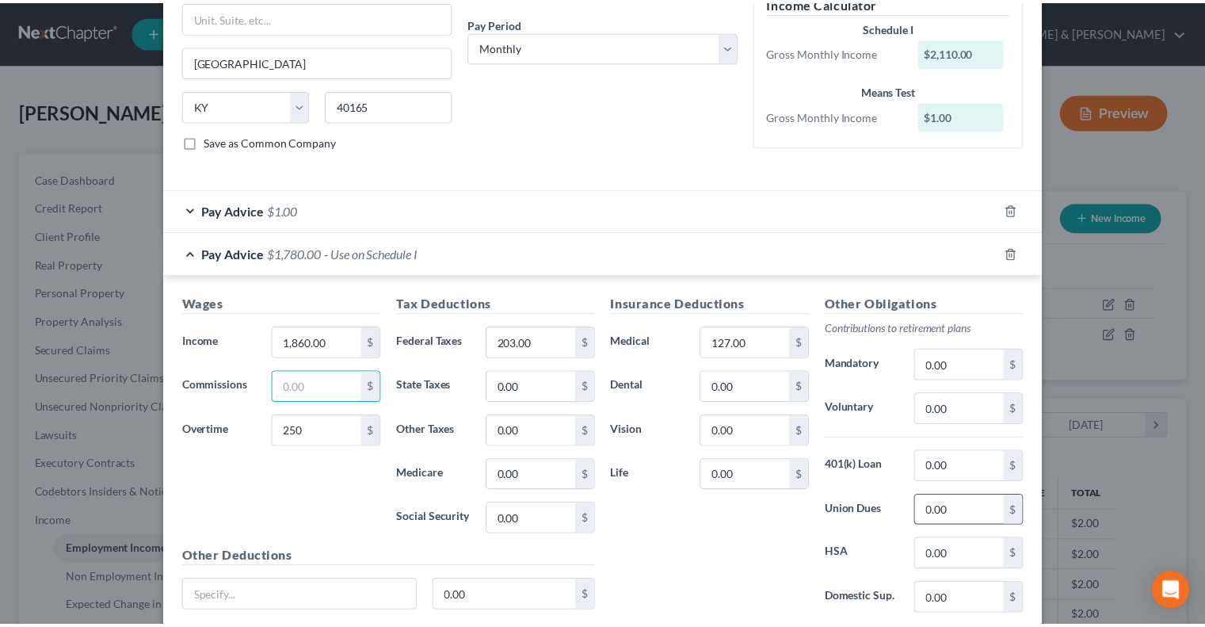
scroll to position [355, 0]
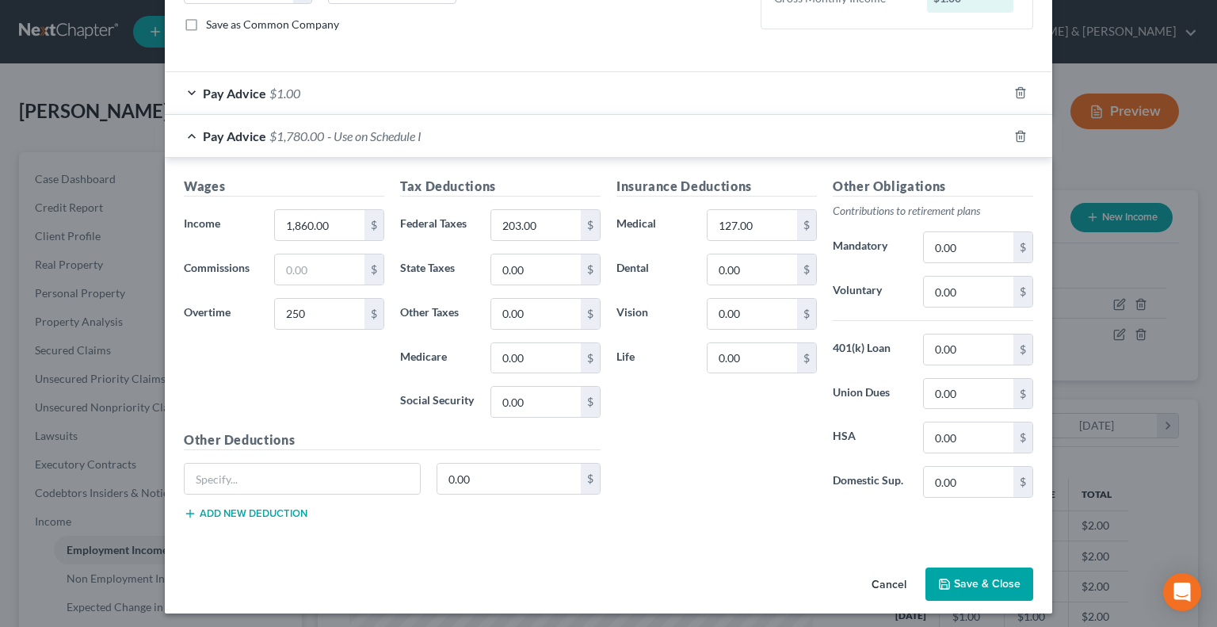
click at [977, 577] on button "Save & Close" at bounding box center [980, 583] width 108 height 33
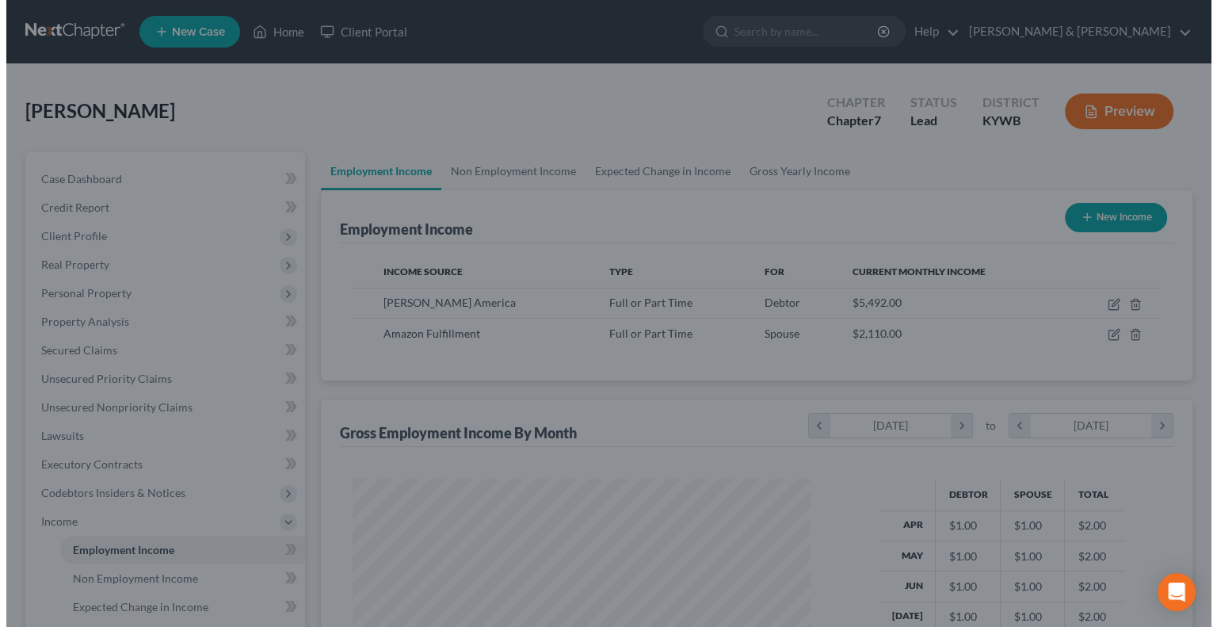
scroll to position [792268, 792060]
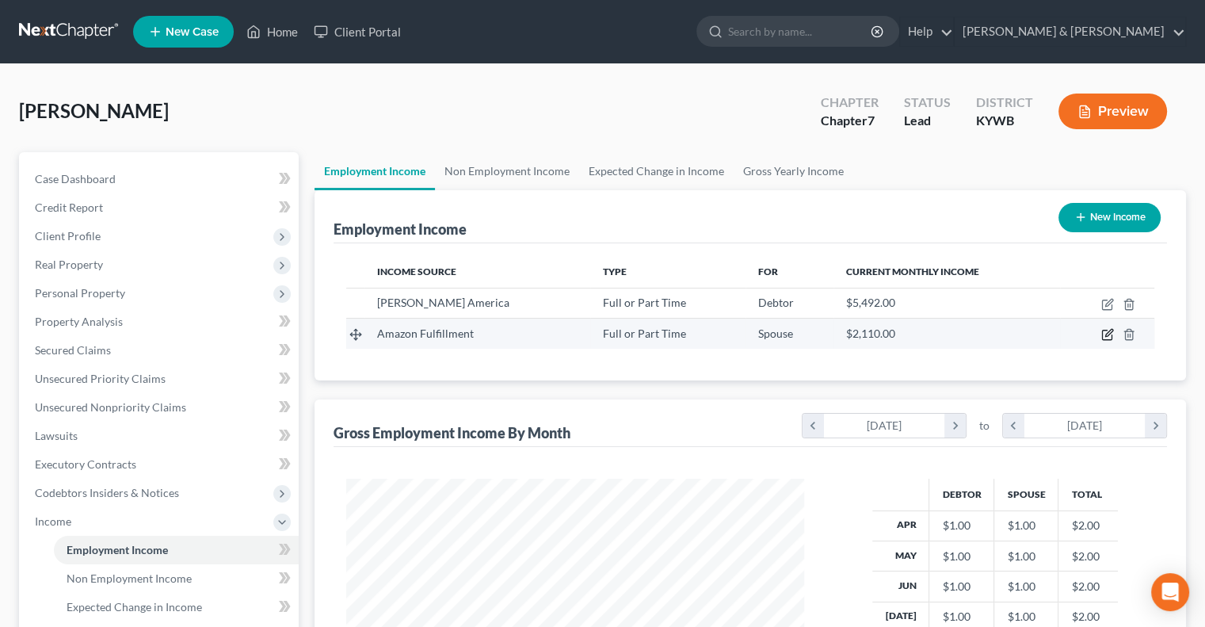
click at [1106, 334] on icon "button" at bounding box center [1109, 333] width 7 height 7
select select "0"
select select "18"
select select "0"
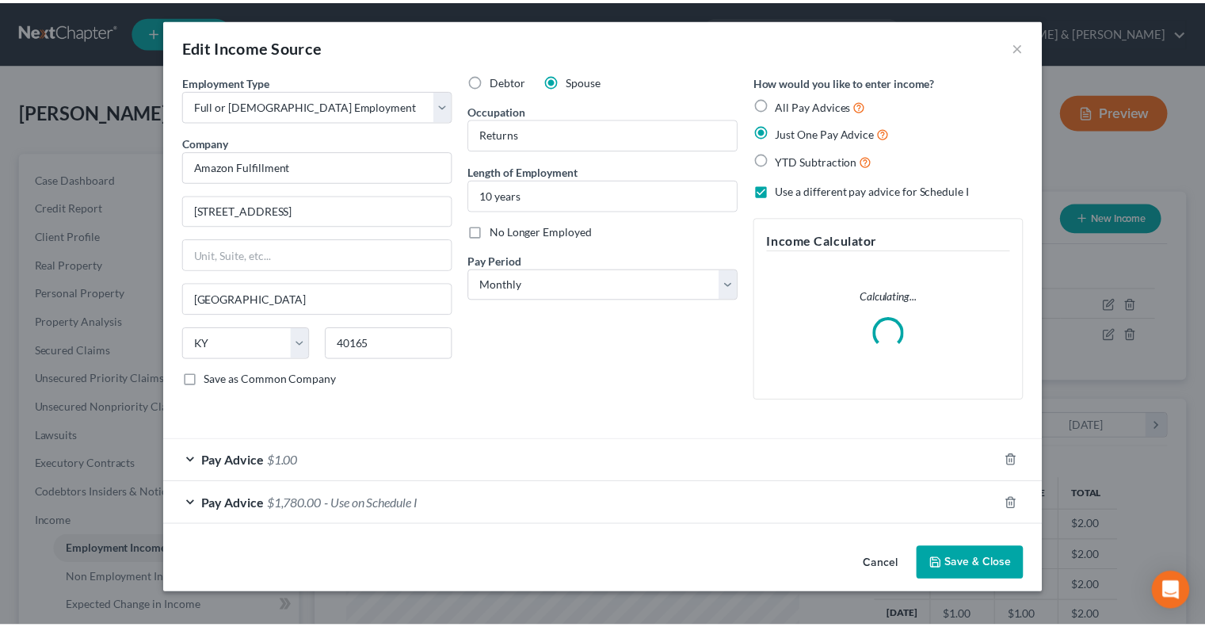
scroll to position [282, 495]
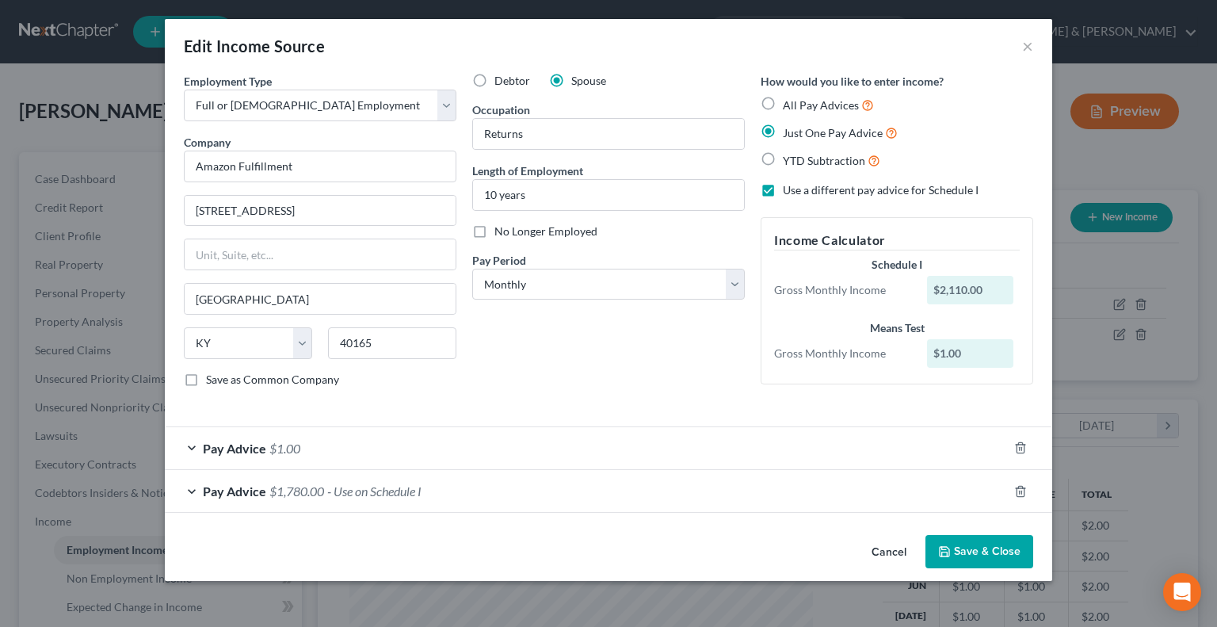
click at [888, 548] on button "Cancel" at bounding box center [889, 553] width 60 height 32
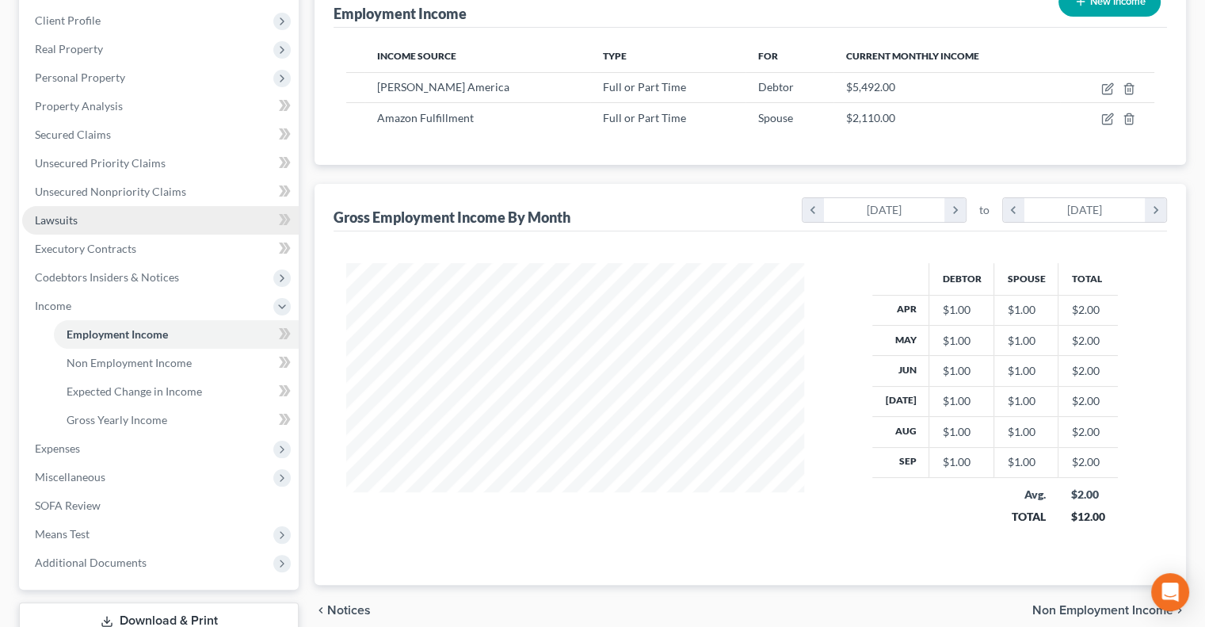
scroll to position [238, 0]
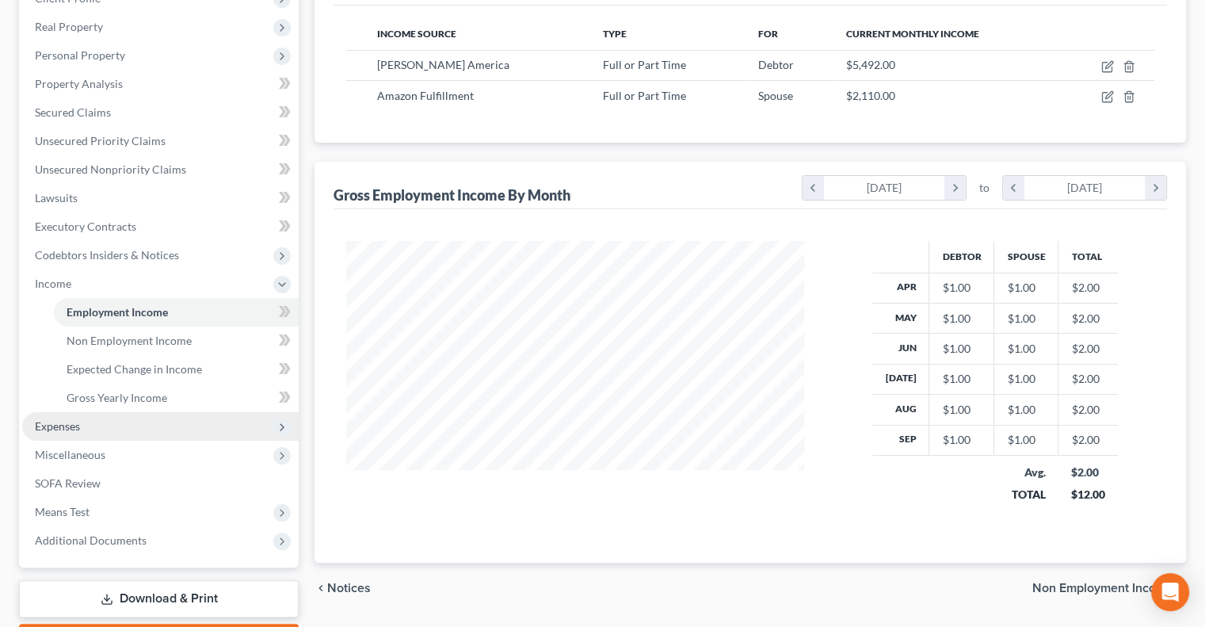
click at [74, 435] on span "Expenses" at bounding box center [160, 426] width 277 height 29
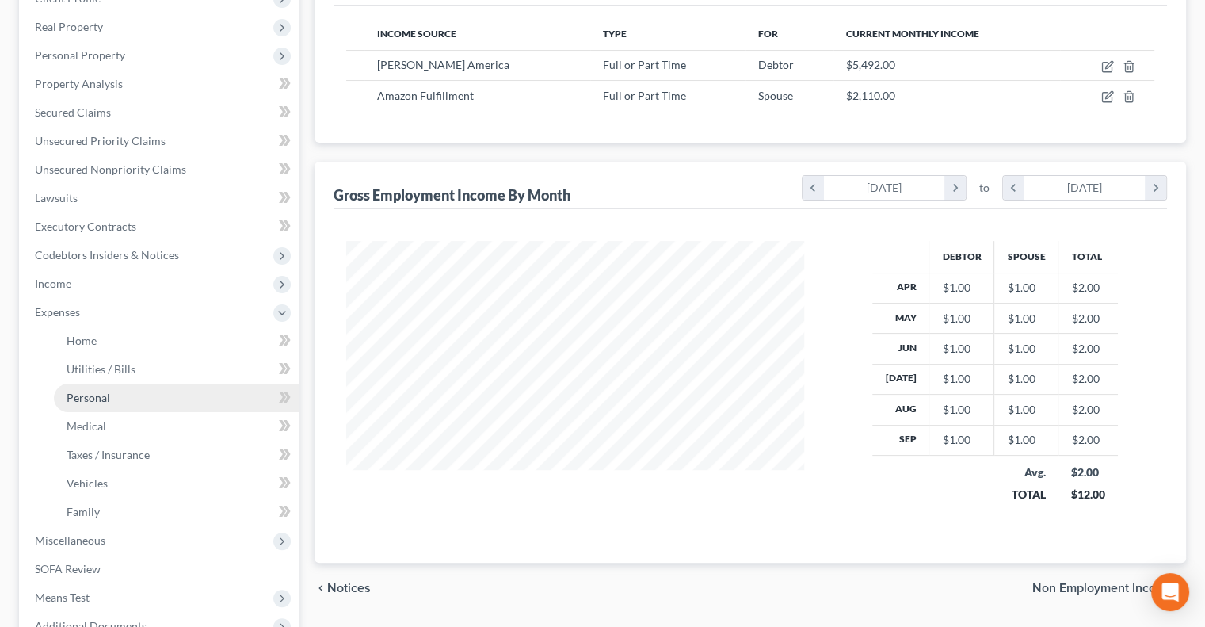
click at [90, 392] on span "Personal" at bounding box center [89, 397] width 44 height 13
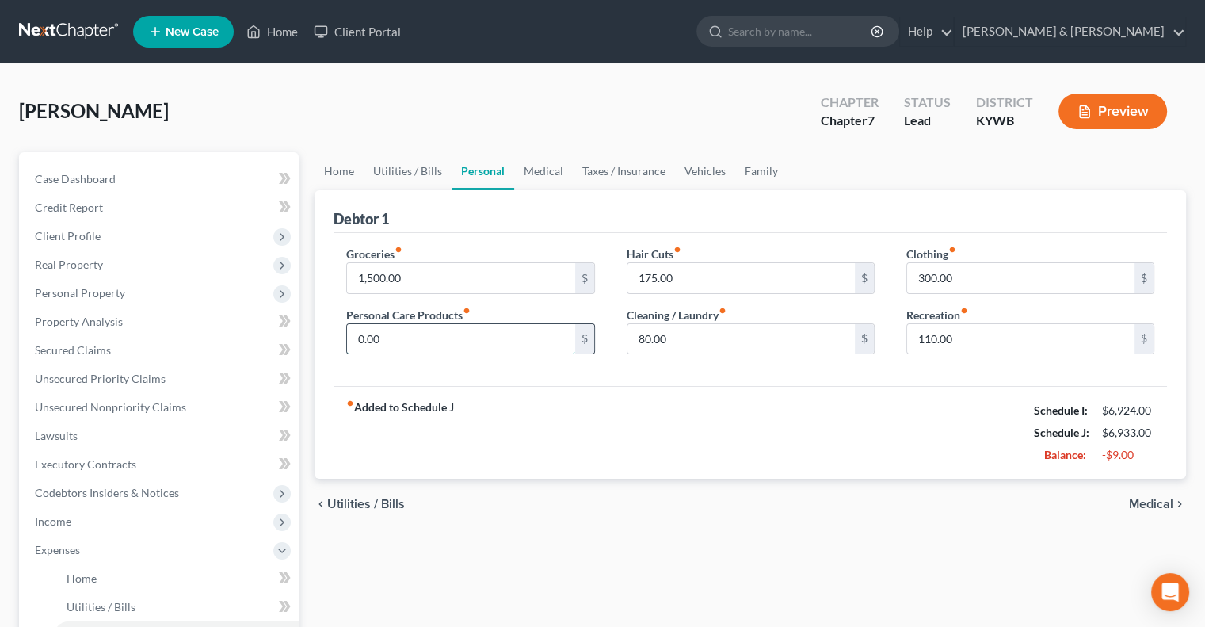
click at [391, 330] on input "0.00" at bounding box center [460, 339] width 227 height 30
click at [639, 285] on input "175.00" at bounding box center [741, 278] width 227 height 30
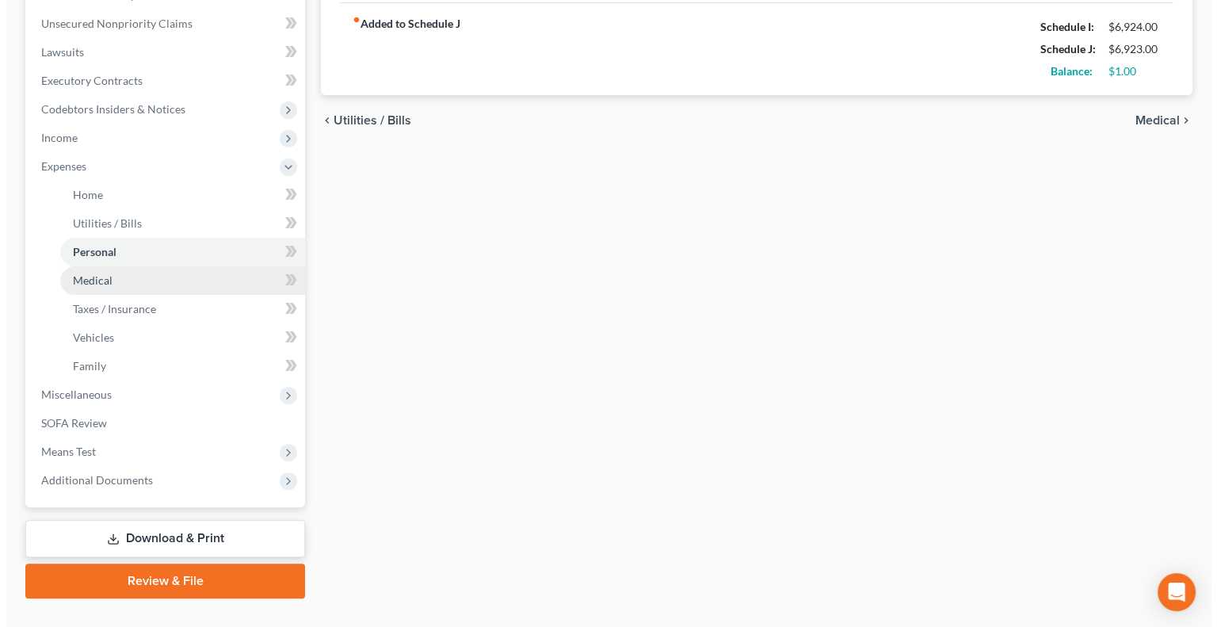
scroll to position [414, 0]
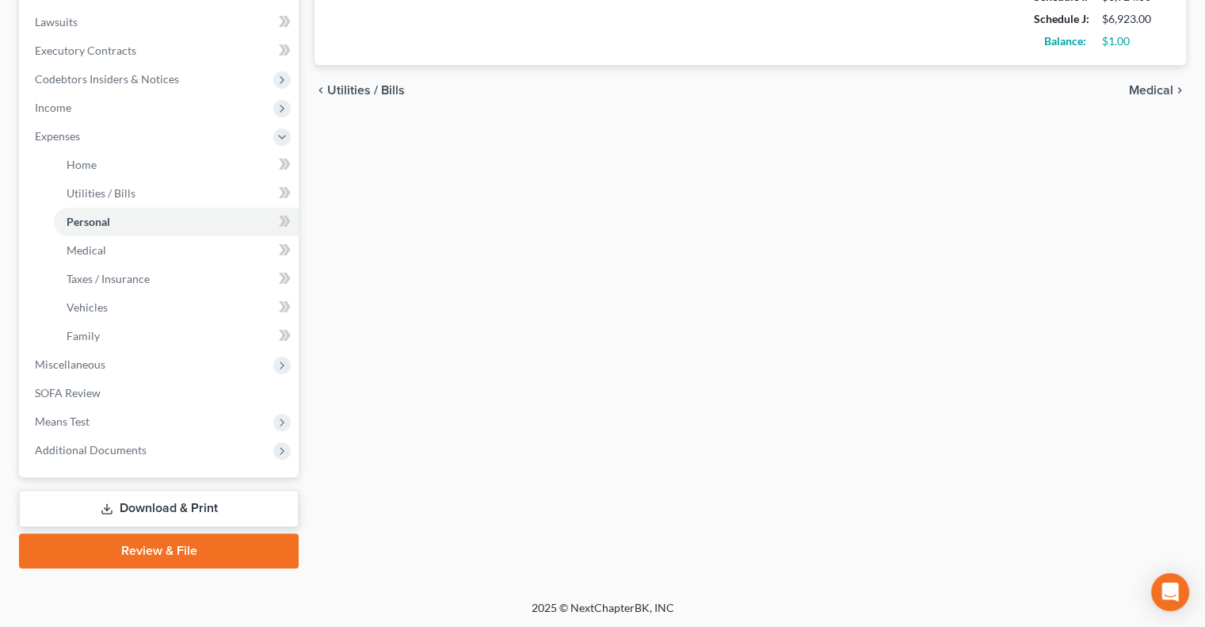
click at [124, 499] on link "Download & Print" at bounding box center [159, 508] width 280 height 37
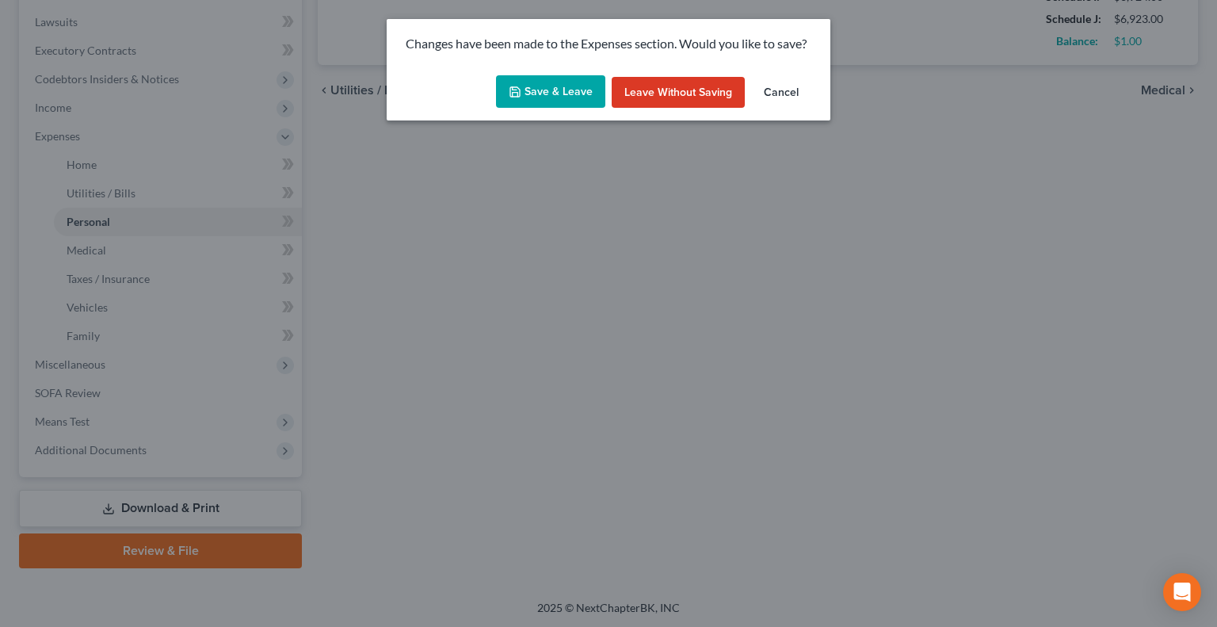
click at [560, 81] on button "Save & Leave" at bounding box center [550, 91] width 109 height 33
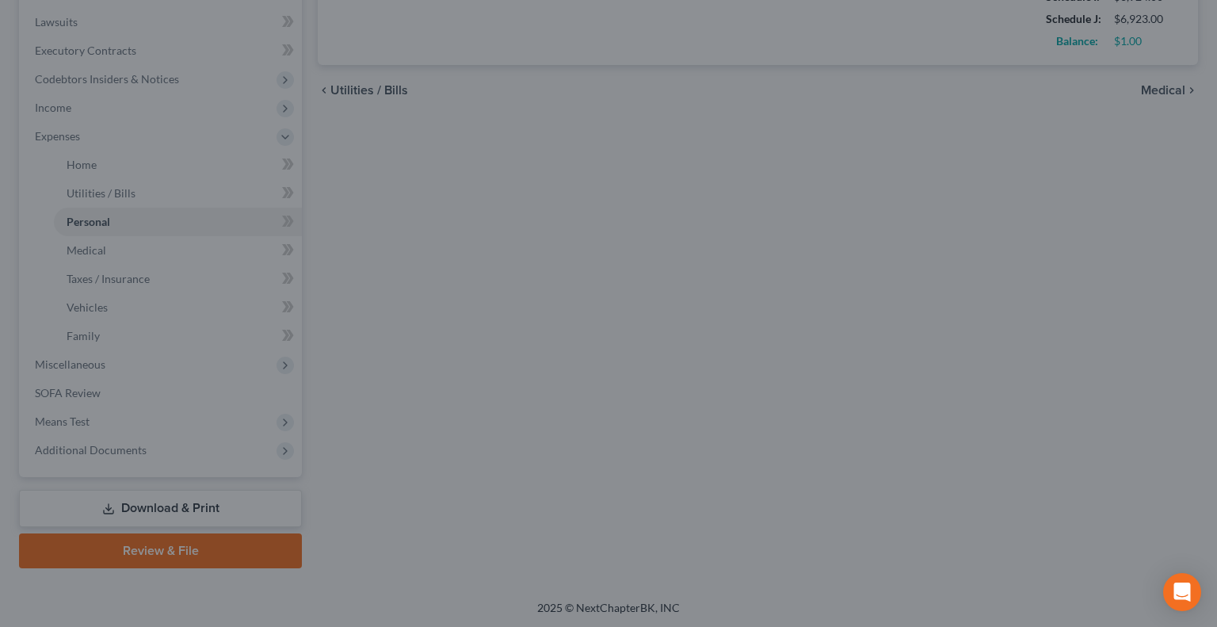
type input "165.00"
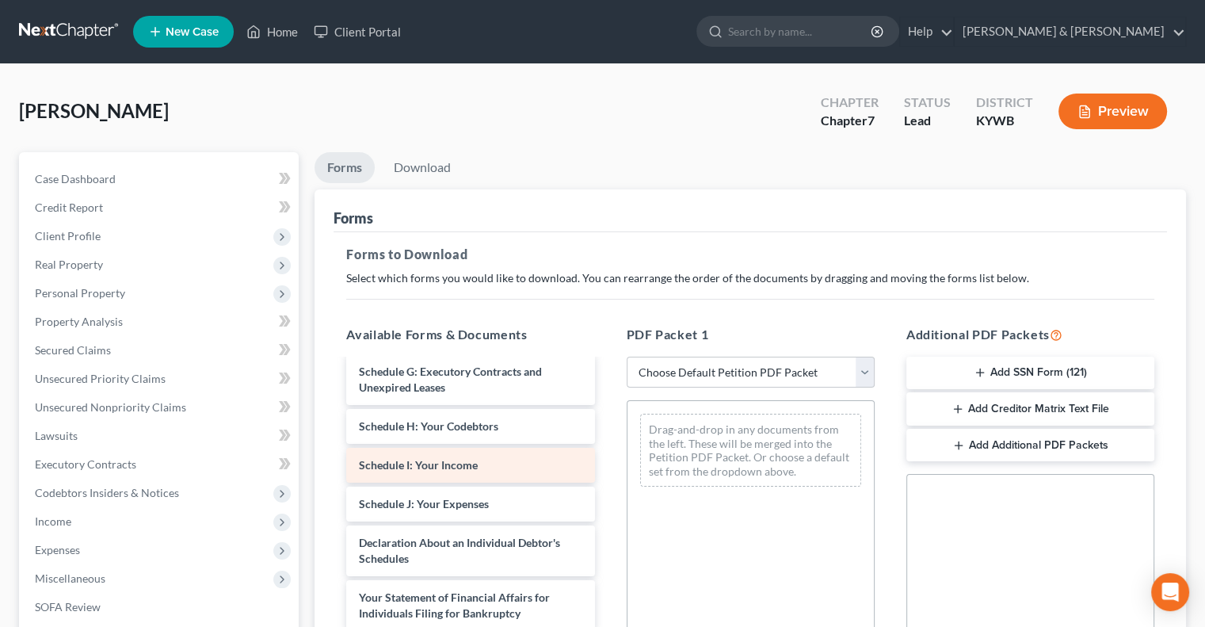
scroll to position [317, 0]
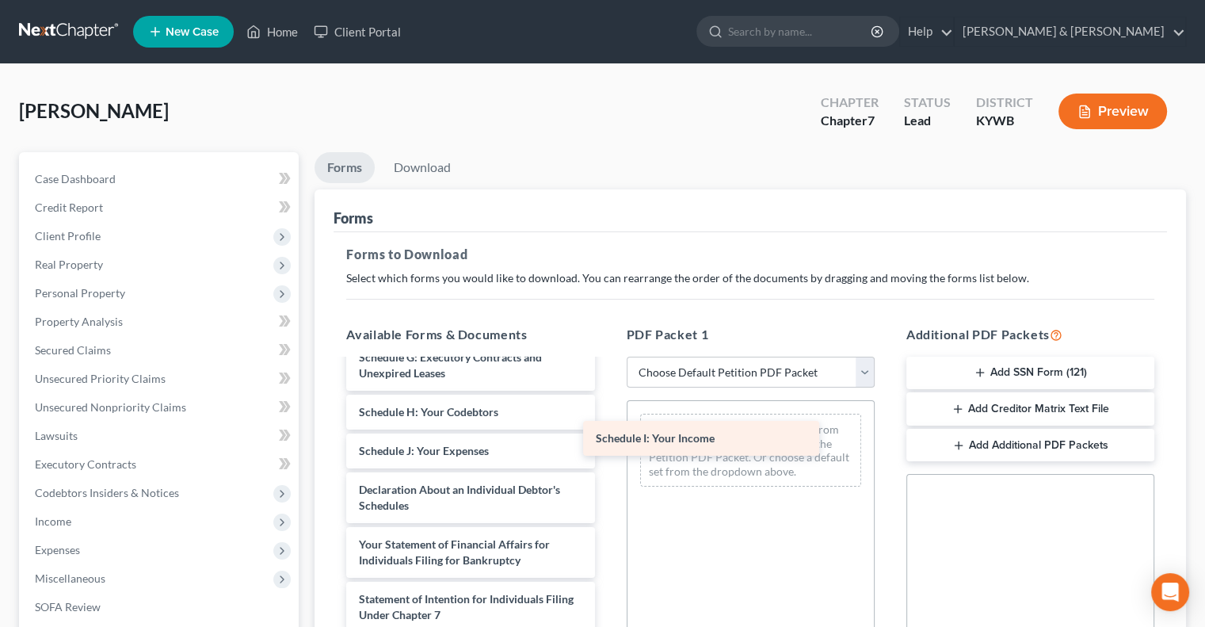
drag, startPoint x: 506, startPoint y: 447, endPoint x: 741, endPoint y: 437, distance: 235.6
click at [607, 437] on div "Schedule I: Your Income Voluntary Petition for Individuals Filing for Bankruptc…" at bounding box center [470, 451] width 273 height 815
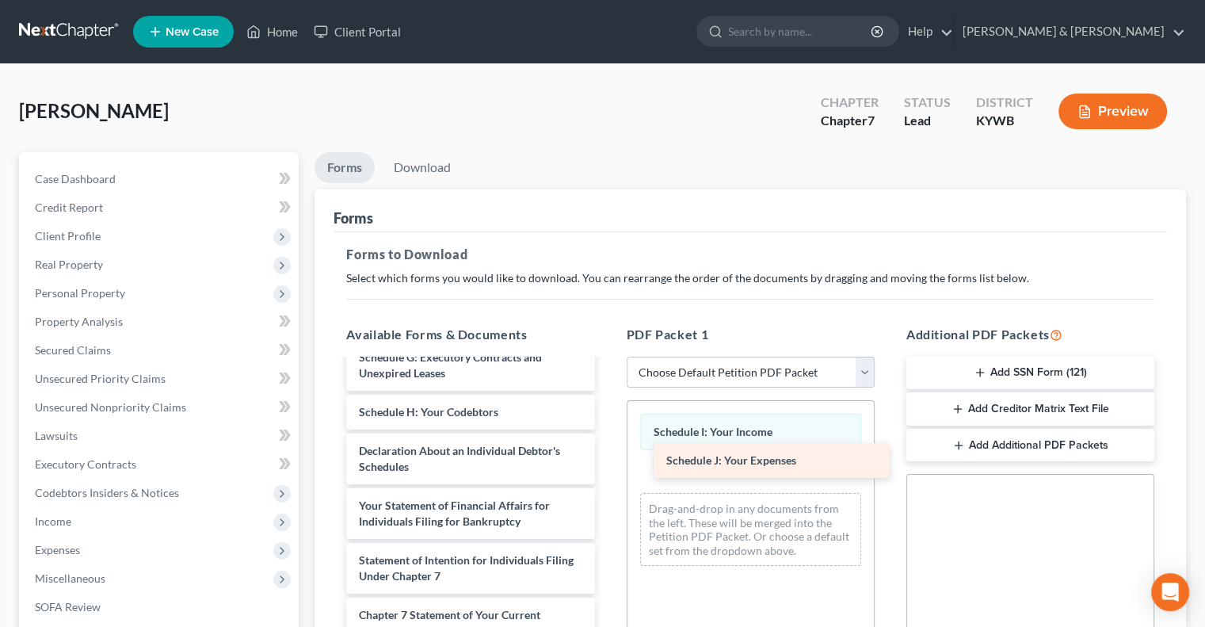
drag, startPoint x: 428, startPoint y: 448, endPoint x: 735, endPoint y: 459, distance: 307.7
click at [607, 459] on div "Schedule J: Your Expenses Voluntary Petition for Individuals Filing for Bankrup…" at bounding box center [470, 432] width 273 height 776
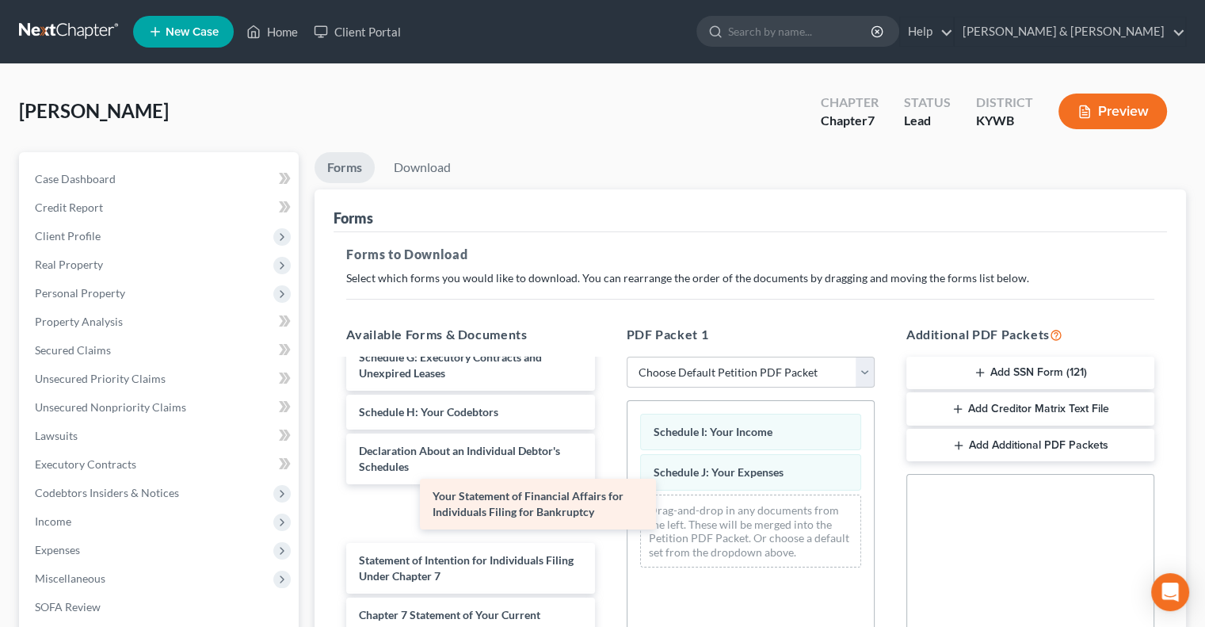
scroll to position [308, 0]
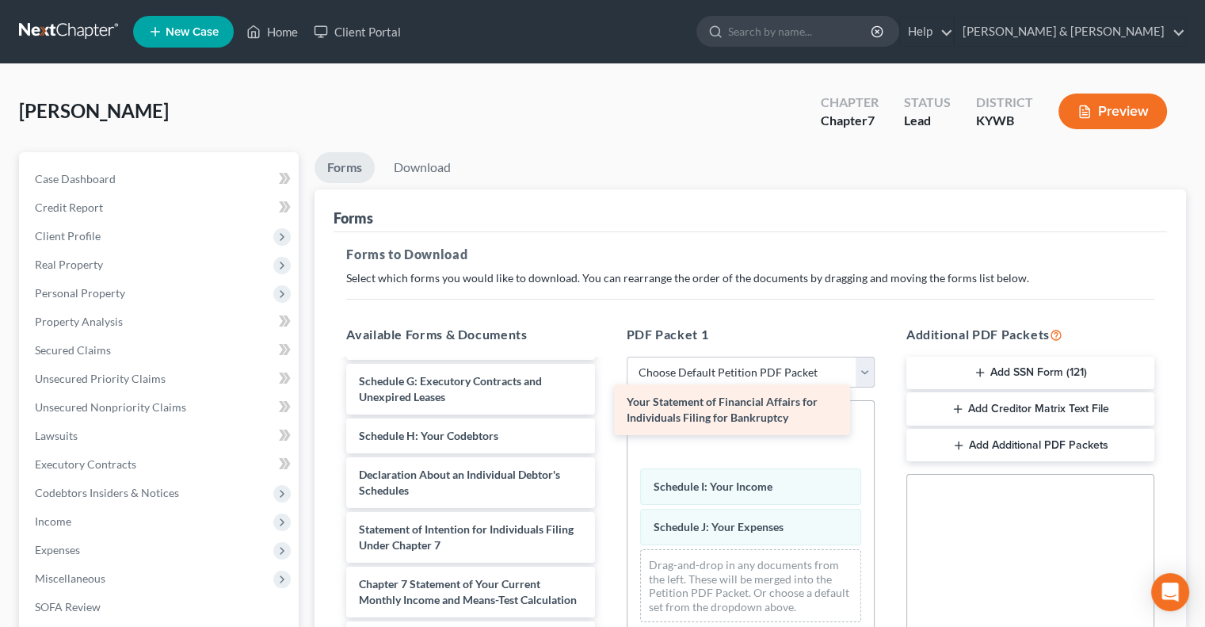
drag, startPoint x: 510, startPoint y: 506, endPoint x: 777, endPoint y: 403, distance: 286.7
click at [607, 403] on div "Your Statement of Financial Affairs for Individuals Filing for Bankruptcy Volun…" at bounding box center [470, 427] width 273 height 721
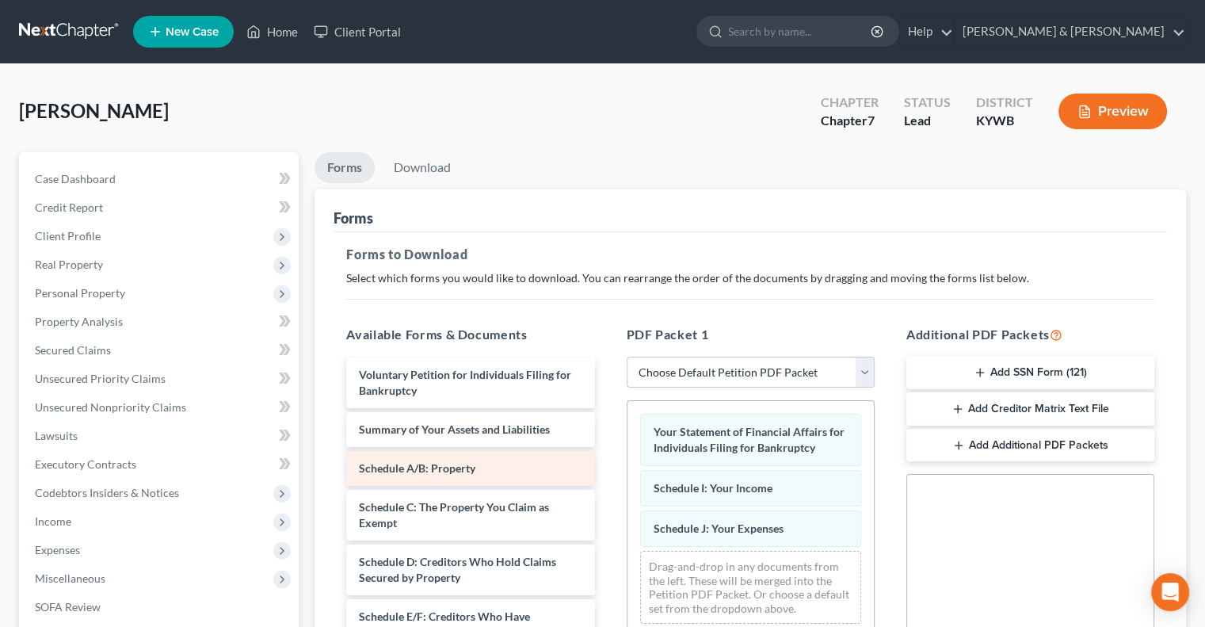
scroll to position [0, 0]
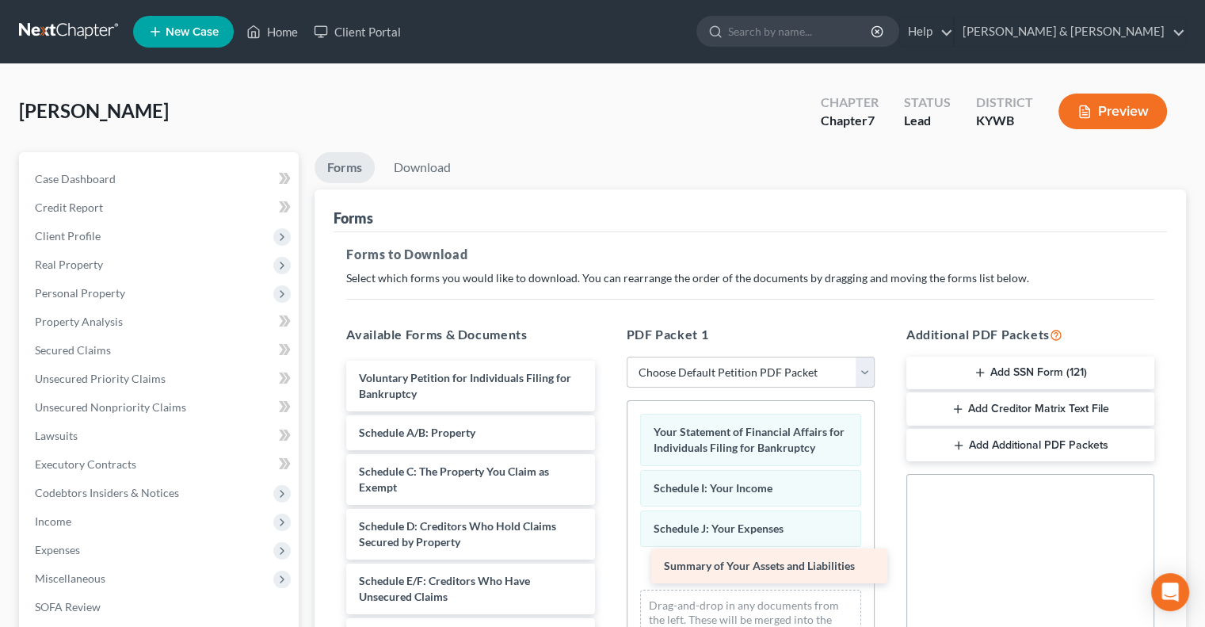
drag, startPoint x: 468, startPoint y: 430, endPoint x: 774, endPoint y: 565, distance: 333.6
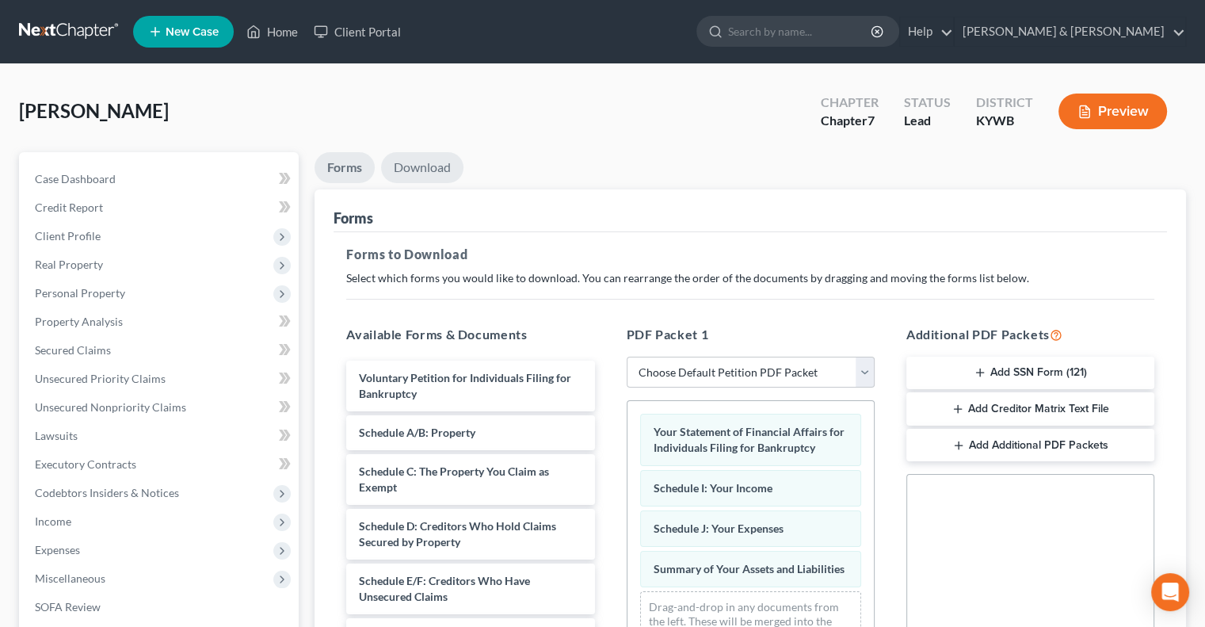
click at [424, 167] on link "Download" at bounding box center [422, 167] width 82 height 31
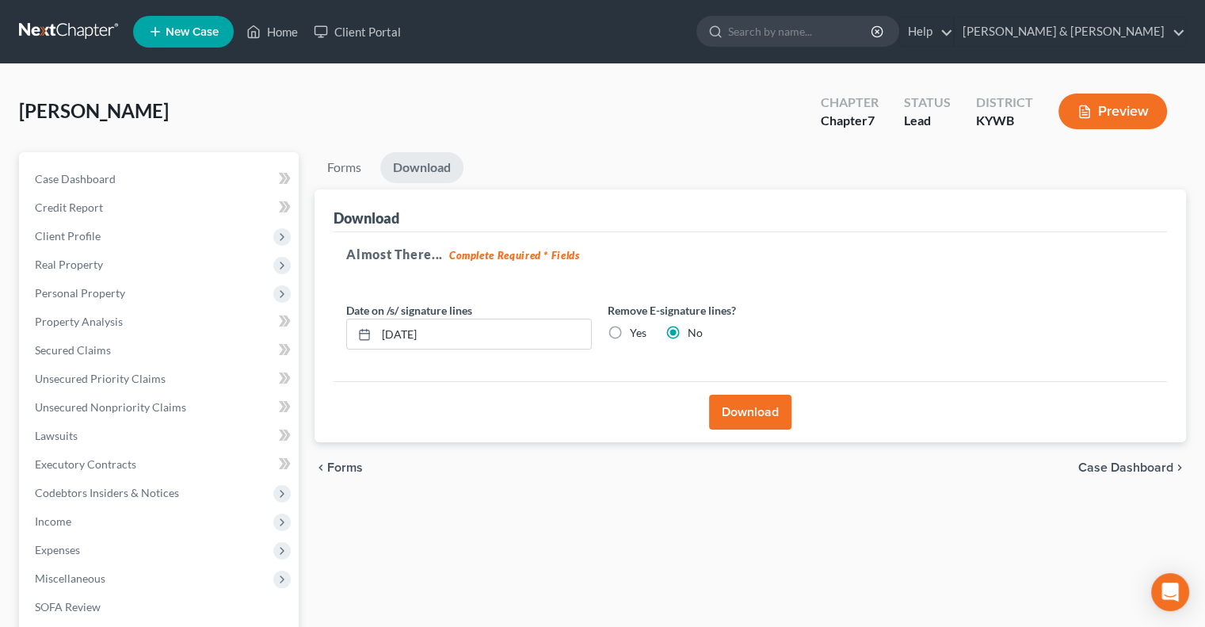
click at [630, 330] on label "Yes" at bounding box center [638, 333] width 17 height 16
click at [636, 330] on input "Yes" at bounding box center [641, 330] width 10 height 10
radio input "true"
radio input "false"
drag, startPoint x: 511, startPoint y: 332, endPoint x: 369, endPoint y: 335, distance: 141.9
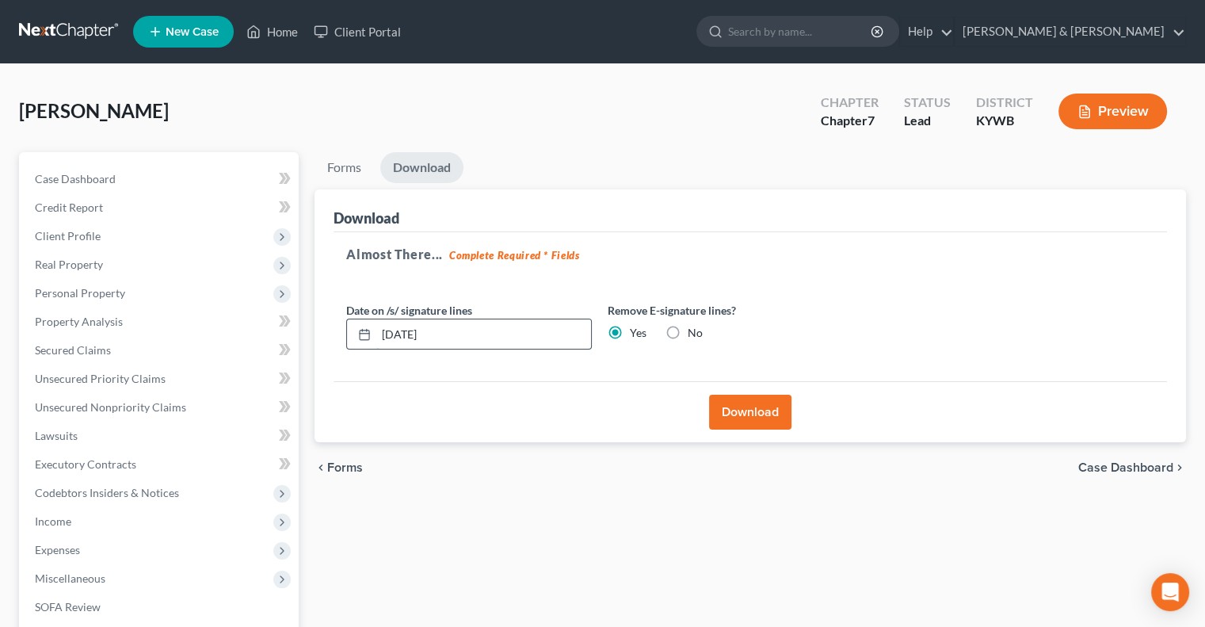
click at [369, 335] on div "[DATE]" at bounding box center [469, 335] width 246 height 32
click at [758, 407] on button "Download" at bounding box center [750, 412] width 82 height 35
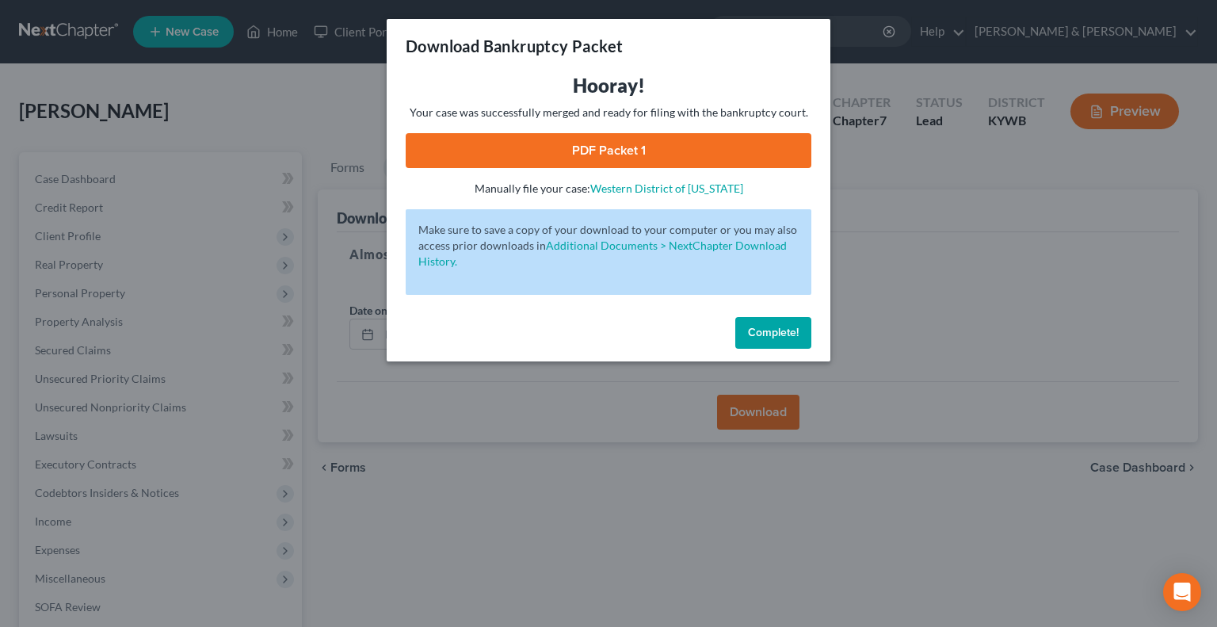
click at [654, 148] on link "PDF Packet 1" at bounding box center [609, 150] width 406 height 35
click at [783, 327] on span "Complete!" at bounding box center [773, 332] width 51 height 13
